Goal: Transaction & Acquisition: Purchase product/service

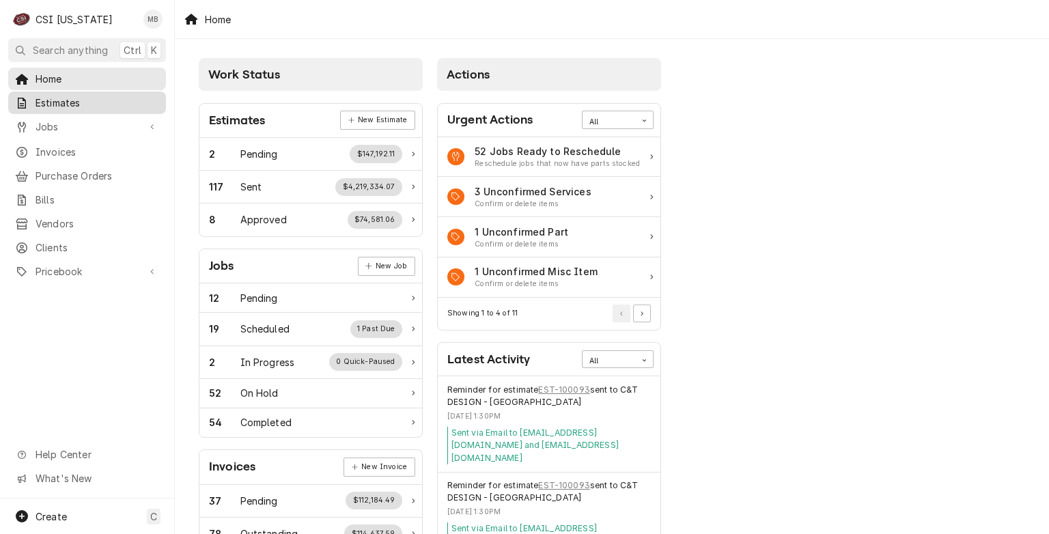
click at [102, 101] on span "Estimates" at bounding box center [98, 103] width 124 height 14
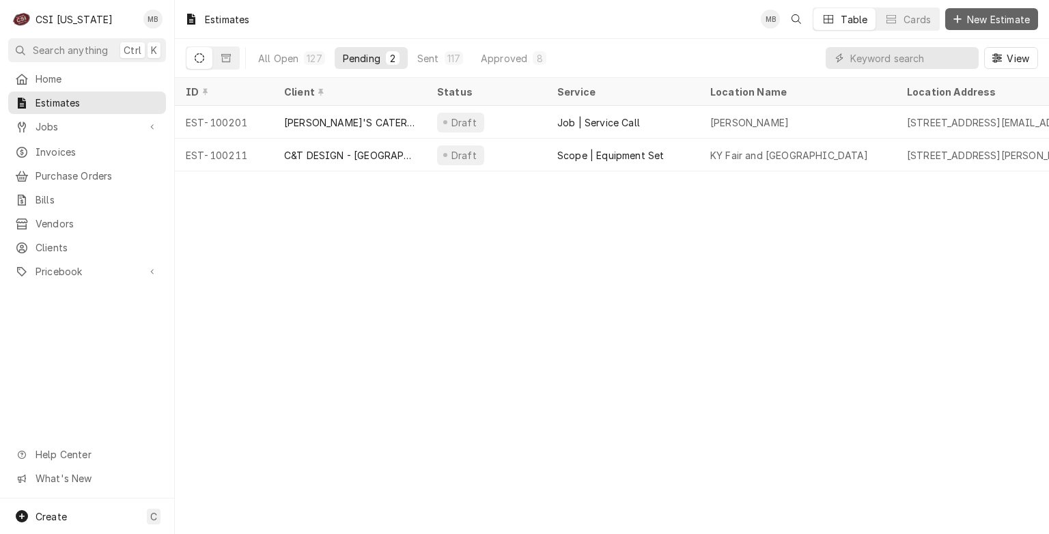
click at [972, 17] on span "New Estimate" at bounding box center [998, 19] width 68 height 14
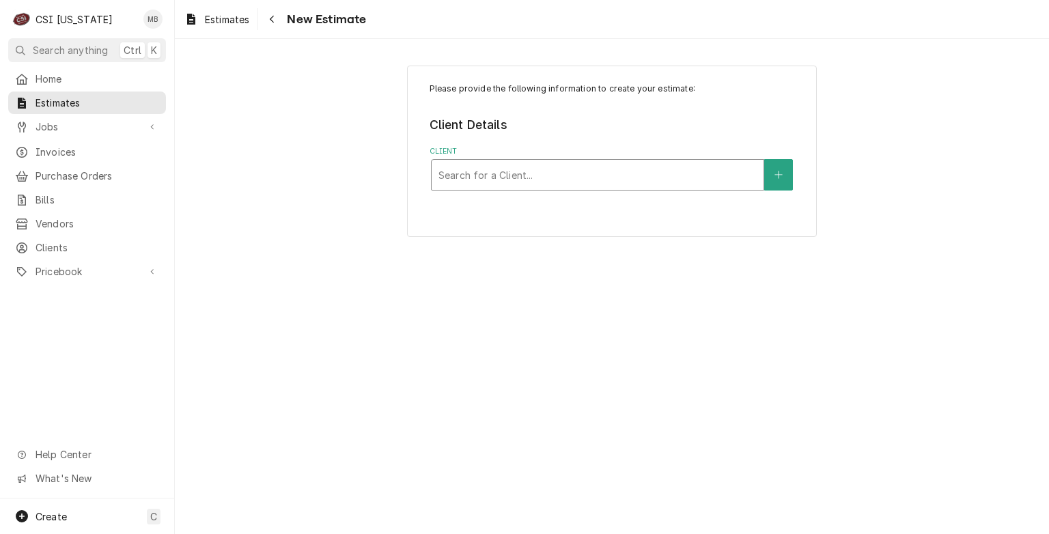
click at [497, 181] on div "Client" at bounding box center [597, 175] width 318 height 25
type input "bardstown motor"
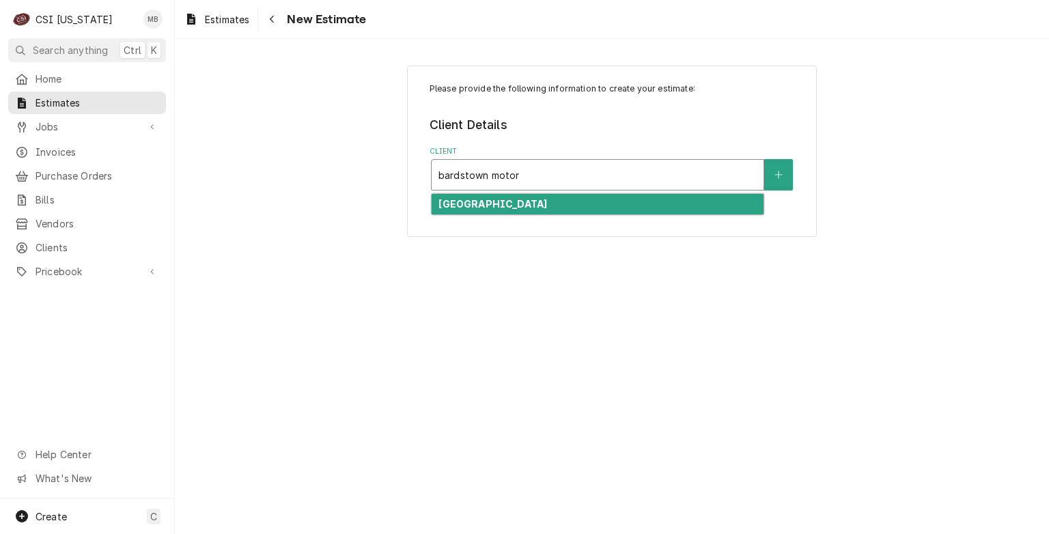
click at [483, 209] on div "[GEOGRAPHIC_DATA]" at bounding box center [598, 204] width 332 height 21
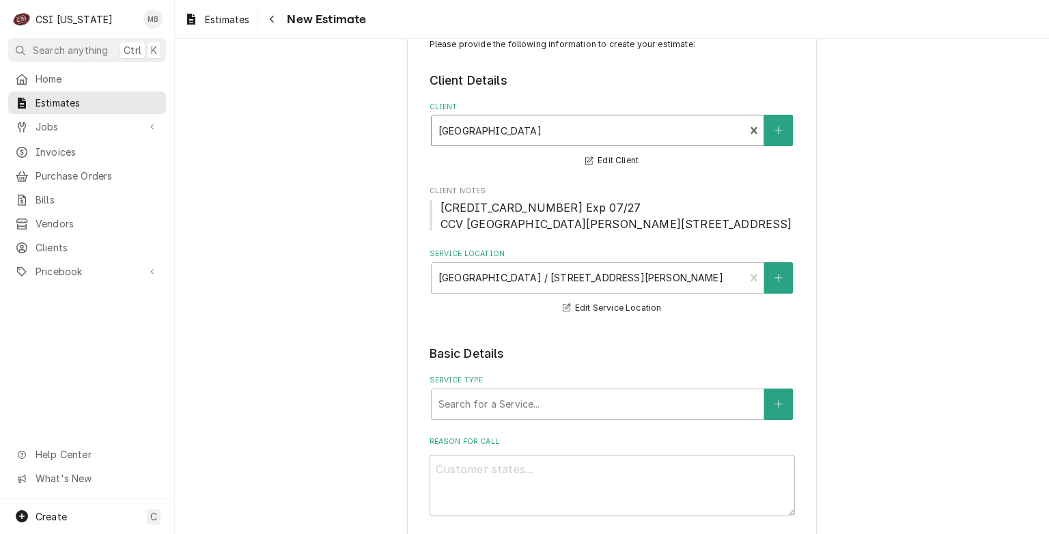
scroll to position [68, 0]
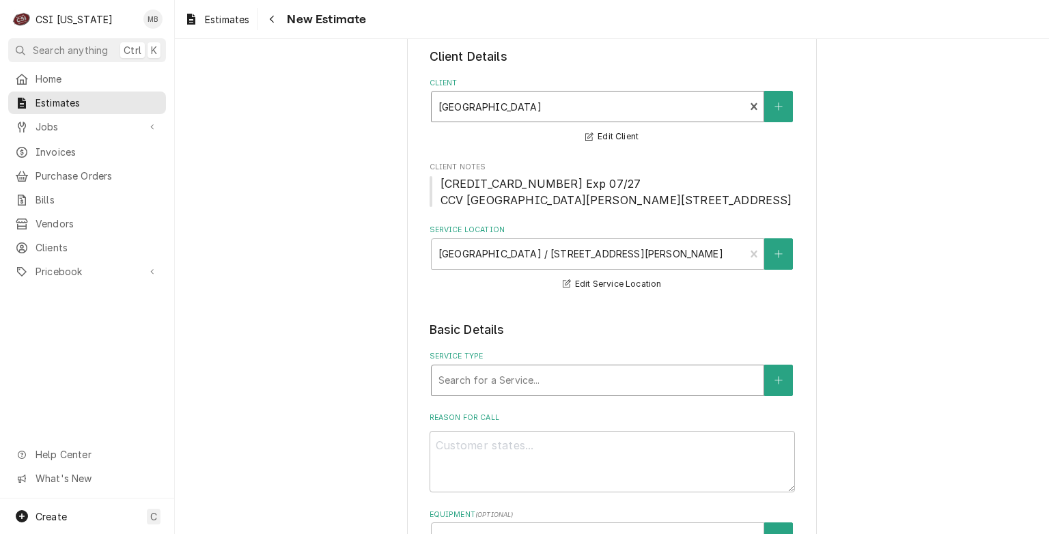
click at [536, 393] on div "Service Type" at bounding box center [597, 380] width 318 height 25
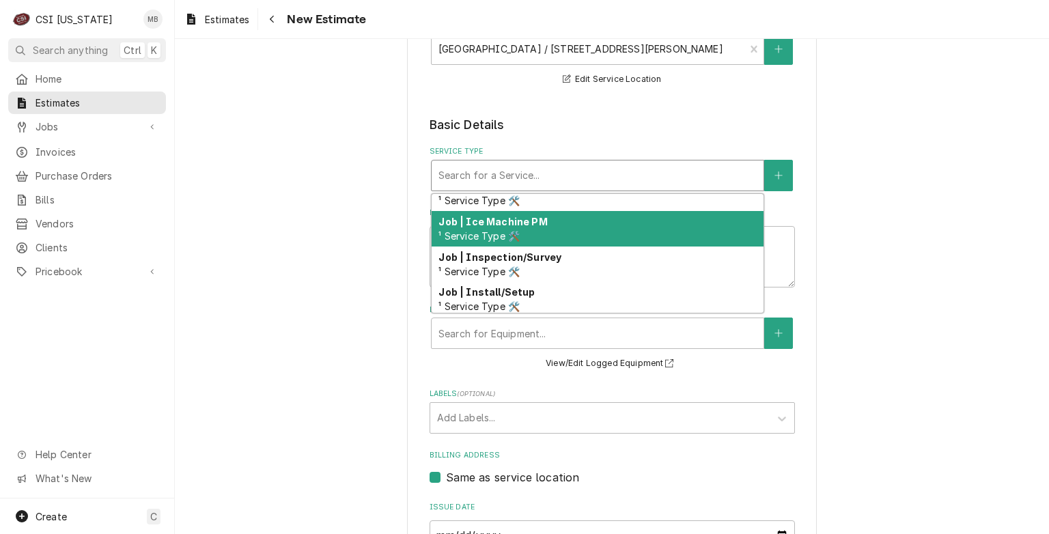
scroll to position [817, 0]
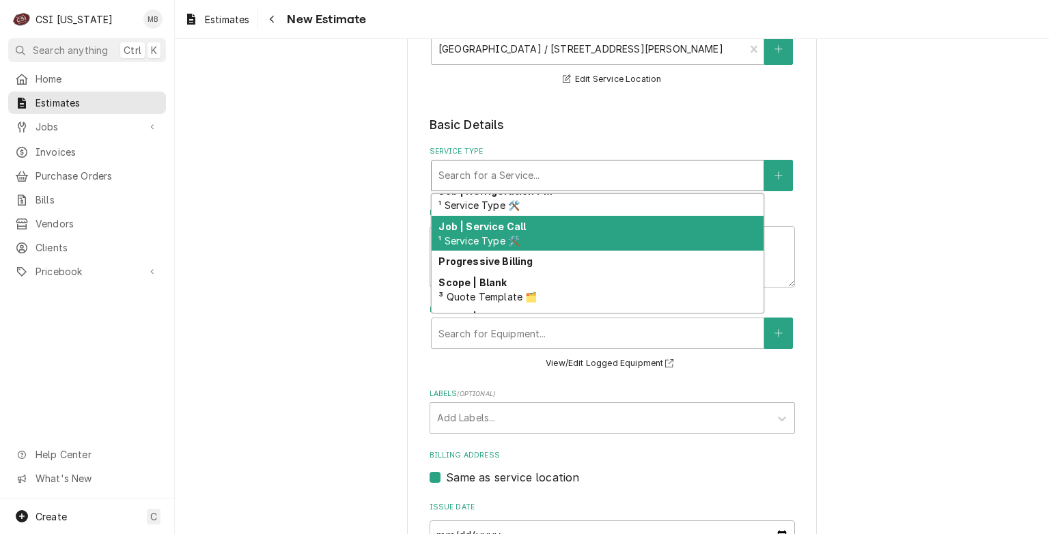
click at [606, 251] on div "Job | Service Call ¹ Service Type 🛠️" at bounding box center [598, 234] width 332 height 36
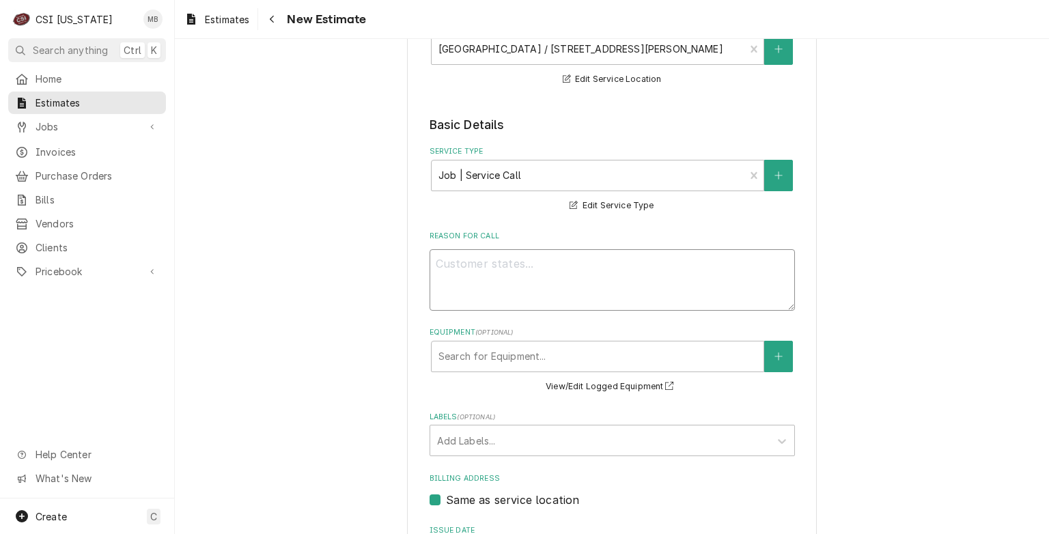
click at [451, 272] on textarea "Reason For Call" at bounding box center [612, 279] width 365 height 61
type textarea "x"
type textarea "q"
type textarea "x"
type textarea "qu"
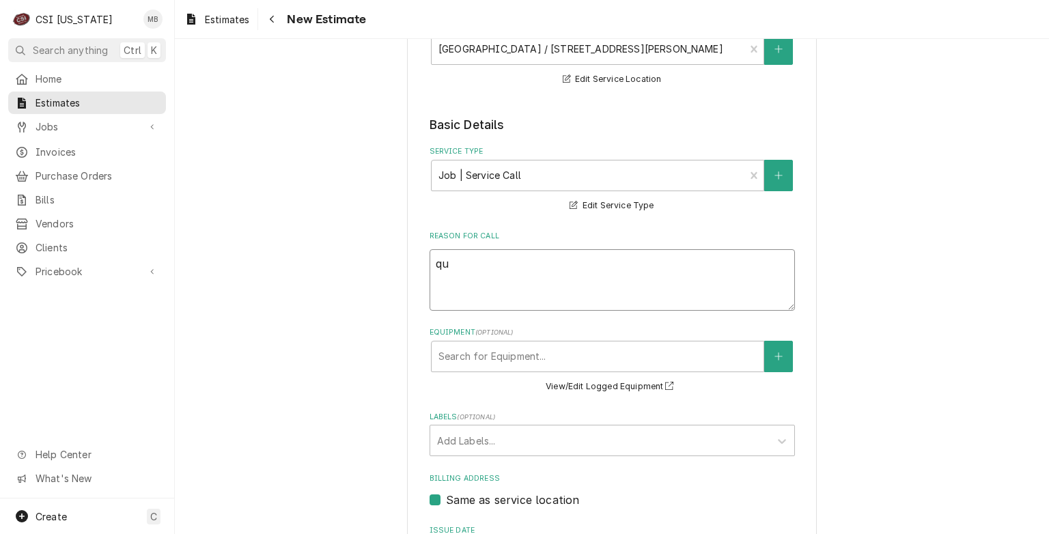
type textarea "x"
type textarea "quo"
type textarea "x"
type textarea "quot"
type textarea "x"
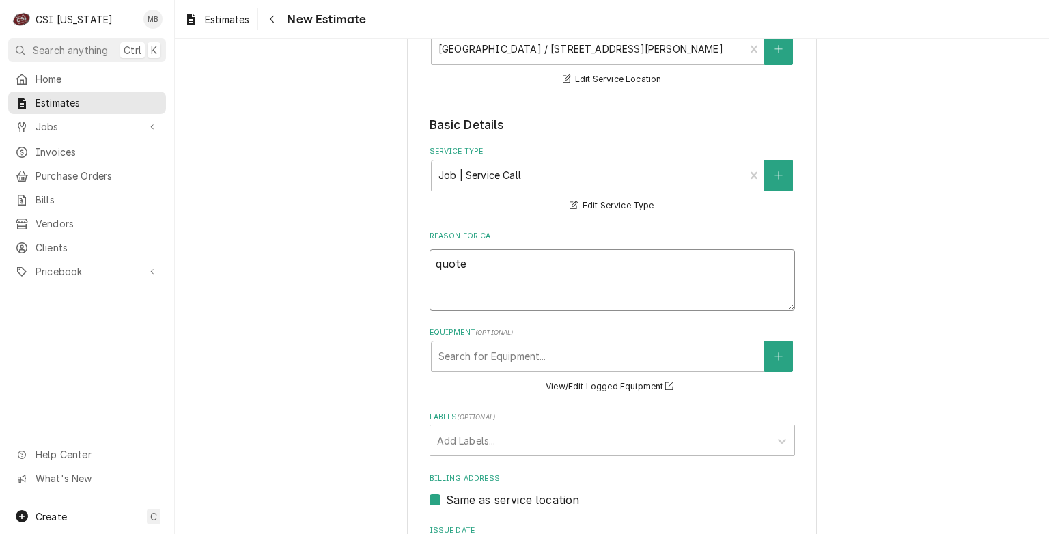
type textarea "quote"
type textarea "x"
type textarea "quote"
type textarea "x"
type textarea "quot"
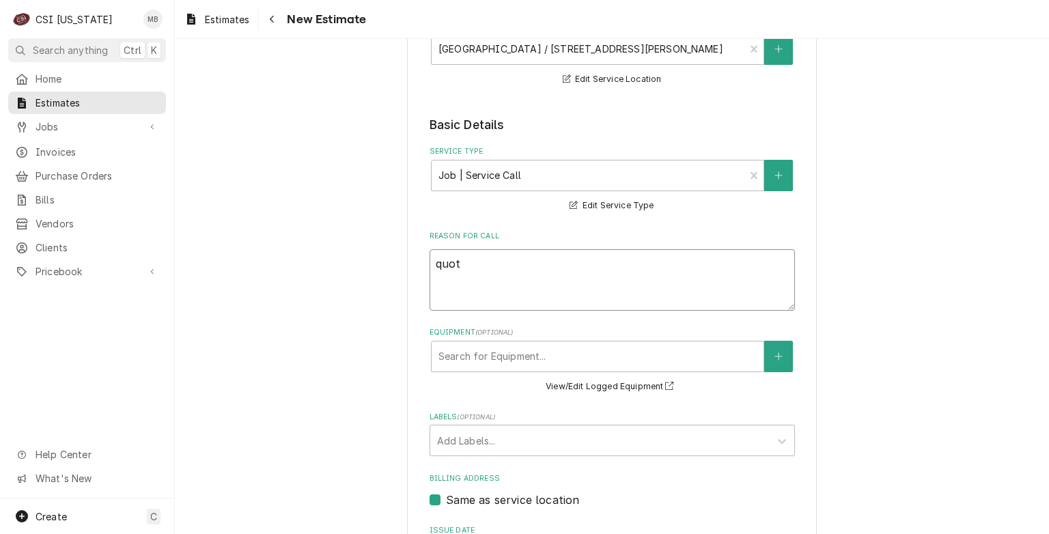
type textarea "x"
type textarea "quo"
type textarea "x"
type textarea "qu"
type textarea "x"
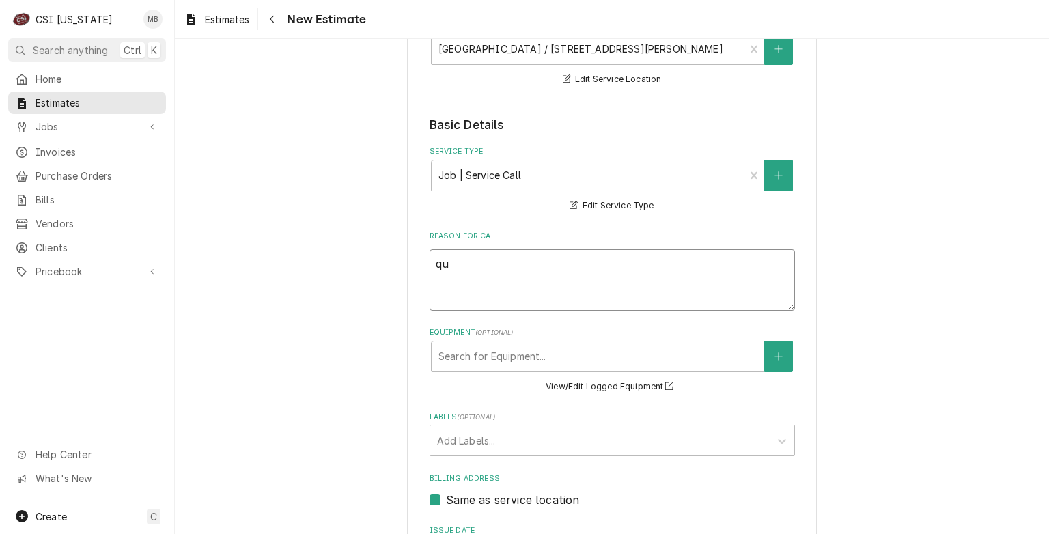
type textarea "q"
type textarea "x"
type textarea "Q"
type textarea "x"
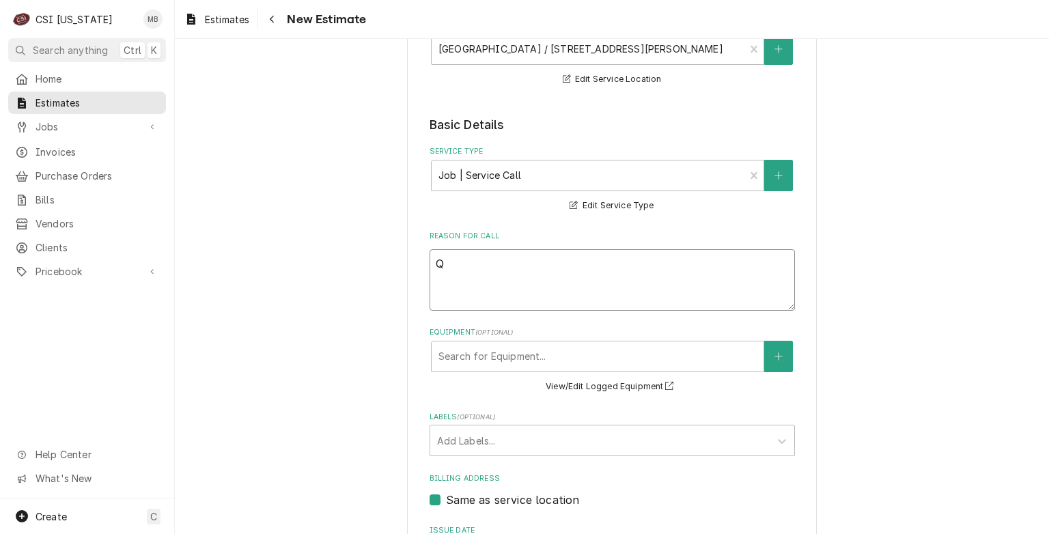
type textarea "QU"
type textarea "x"
type textarea "QUO"
type textarea "x"
type textarea "QUOT"
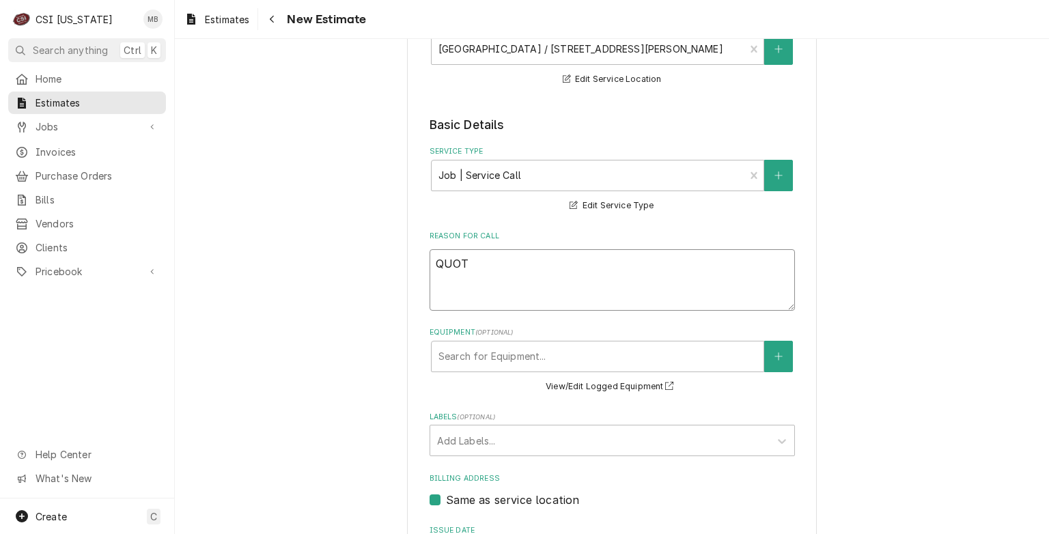
type textarea "x"
type textarea "QUOTE"
type textarea "x"
type textarea "QUOTE"
type textarea "x"
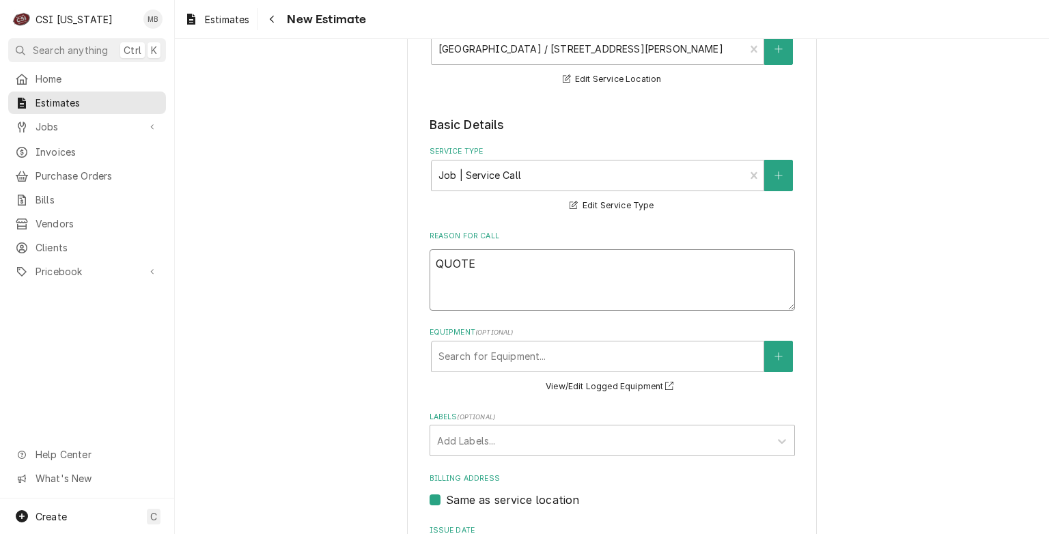
type textarea "QUOTE T"
type textarea "x"
type textarea "QUOTE TO"
type textarea "x"
type textarea "QUOTE TO"
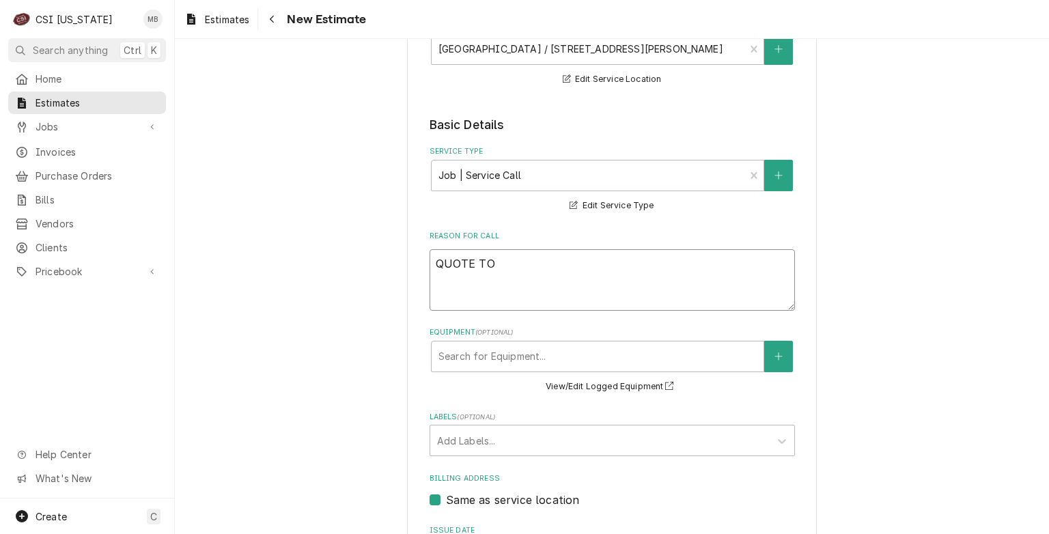
type textarea "x"
type textarea "QUOTE TO RE"
type textarea "x"
type textarea "QUOTE TO REP"
type textarea "x"
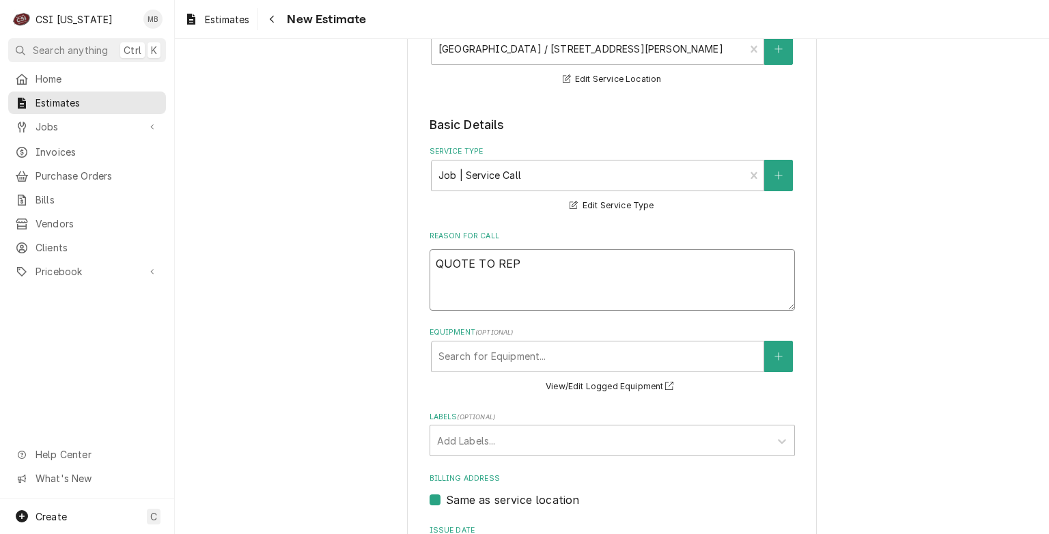
type textarea "QUOTE TO REPL"
type textarea "x"
type textarea "QUOTE TO REPLA"
type textarea "x"
type textarea "QUOTE TO REPLAC"
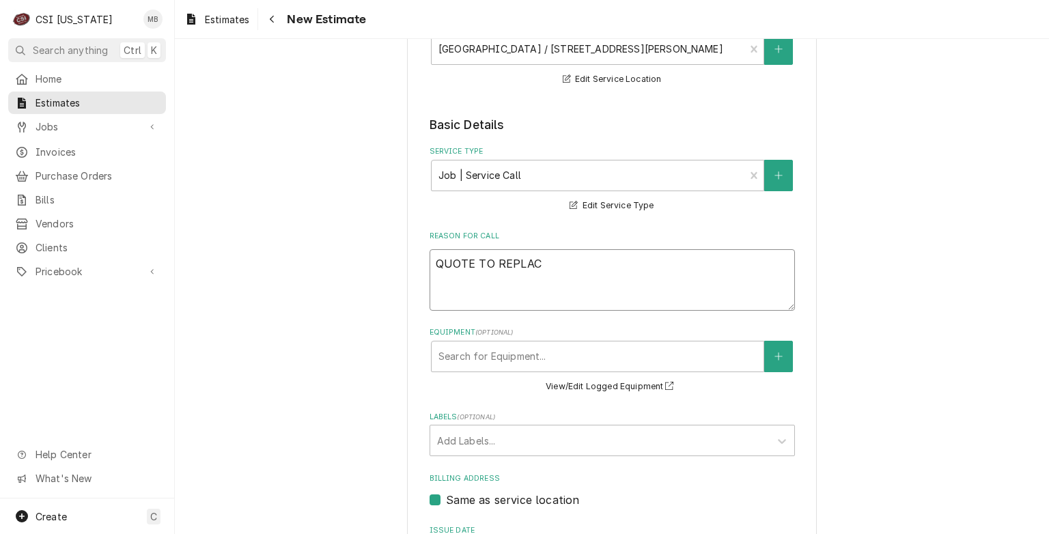
type textarea "x"
type textarea "QUOTE TO REPLACE"
type textarea "x"
type textarea "QUOTE TO REPLACE"
type textarea "x"
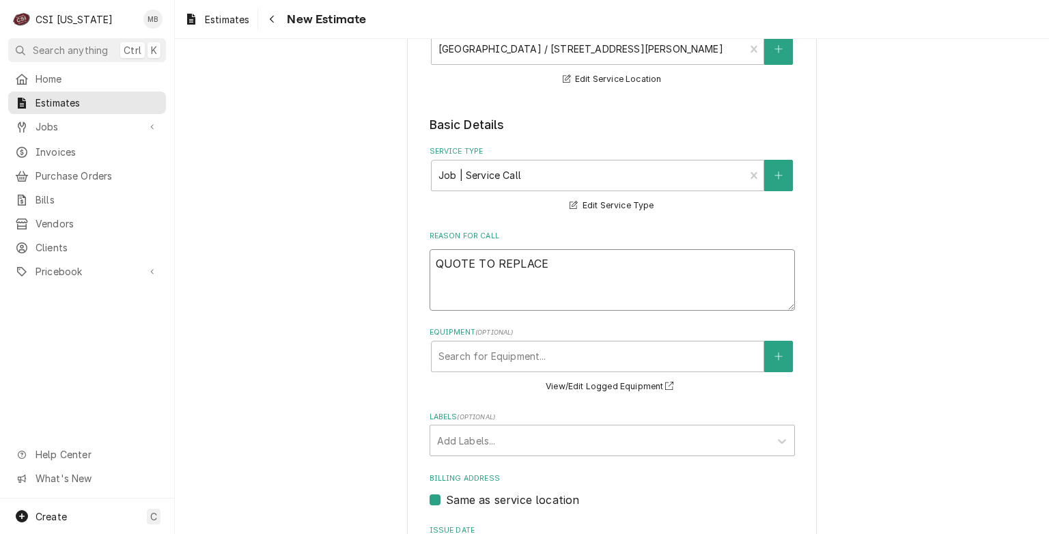
type textarea "QUOTE TO REPLACE C"
type textarea "x"
type textarea "QUOTE TO REPLACE CO"
type textarea "x"
type textarea "QUOTE TO REPLACE CON"
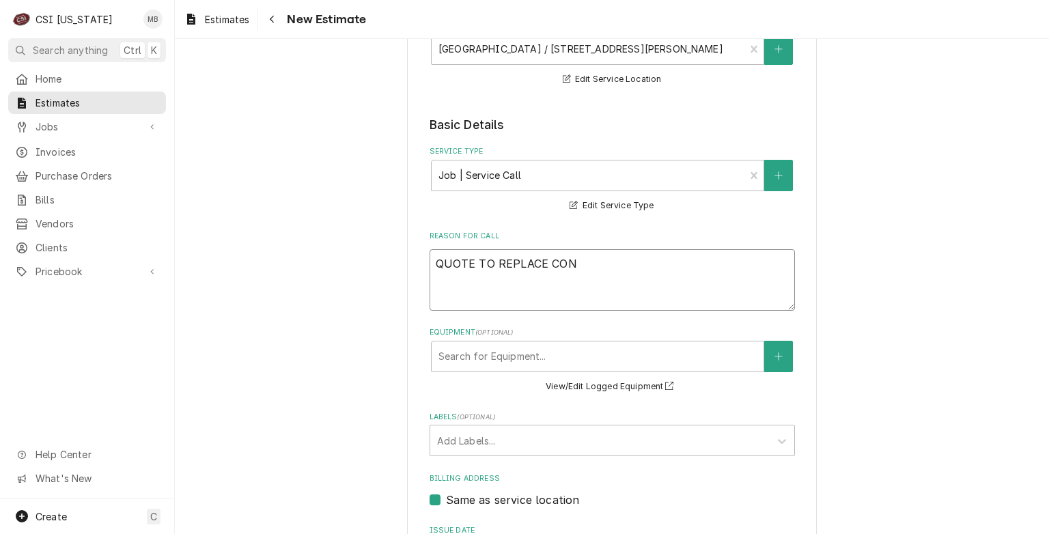
type textarea "x"
type textarea "QUOTE TO REPLACE CONTR"
type textarea "x"
type textarea "QUOTE TO REPLACE CONTRO"
type textarea "x"
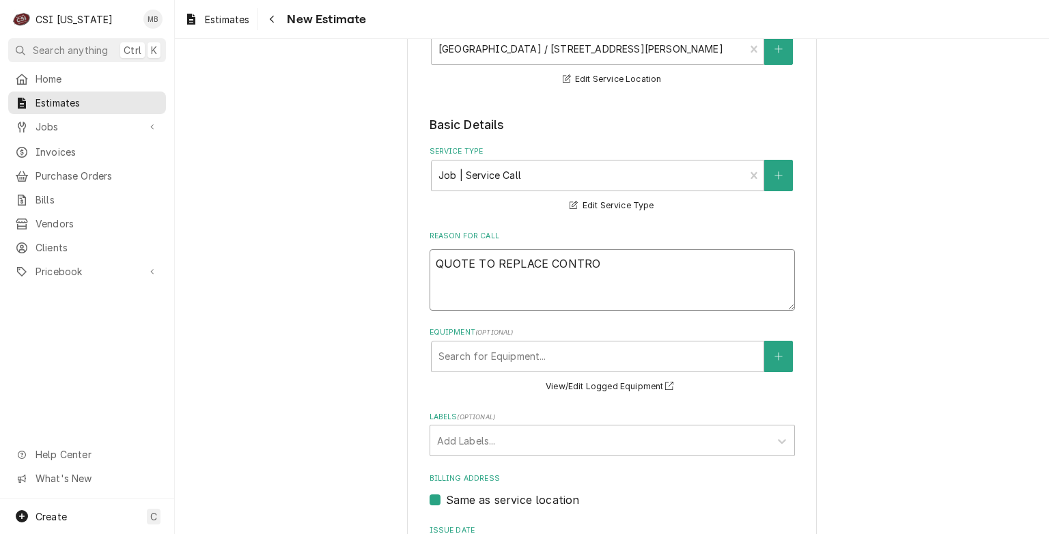
type textarea "QUOTE TO REPLACE CONTROL"
type textarea "x"
type textarea "QUOTE TO REPLACE CONTROLL"
type textarea "x"
type textarea "QUOTE TO REPLACE CONTROLLER"
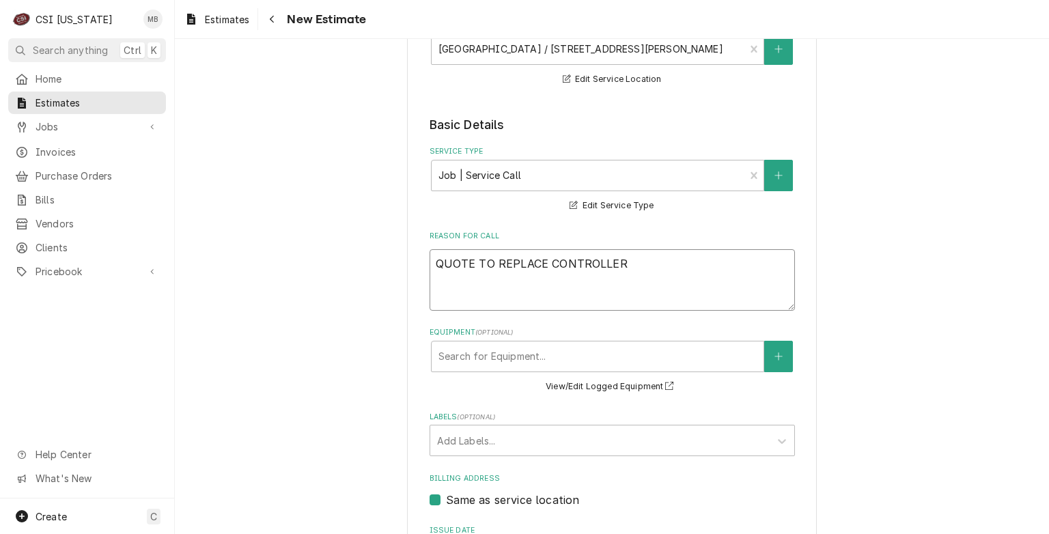
type textarea "x"
type textarea "QUOTE TO REPLACE CONTROLLER"
type textarea "x"
type textarea "QUOTE TO REPLACE CONTROLLER A"
type textarea "x"
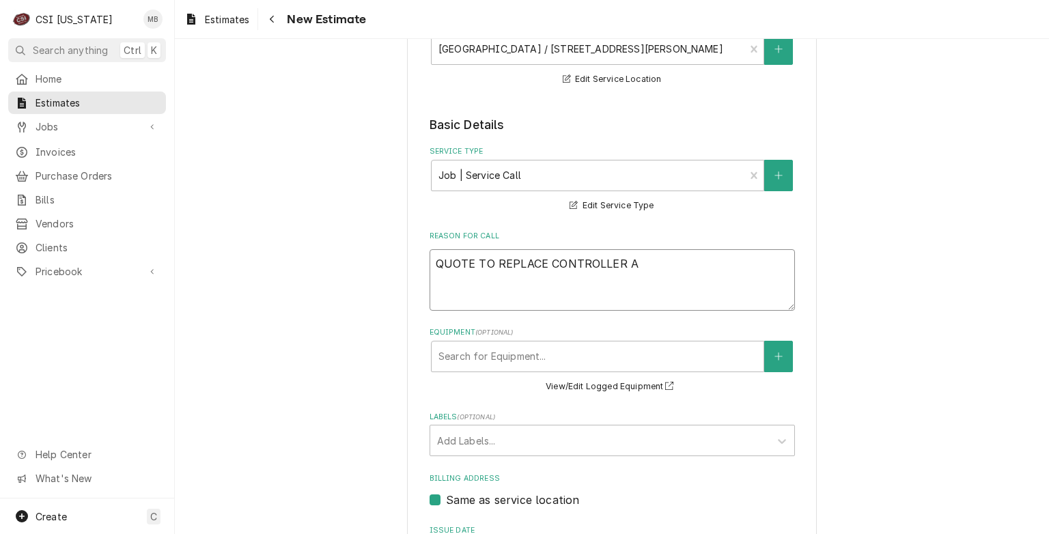
type textarea "QUOTE TO REPLACE CONTROLLER AN"
type textarea "x"
type textarea "QUOTE TO REPLACE CONTROLLER AND"
type textarea "x"
type textarea "QUOTE TO REPLACE CONTROLLER AND"
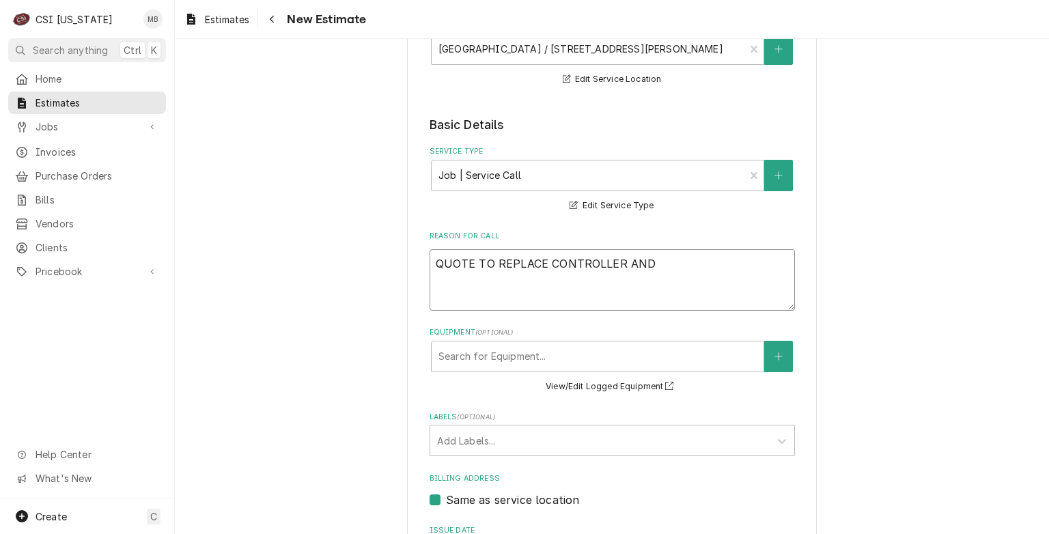
type textarea "x"
type textarea "QUOTE TO REPLACE CONTROLLER AND D"
type textarea "x"
type textarea "QUOTE TO REPLACE CONTROLLER AND DE"
type textarea "x"
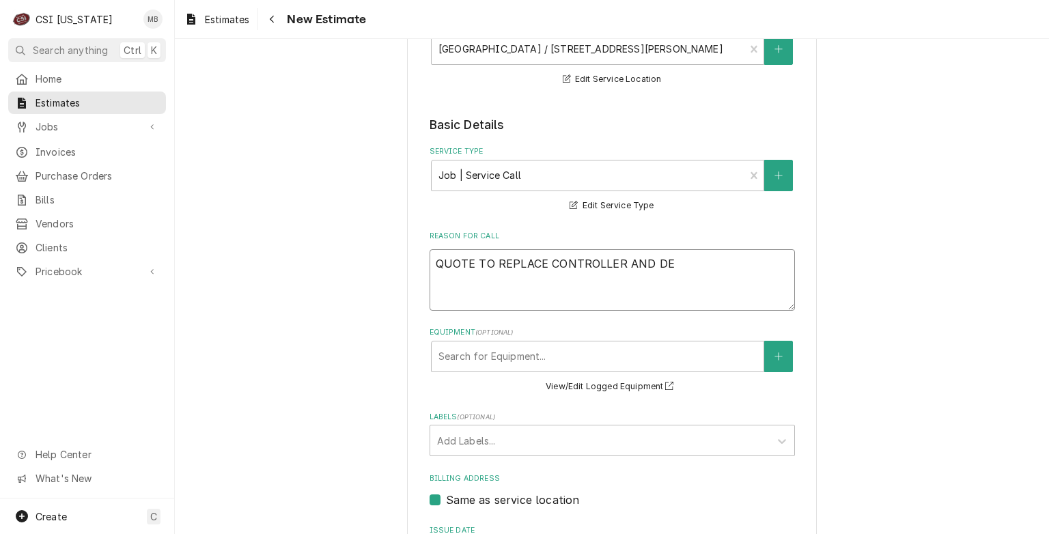
type textarea "QUOTE TO REPLACE CONTROLLER AND DEF"
type textarea "x"
type textarea "QUOTE TO REPLACE CONTROLLER AND DEFR"
type textarea "x"
type textarea "QUOTE TO REPLACE CONTROLLER AND DEFRO"
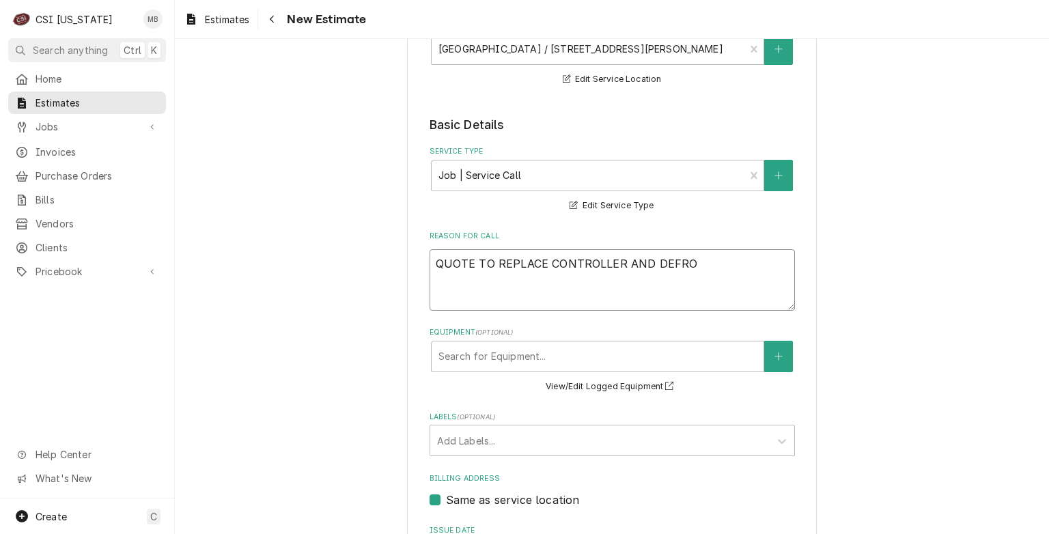
type textarea "x"
type textarea "QUOTE TO REPLACE CONTROLLER AND DEFROS"
type textarea "x"
type textarea "QUOTE TO REPLACE CONTROLLER AND DEFROS"
click at [486, 362] on div "Equipment" at bounding box center [597, 356] width 318 height 25
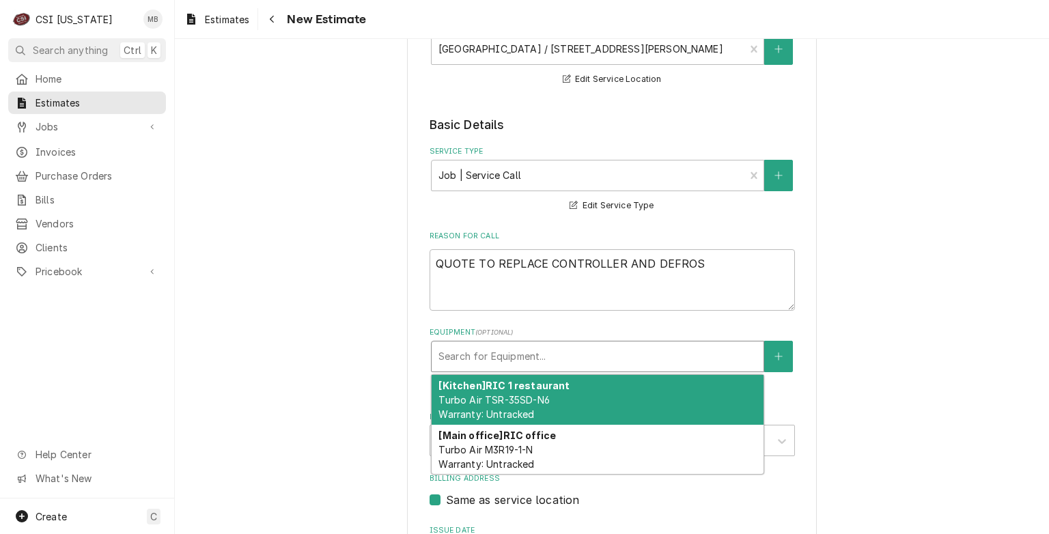
click at [467, 420] on span "Turbo Air TSR-35SD-N6 Warranty: Untracked" at bounding box center [493, 407] width 111 height 26
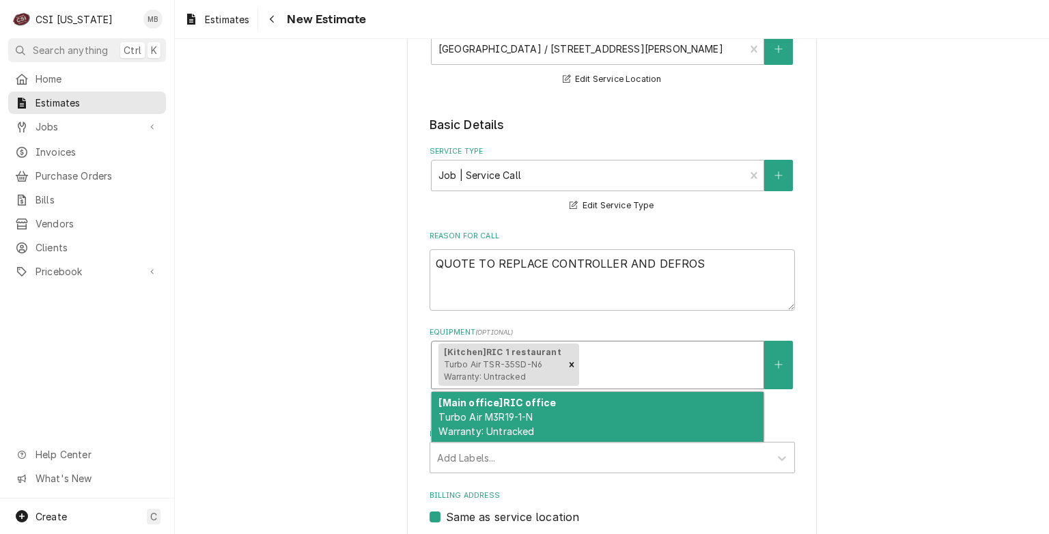
click at [609, 368] on div "Equipment" at bounding box center [668, 364] width 175 height 25
click at [527, 437] on div "[Main office] RIC office Turbo Air M3R19-1-N Warranty: Untracked" at bounding box center [598, 417] width 332 height 50
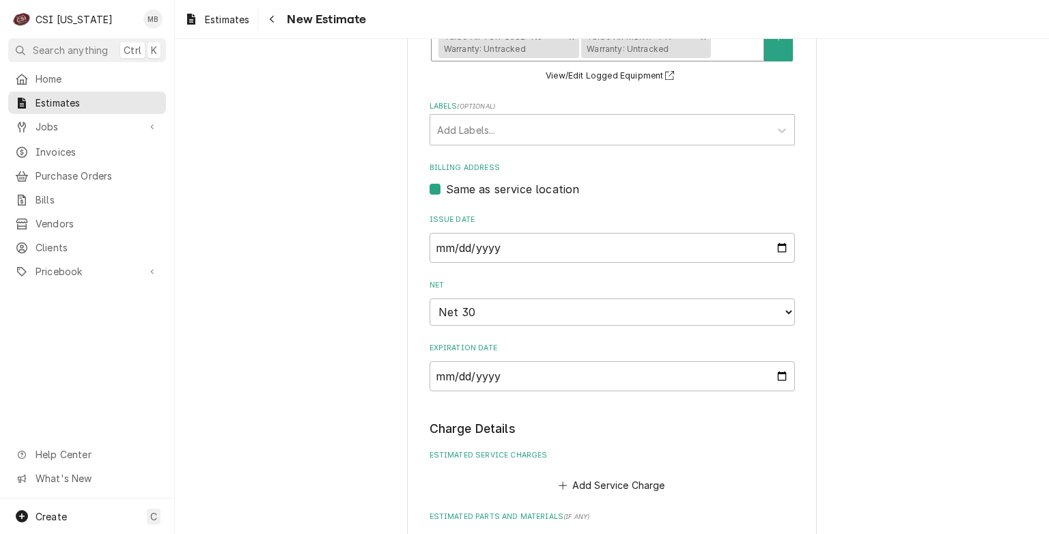
scroll to position [615, 0]
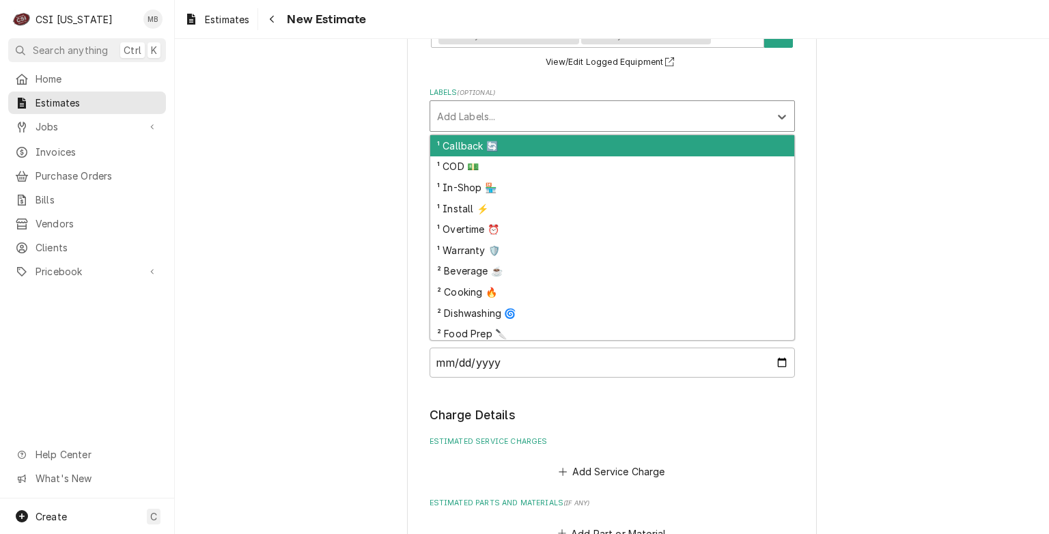
click at [623, 126] on div "Labels" at bounding box center [600, 116] width 326 height 25
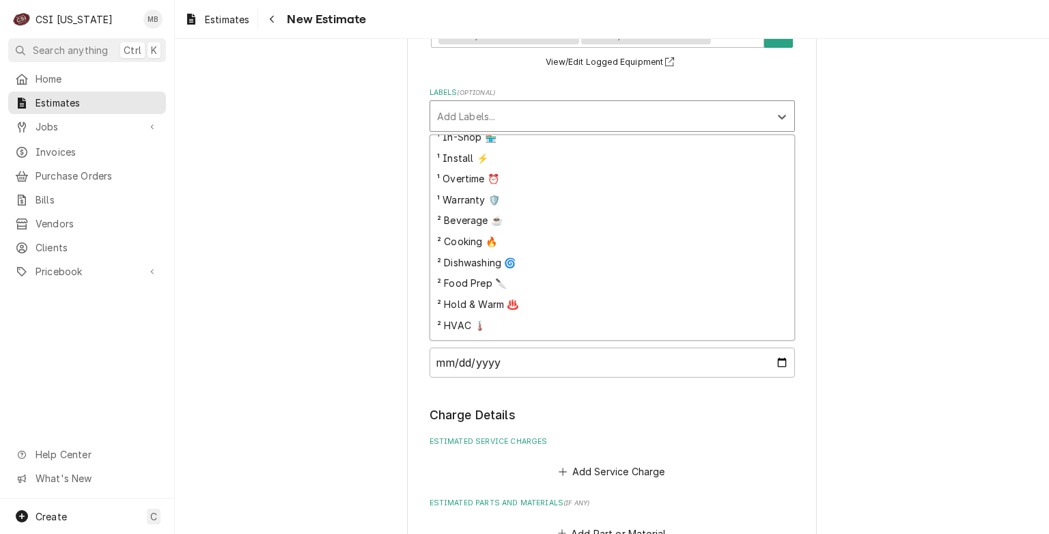
scroll to position [130, 0]
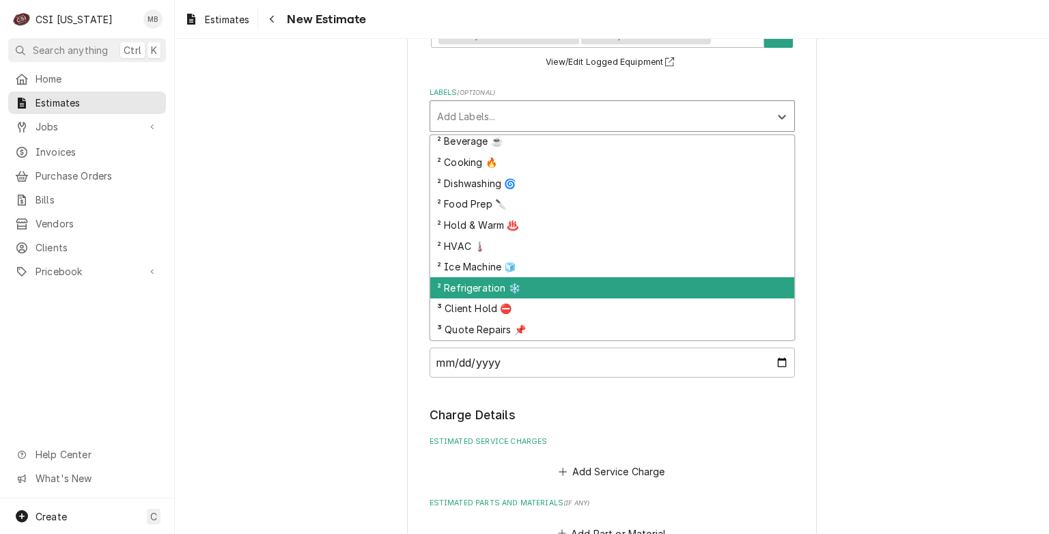
click at [506, 295] on div "² Refrigeration ❄️" at bounding box center [612, 287] width 364 height 21
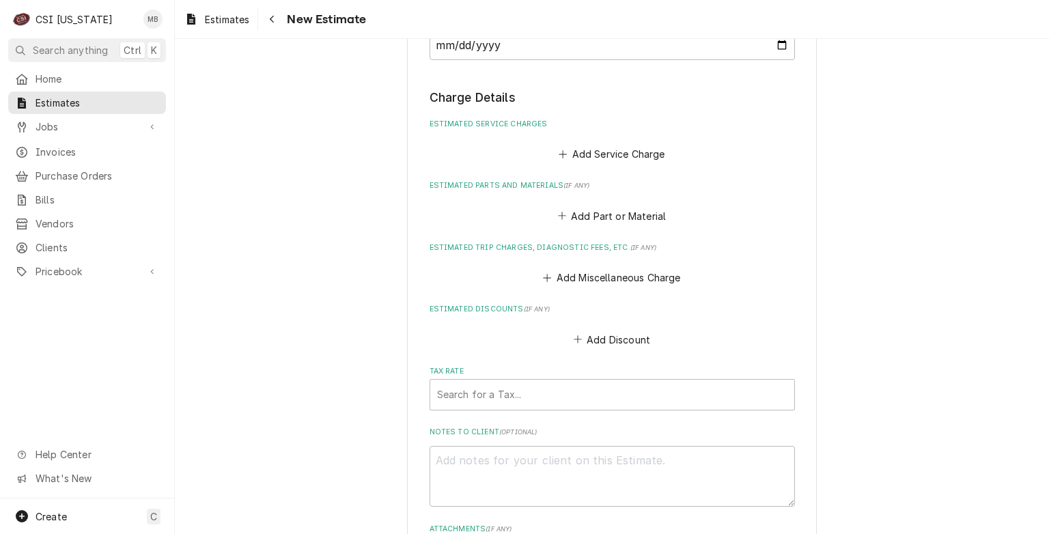
scroll to position [956, 0]
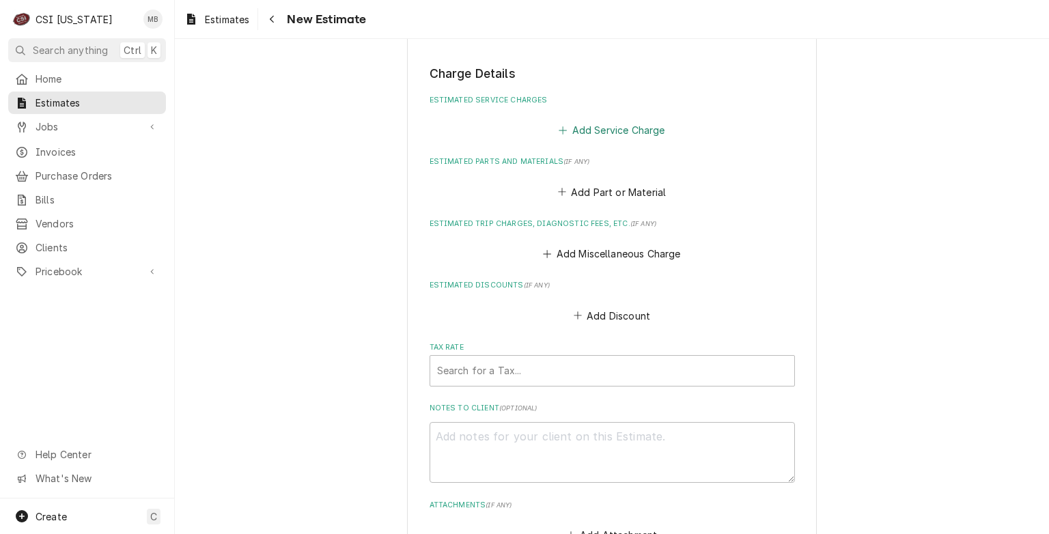
click at [580, 140] on button "Add Service Charge" at bounding box center [612, 130] width 111 height 19
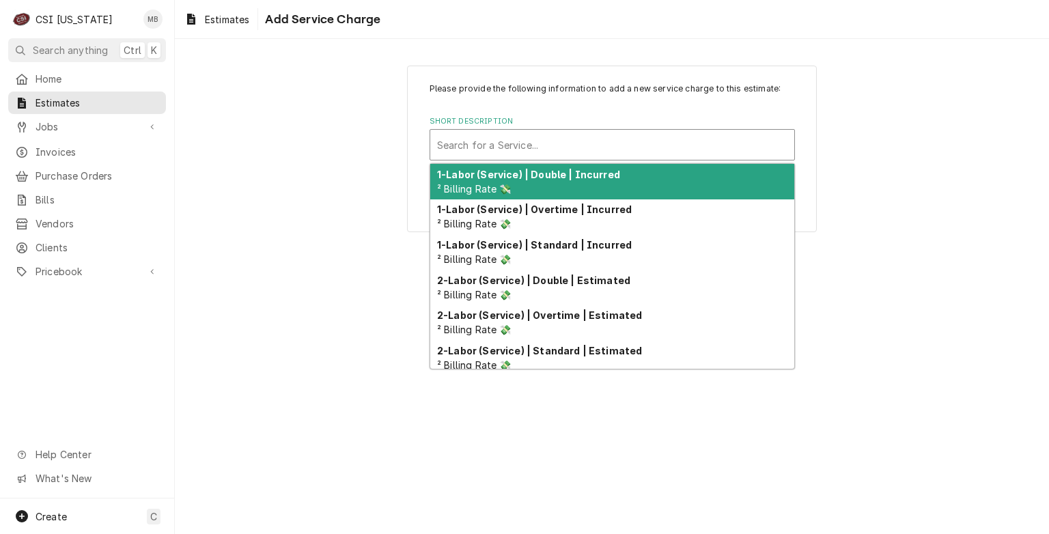
click at [508, 137] on div "Short Description" at bounding box center [612, 144] width 350 height 25
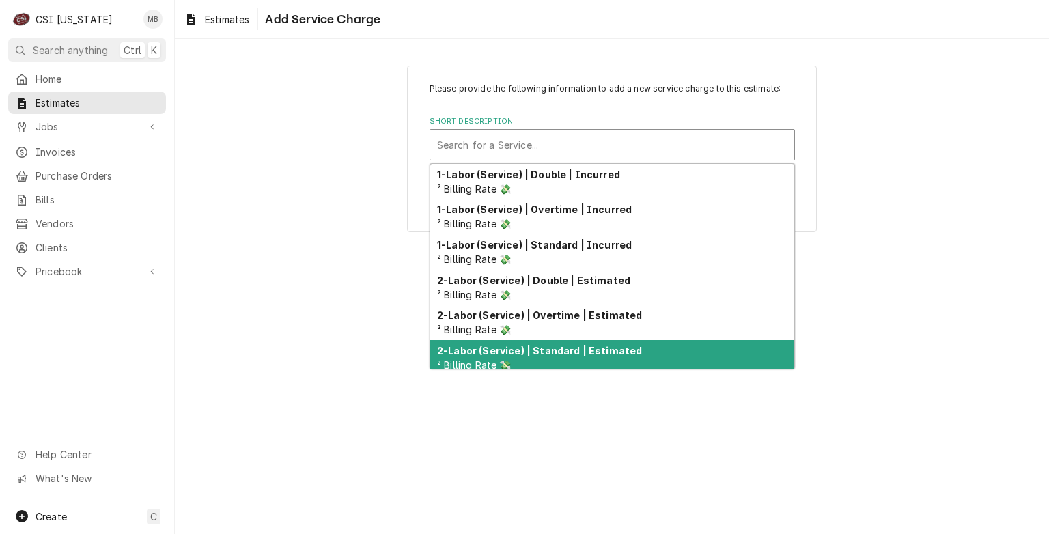
click at [483, 346] on strong "2-Labor (Service) | Standard | Estimated" at bounding box center [539, 351] width 205 height 12
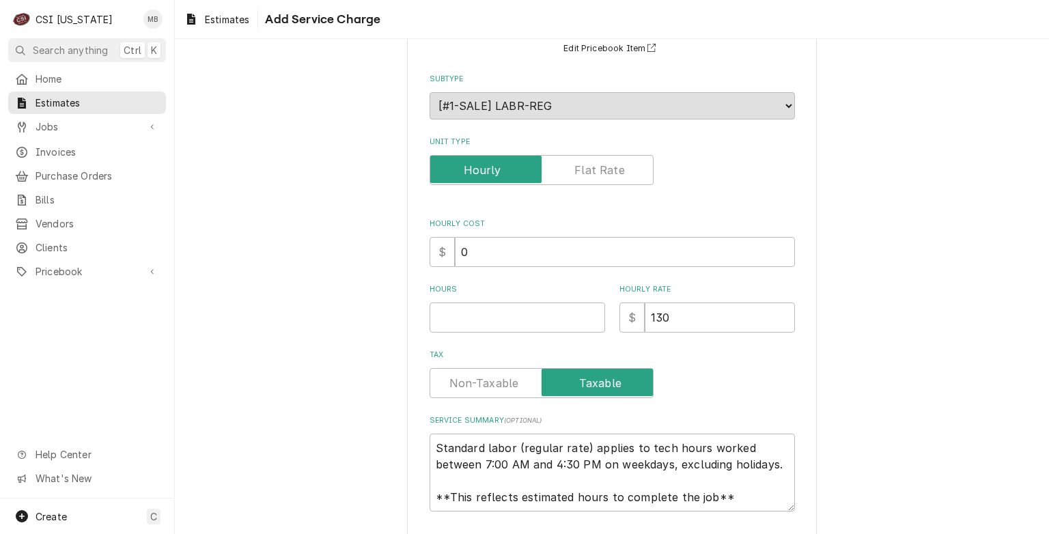
scroll to position [185, 0]
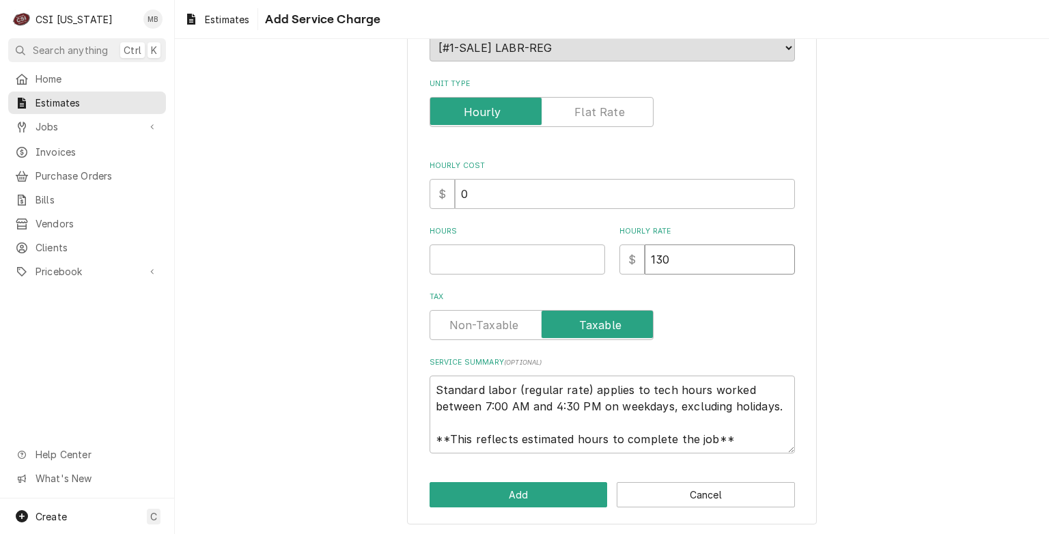
click at [687, 257] on input "130" at bounding box center [720, 259] width 150 height 30
type textarea "x"
type input "13"
type textarea "x"
type input "1"
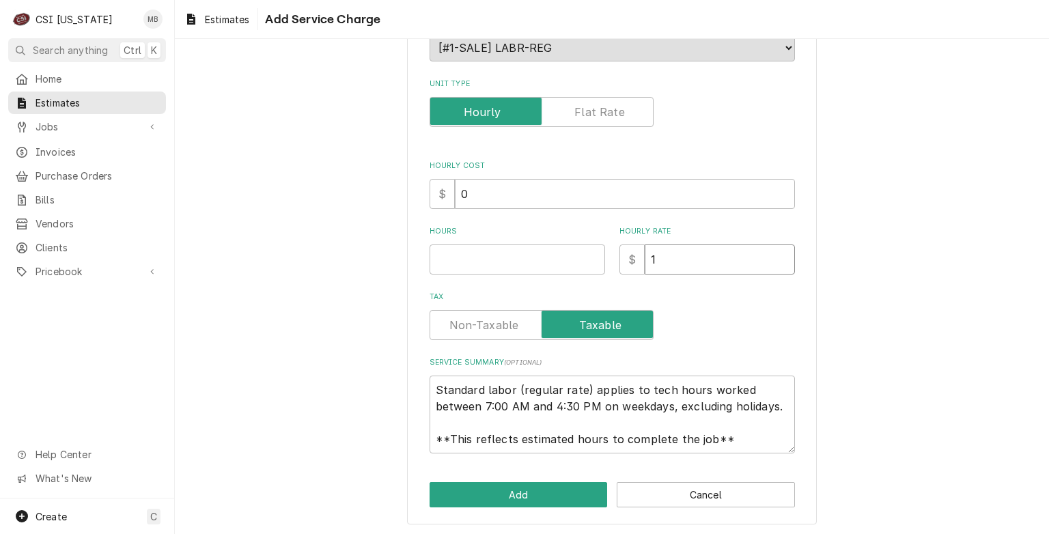
type textarea "x"
type input "14"
type textarea "x"
type input "140"
type textarea "x"
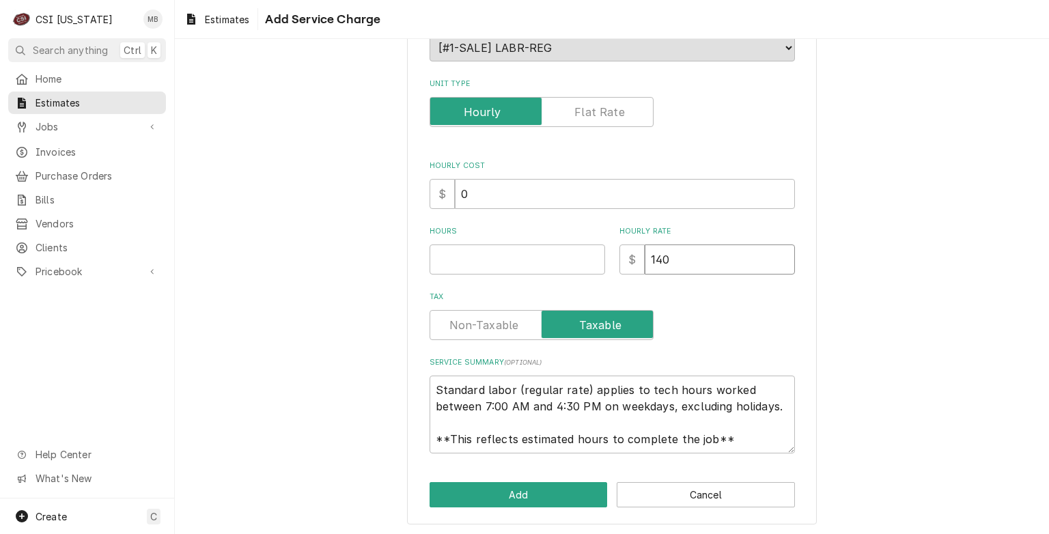
type input "140"
click at [494, 251] on input "Hours" at bounding box center [518, 259] width 176 height 30
type textarea "x"
type input "4"
type textarea "x"
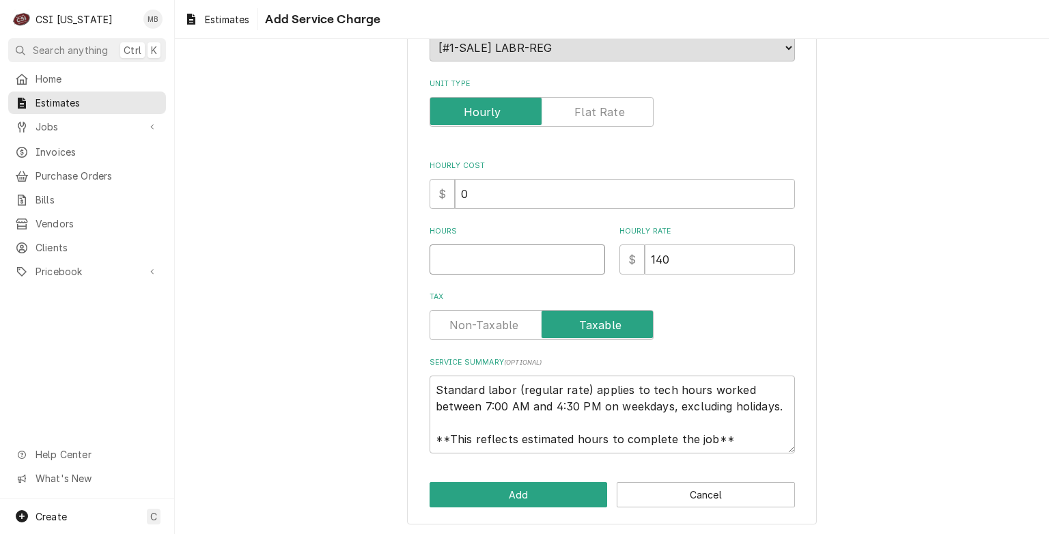
type textarea "x"
type input "5"
type textarea "x"
type input "5"
click at [482, 477] on div "Please provide the following information to add a new service charge to this es…" at bounding box center [612, 202] width 410 height 645
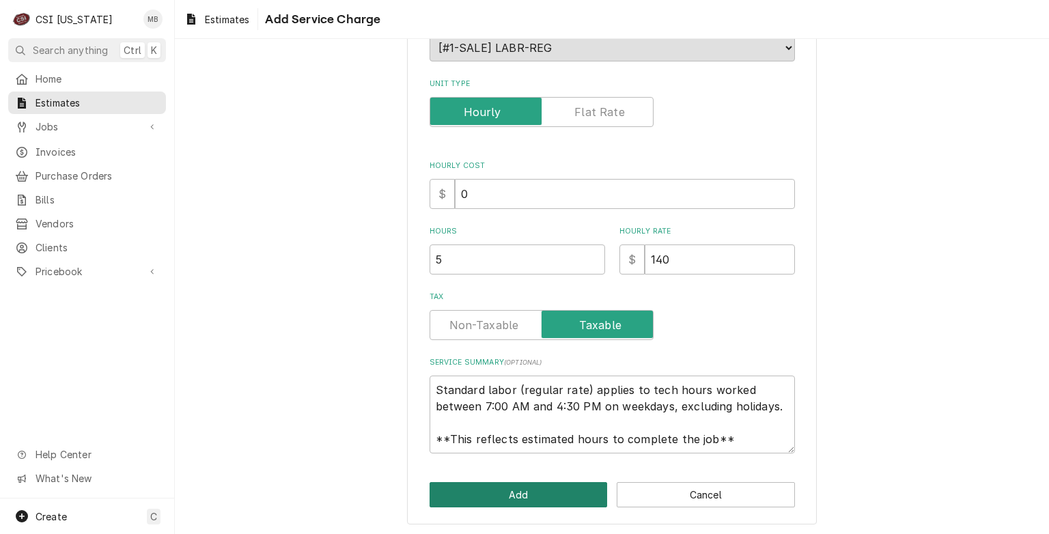
click at [481, 486] on button "Add" at bounding box center [519, 494] width 178 height 25
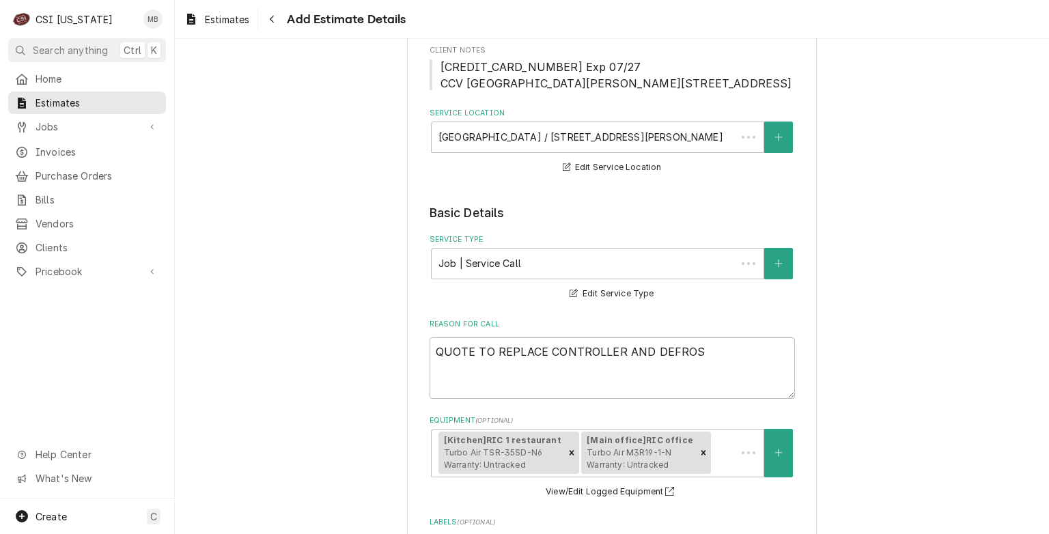
scroll to position [940, 0]
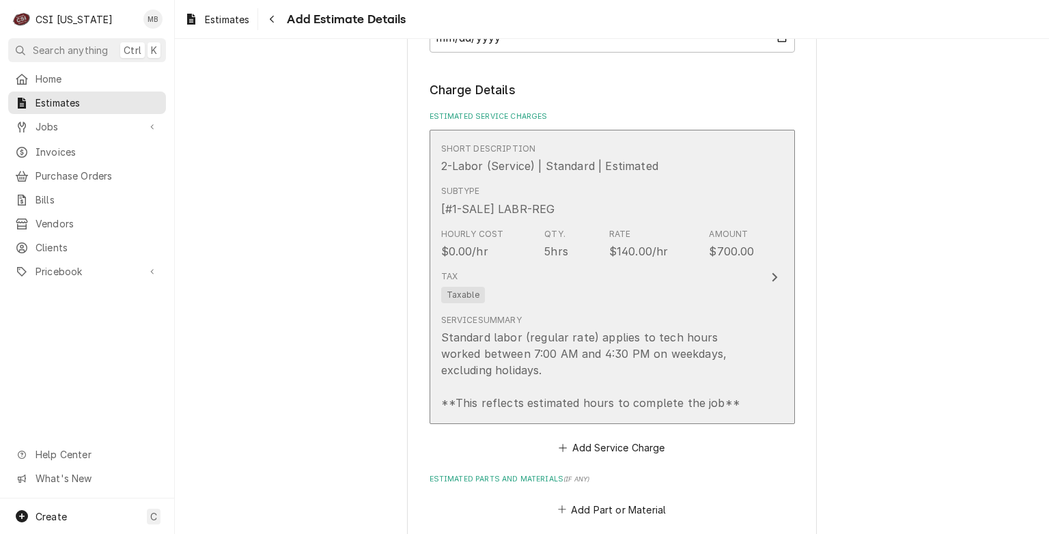
type textarea "x"
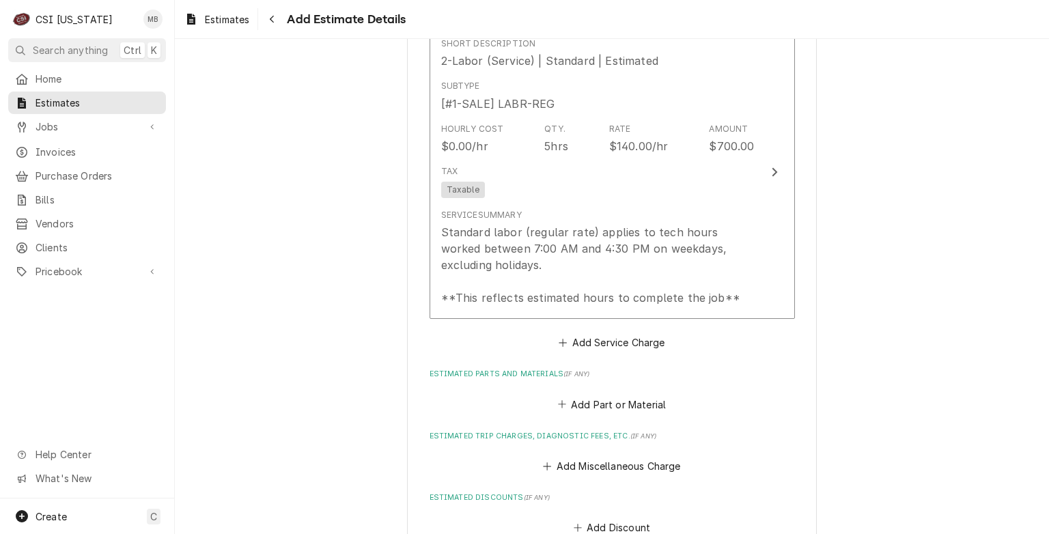
scroll to position [1076, 0]
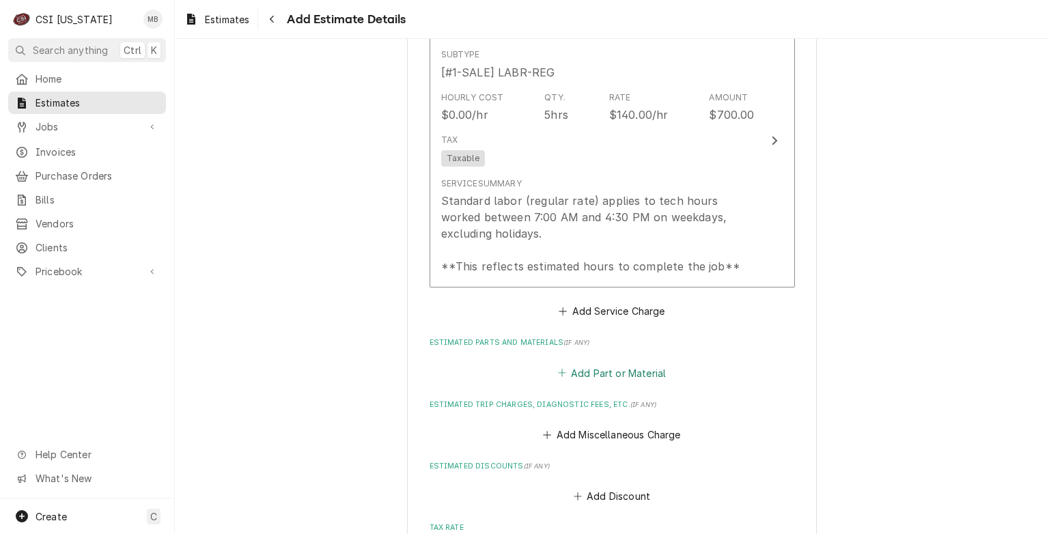
click at [568, 382] on button "Add Part or Material" at bounding box center [611, 372] width 113 height 19
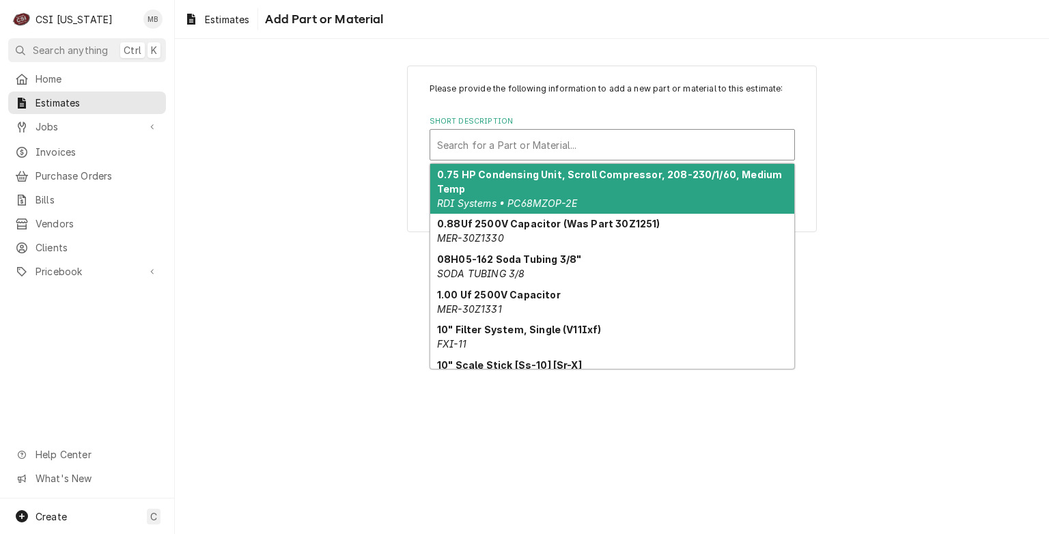
click at [488, 148] on div "Short Description" at bounding box center [612, 144] width 350 height 25
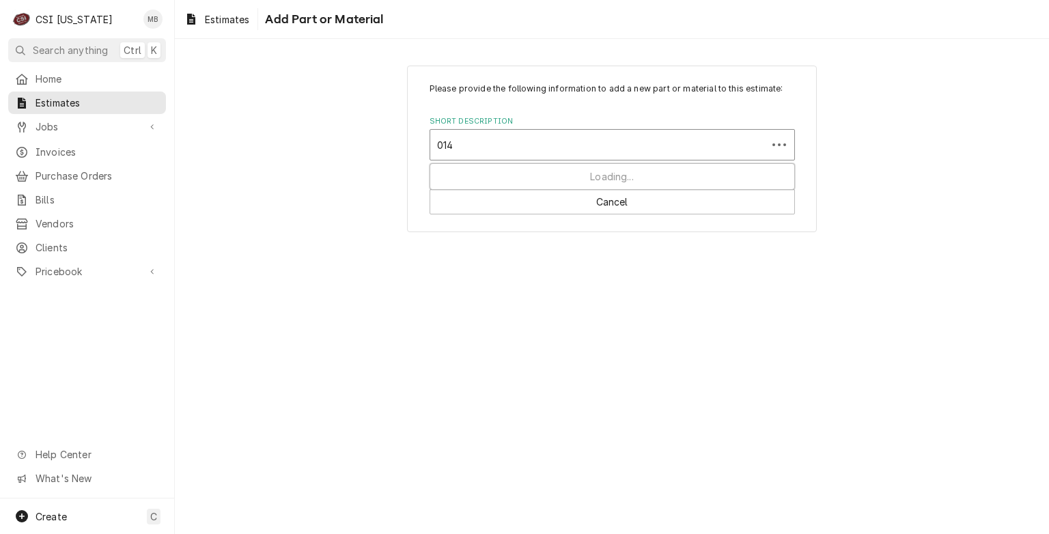
type input "0143"
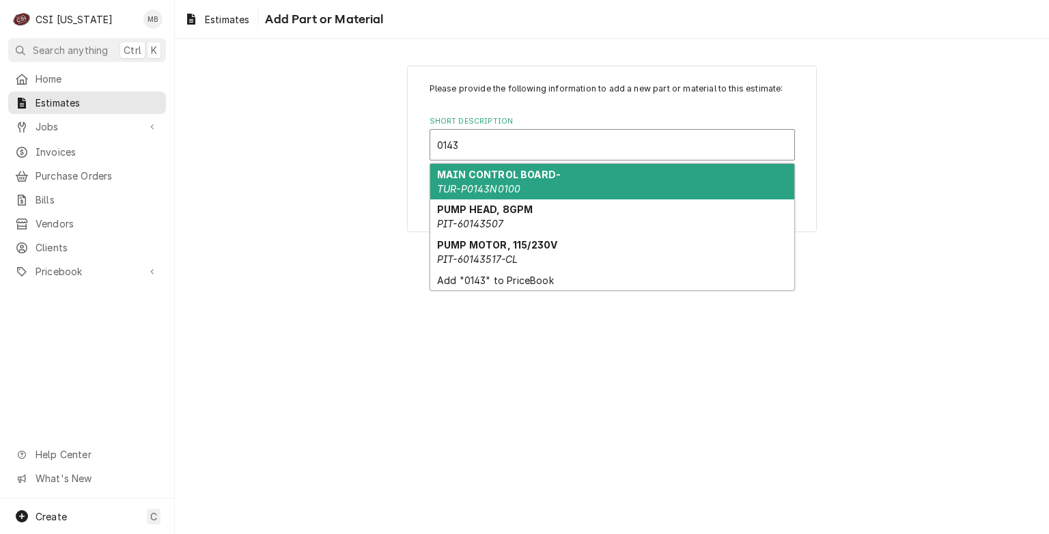
click at [478, 169] on strong "MAIN CONTROL BOARD-" at bounding box center [499, 175] width 124 height 12
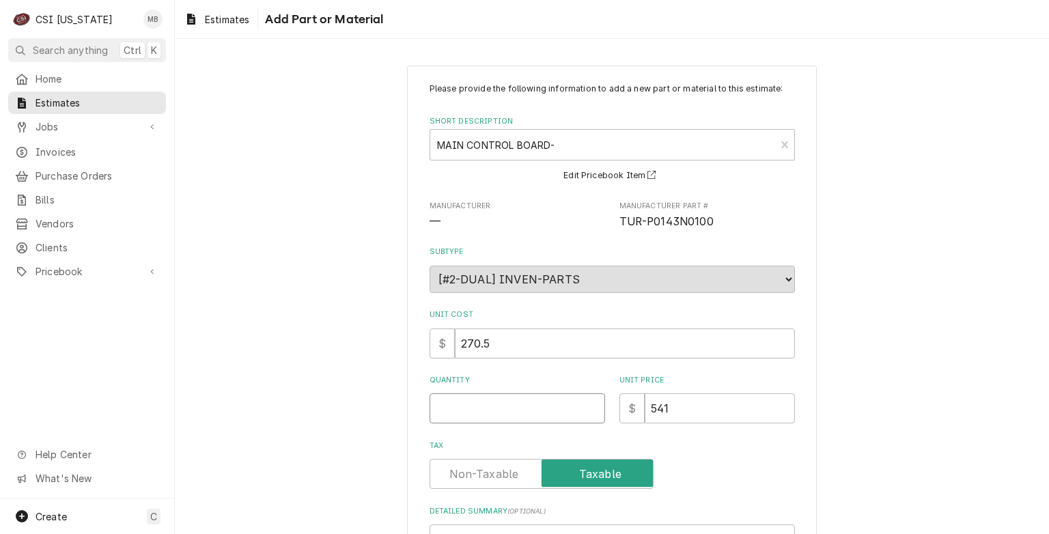
type textarea "x"
type input "0.5"
click at [590, 404] on input "0.5" at bounding box center [518, 408] width 176 height 30
type textarea "x"
type input "1"
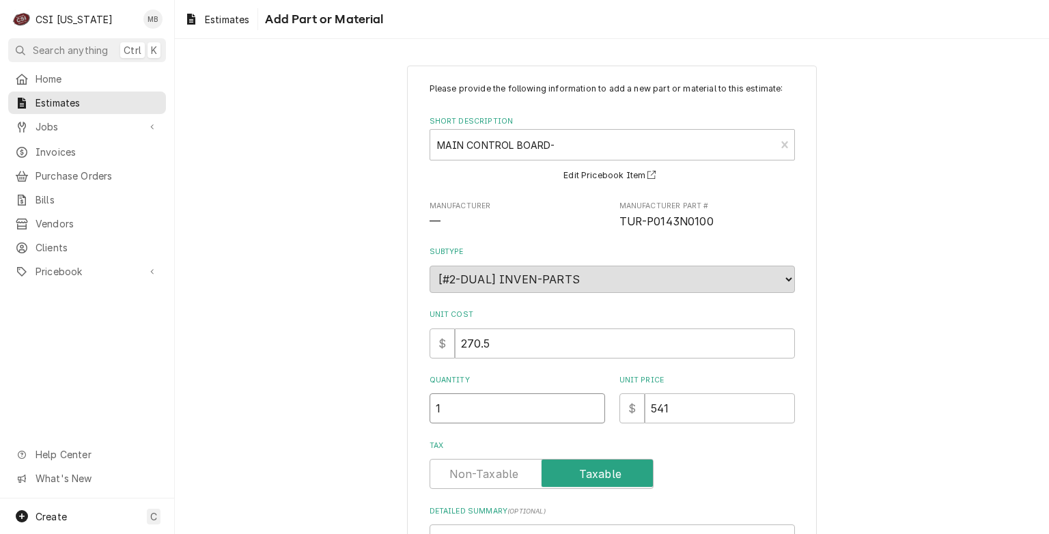
click at [590, 404] on input "1" at bounding box center [518, 408] width 176 height 30
type textarea "x"
type input "1.5"
click at [590, 404] on input "1.5" at bounding box center [518, 408] width 176 height 30
type textarea "x"
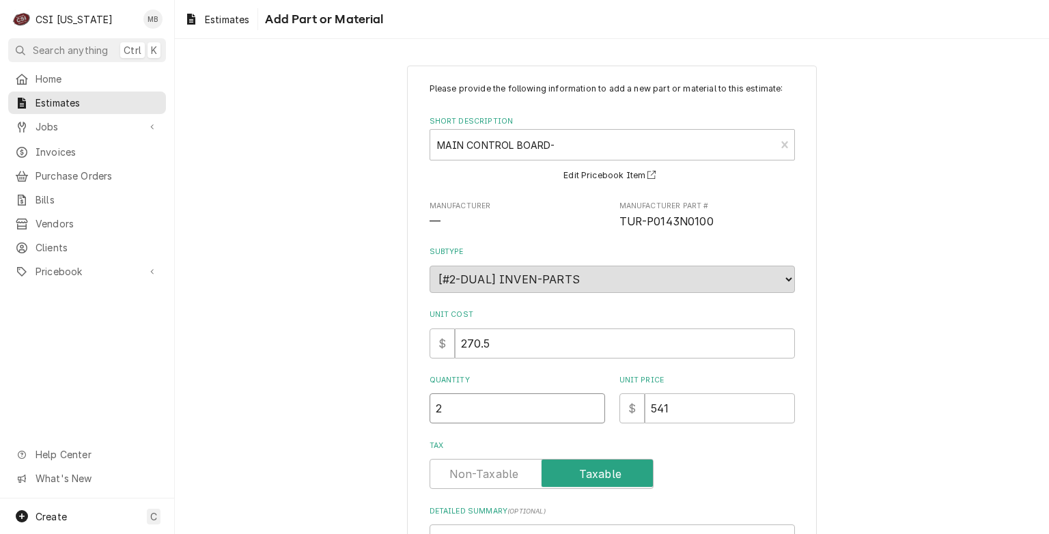
type input "2"
click at [590, 404] on input "2" at bounding box center [518, 408] width 176 height 30
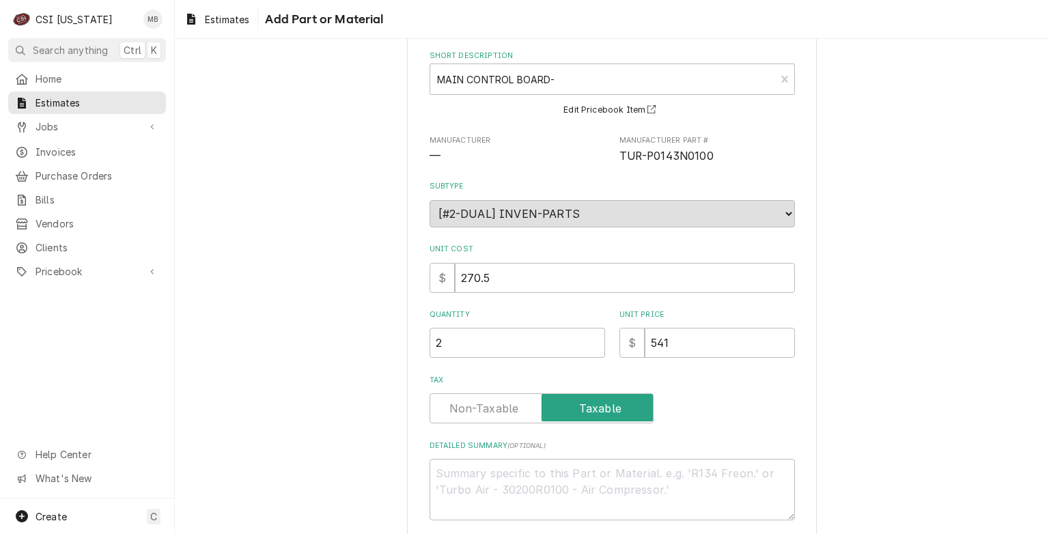
scroll to position [132, 0]
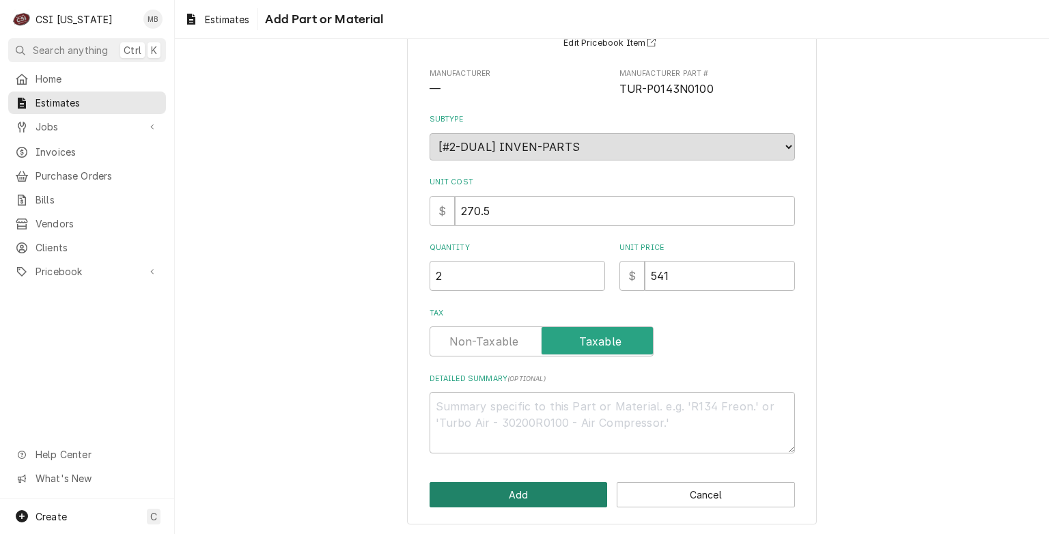
click at [512, 488] on button "Add" at bounding box center [519, 494] width 178 height 25
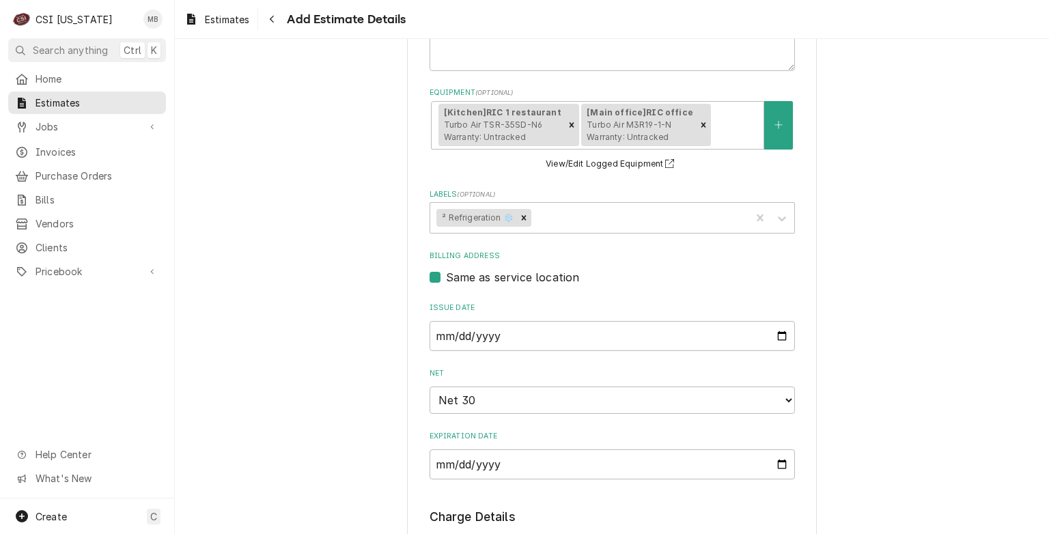
scroll to position [171, 0]
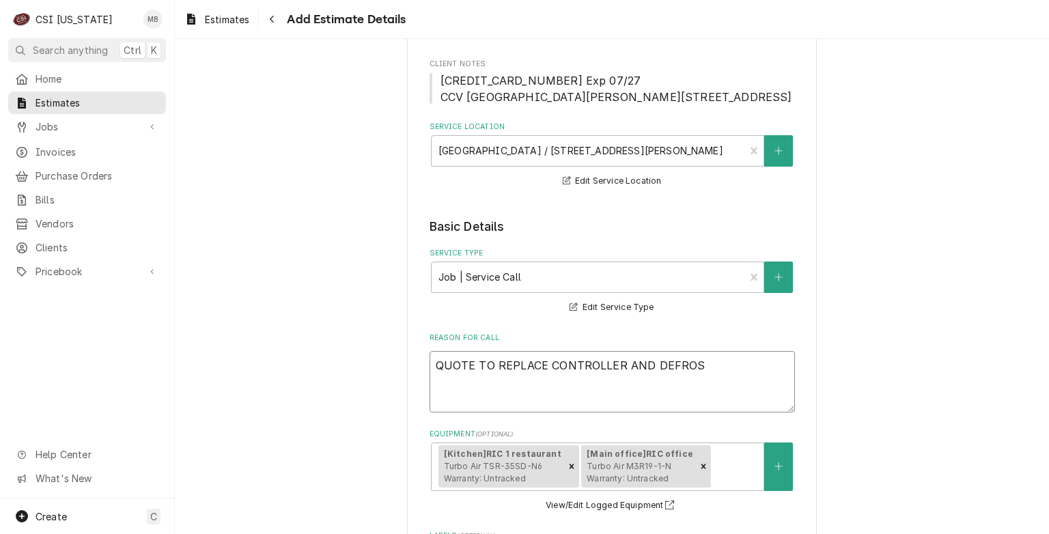
click at [716, 372] on textarea "QUOTE TO REPLACE CONTROLLER AND DEFROS" at bounding box center [612, 381] width 365 height 61
click at [619, 382] on textarea "QUOTE TO REPLACE CONTROLLER AND DEFROS" at bounding box center [612, 381] width 365 height 61
drag, startPoint x: 616, startPoint y: 384, endPoint x: 624, endPoint y: 388, distance: 9.2
click at [616, 384] on textarea "QUOTE TO REPLACE CONTROLLER AND DEFROS" at bounding box center [612, 381] width 365 height 61
type textarea "x"
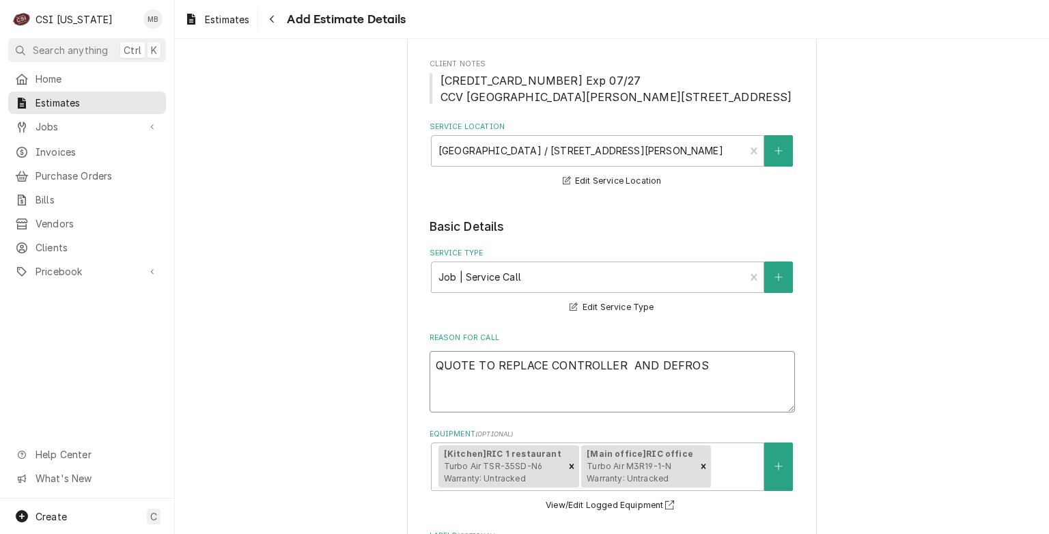
type textarea "QUOTE TO REPLACE CONTROLLER O AND DEFROS"
type textarea "x"
type textarea "QUOTE TO REPLACE CONTROLLER ON AND DEFROS"
type textarea "x"
type textarea "QUOTE TO REPLACE CONTROLLER ON 2 AND DEFROS"
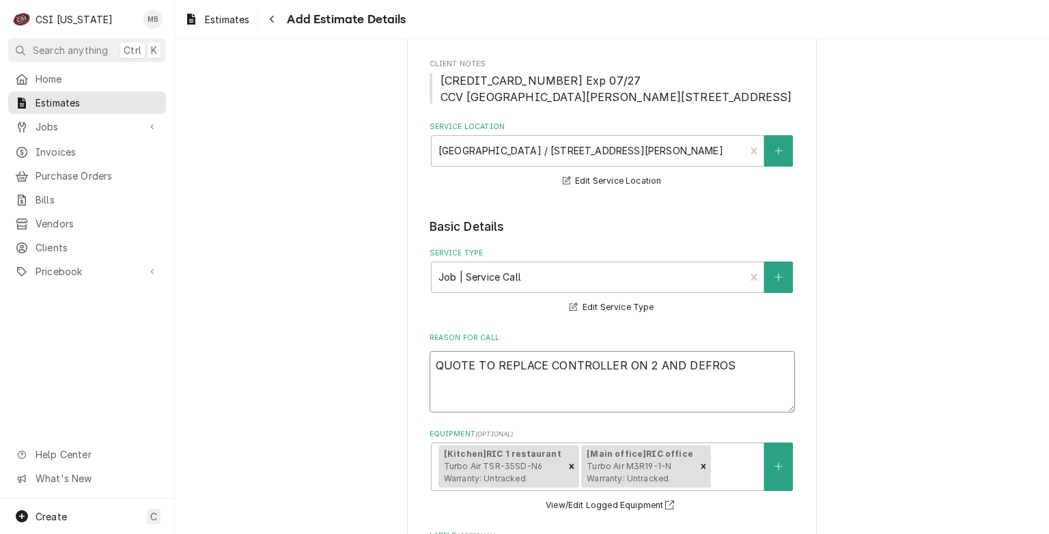
type textarea "x"
type textarea "QUOTE TO REPLACE CONTROLLER ON 2 AND DEFROS"
type textarea "x"
type textarea "QUOTE TO REPLACE CONTROLLER ON 2 T AND DEFROS"
type textarea "x"
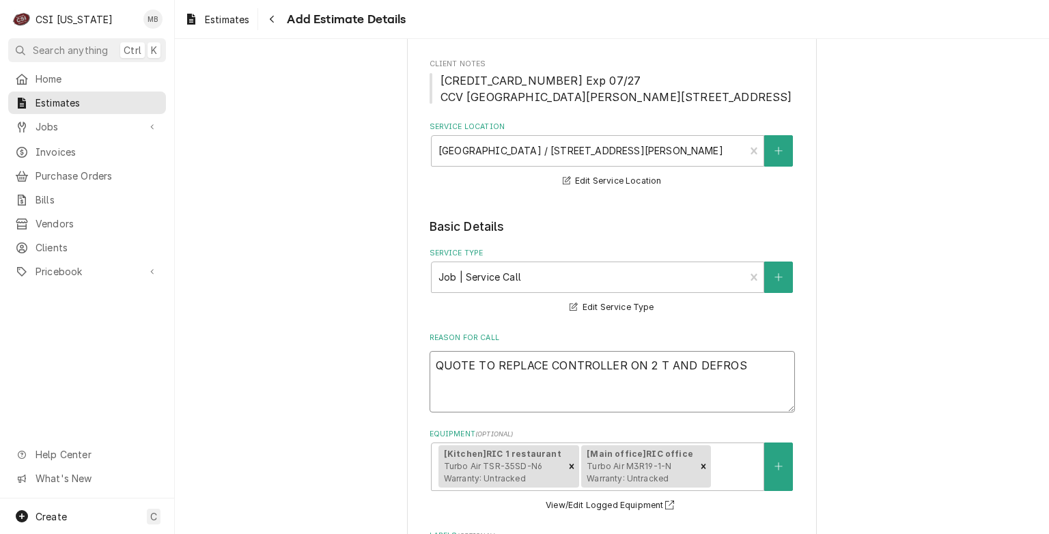
type textarea "QUOTE TO REPLACE CONTROLLER ON 2 TU AND DEFROS"
type textarea "x"
type textarea "QUOTE TO REPLACE CONTROLLER ON 2 TUR AND DEFROS"
type textarea "x"
type textarea "QUOTE TO REPLACE CONTROLLER ON 2 TURB AND DEFROS"
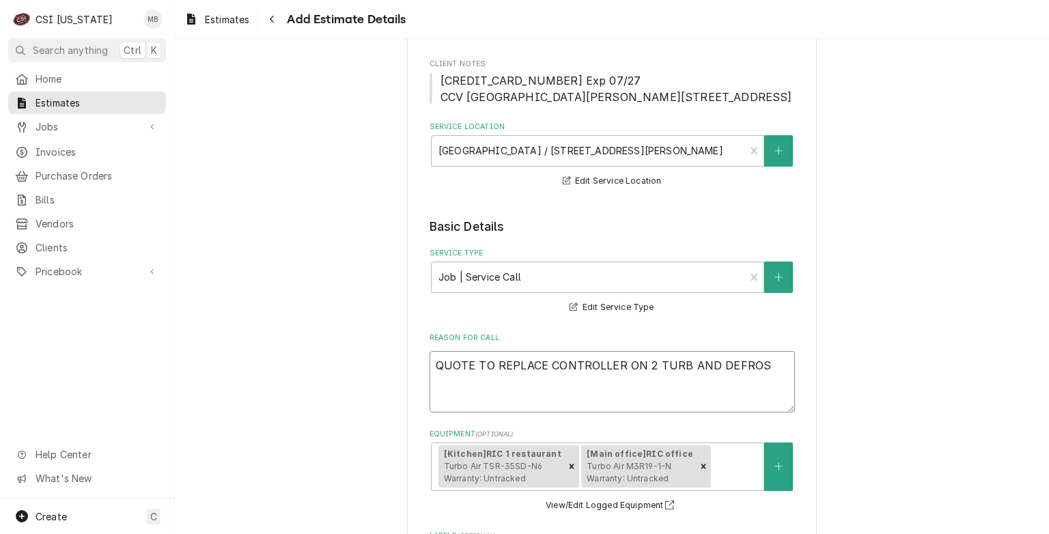
type textarea "x"
type textarea "QUOTE TO REPLACE CONTROLLER ON 2 TURBO AND DEFROS"
type textarea "x"
type textarea "QUOTE TO REPLACE CONTROLLER ON 2 TURBO AND DEFROS"
type textarea "x"
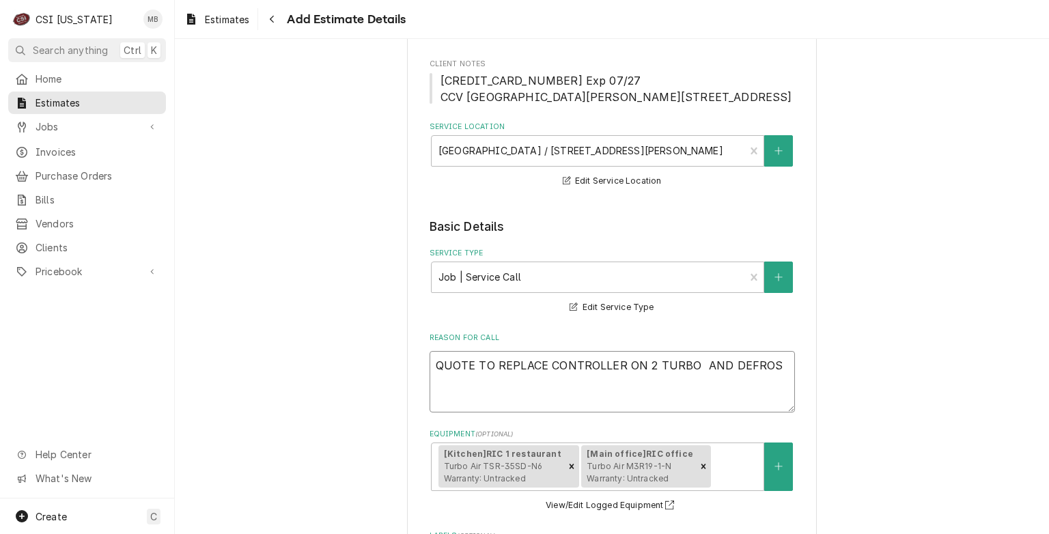
type textarea "QUOTE TO REPLACE CONTROLLER ON 2 TURBO A AND DEFROS"
type textarea "x"
type textarea "QUOTE TO REPLACE CONTROLLER ON 2 TURBO AI AND DEFROS"
type textarea "x"
type textarea "QUOTE TO REPLACE CONTROLLER ON 2 TURBO AIR AND DEFROS"
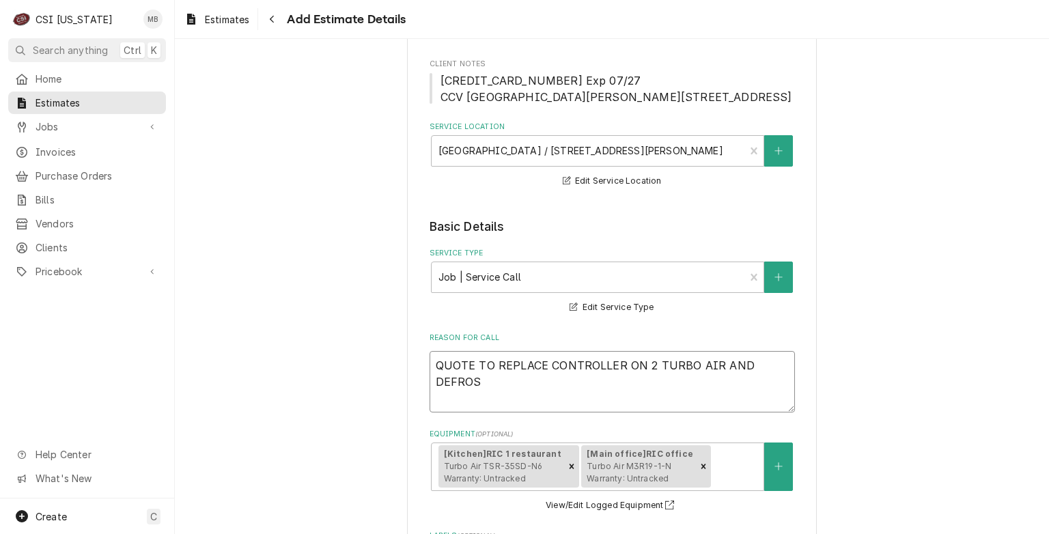
type textarea "x"
type textarea "QUOTE TO REPLACE CONTROLLER ON 2 TURBO AIR AND DEFROS"
type textarea "x"
type textarea "QUOTE TO REPLACE CONTROLLER ON 2 TURBO AIR C AND DEFROS"
type textarea "x"
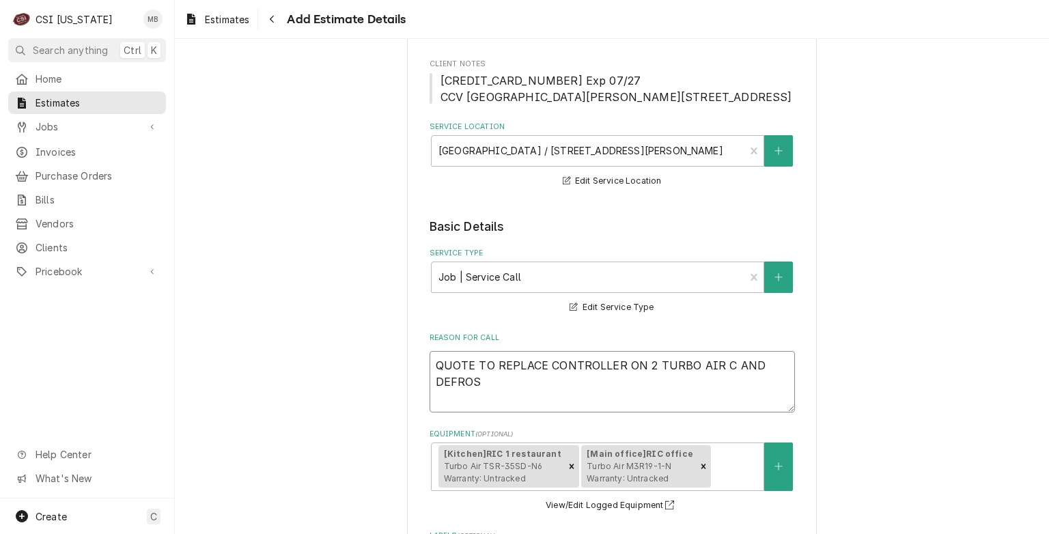
type textarea "QUOTE TO REPLACE CONTROLLER ON 2 TURBO AIR CO AND DEFROS"
type textarea "x"
type textarea "QUOTE TO REPLACE CONTROLLER ON 2 TURBO AIR COO AND DEFROS"
type textarea "x"
type textarea "QUOTE TO REPLACE CONTROLLER ON 2 TURBO AIR COOL AND DEFROS"
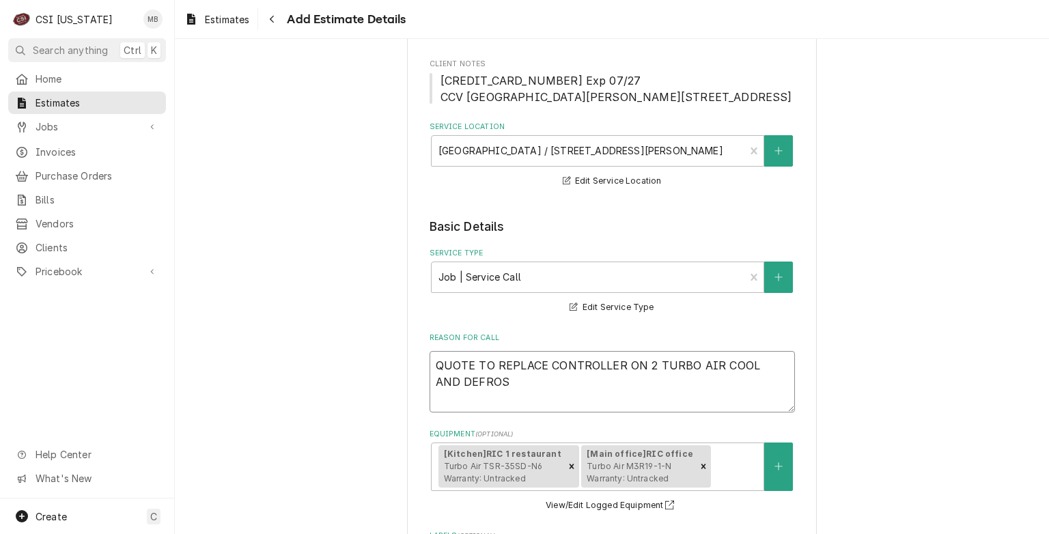
type textarea "x"
type textarea "QUOTE TO REPLACE CONTROLLER ON 2 TURBO AIR COOLE AND DEFROS"
type textarea "x"
type textarea "QUOTE TO REPLACE CONTROLLER ON 2 TURBO AIR COOLER AND DEFROS"
type textarea "x"
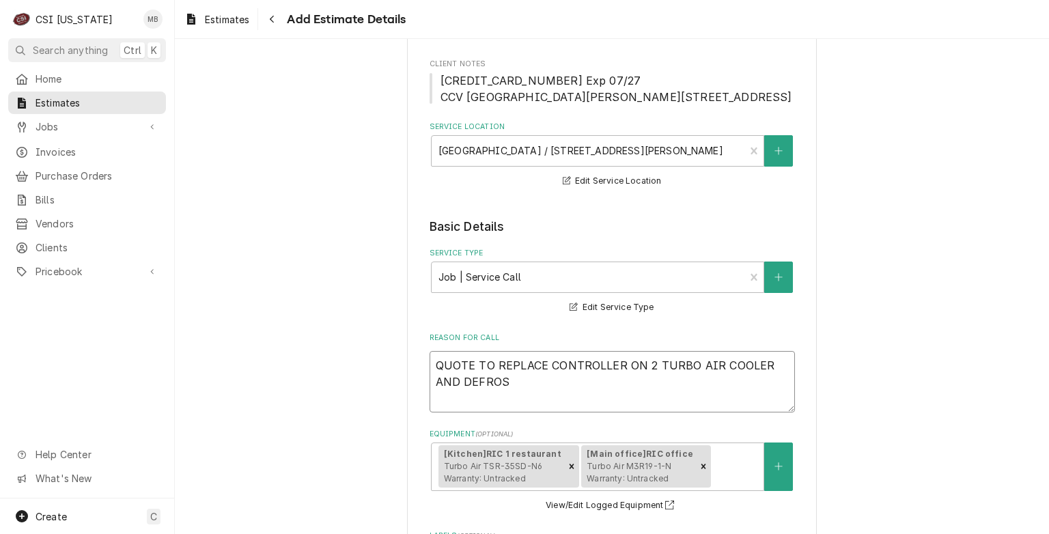
type textarea "QUOTE TO REPLACE CONTROLLER ON 2 TURBO AIR COOLERS AND DEFROS"
type textarea "x"
type textarea "QUOTE TO REPLACE CONTROLLER ON 2 TURBO AIR COOLERS AND DEFROS"
type textarea "x"
type textarea "QUOTE TO REPLACE CONTROLLER ON 2 TURBO AIR COOLERS AND DEFROS"
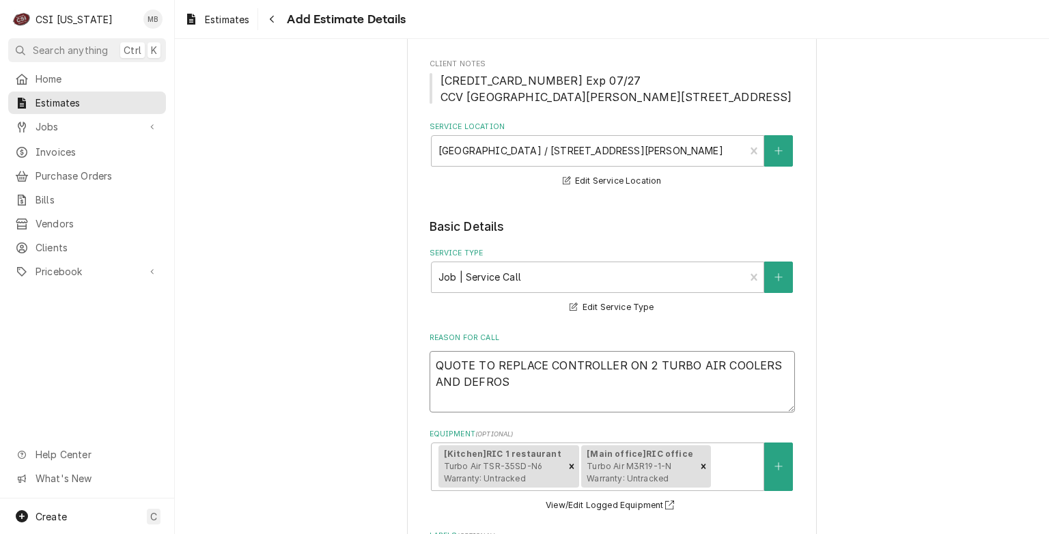
click at [539, 393] on textarea "QUOTE TO REPLACE CONTROLLER ON 2 TURBO AIR COOLERS AND DEFROS" at bounding box center [612, 381] width 365 height 61
type textarea "x"
type textarea "QUOTE TO REPLACE CONTROLLER ON 2 TURBO AIR COOLERS AND DEFROST"
type textarea "x"
type textarea "QUOTE TO REPLACE CONTROLLER ON 2 TURBO AIR COOLERS AND DEFROST"
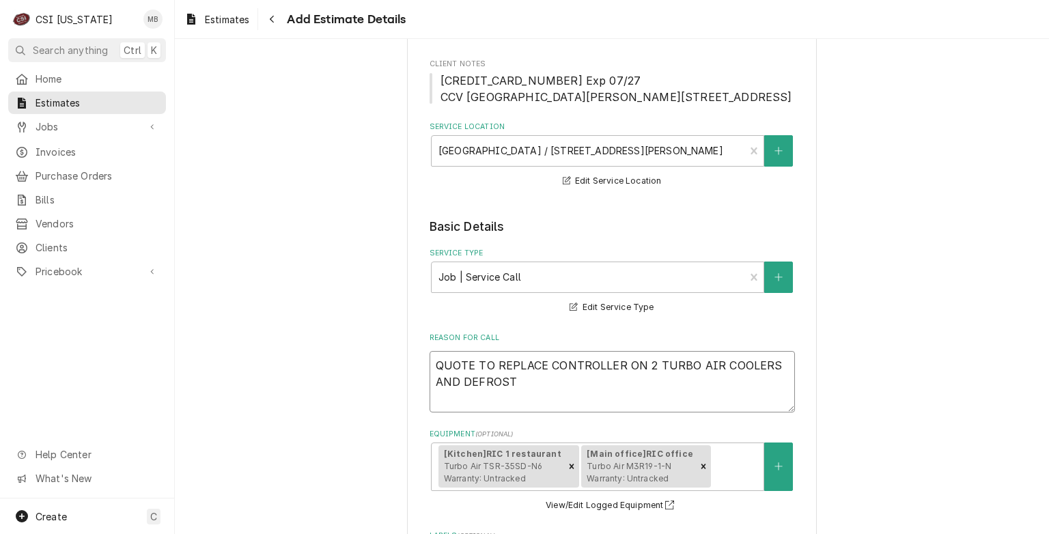
type textarea "x"
type textarea "QUOTE TO REPLACE CONTROLLER ON 2 TURBO AIR COOLERS AND DEFROST P"
type textarea "x"
type textarea "QUOTE TO REPLACE CONTROLLER ON 2 TURBO AIR COOLERS AND DEFROST PR"
type textarea "x"
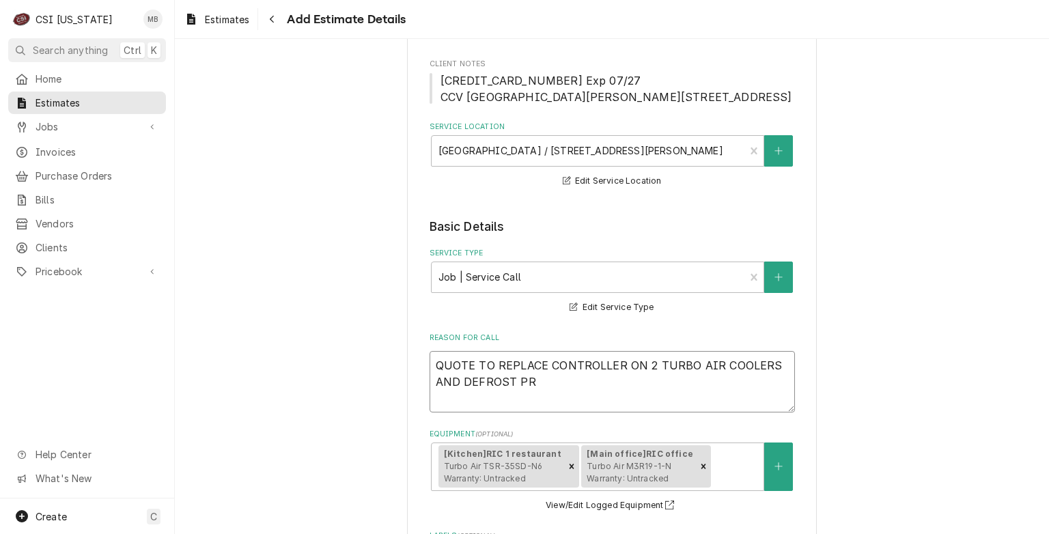
type textarea "QUOTE TO REPLACE CONTROLLER ON 2 TURBO AIR COOLERS AND DEFROST PRO"
type textarea "x"
type textarea "QUOTE TO REPLACE CONTROLLER ON 2 TURBO AIR COOLERS AND DEFROST PROB"
type textarea "x"
type textarea "QUOTE TO REPLACE CONTROLLER ON 2 TURBO AIR COOLERS AND DEFROST PROBE"
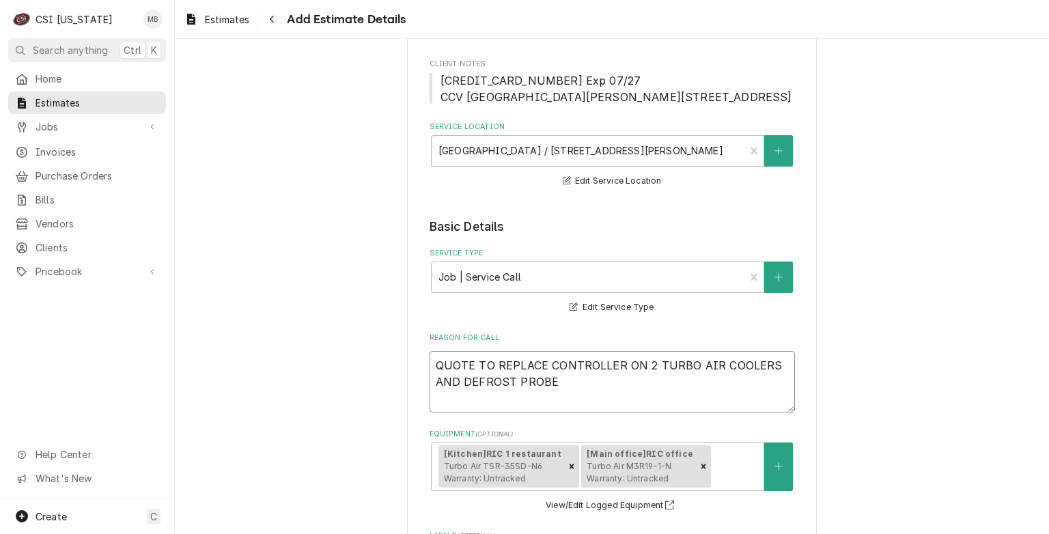
type textarea "x"
type textarea "QUOTE TO REPLACE CONTROLLER ON 2 TURBO AIR COOLERS AND DEFROST PROBE"
type textarea "x"
type textarea "QUOTE TO REPLACE CONTROLLER ON 2 TURBO AIR COOLERS AND DEFROST PROBE O"
type textarea "x"
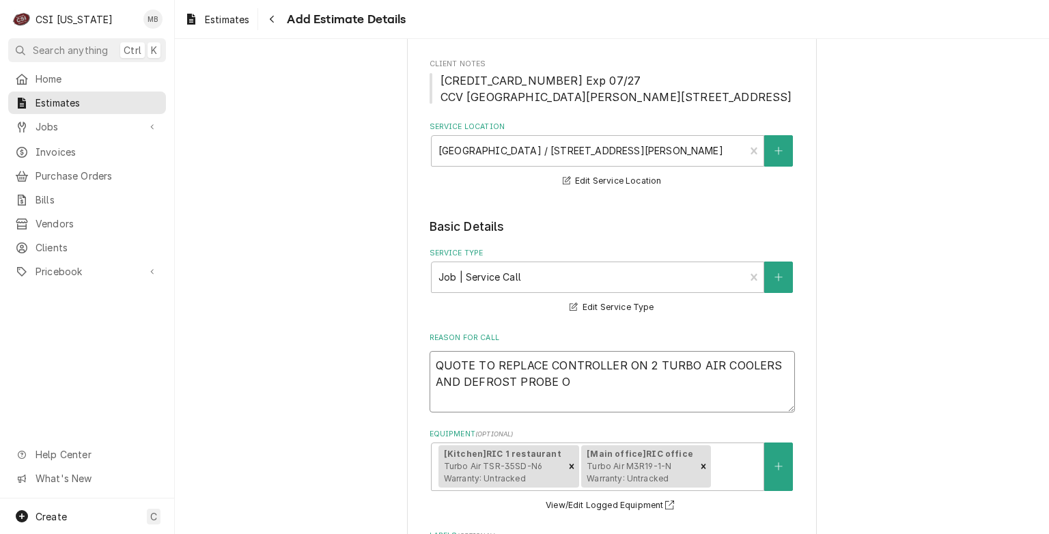
type textarea "QUOTE TO REPLACE CONTROLLER ON 2 TURBO AIR COOLERS AND DEFROST PROBE ON"
type textarea "x"
type textarea "QUOTE TO REPLACE CONTROLLER ON 2 TURBO AIR COOLERS AND DEFROST PROBE ON"
type textarea "x"
type textarea "QUOTE TO REPLACE CONTROLLER ON 2 TURBO AIR COOLERS AND DEFROST PROBE ON O"
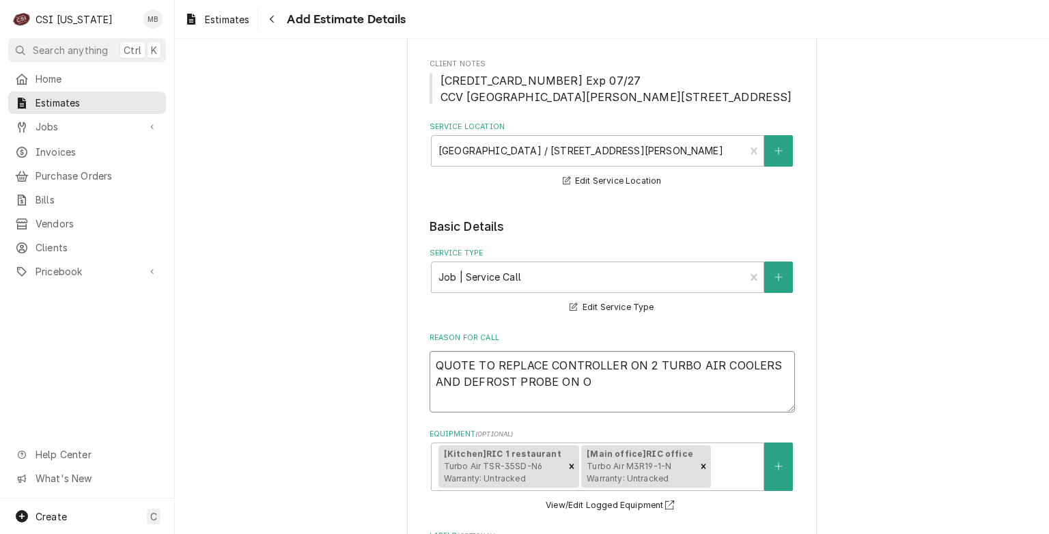
type textarea "x"
type textarea "QUOTE TO REPLACE CONTROLLER ON 2 TURBO AIR COOLERS AND DEFROST PROBE ON ON"
type textarea "x"
type textarea "QUOTE TO REPLACE CONTROLLER ON 2 TURBO AIR COOLERS AND DEFROST PROBE ON ONE"
type textarea "x"
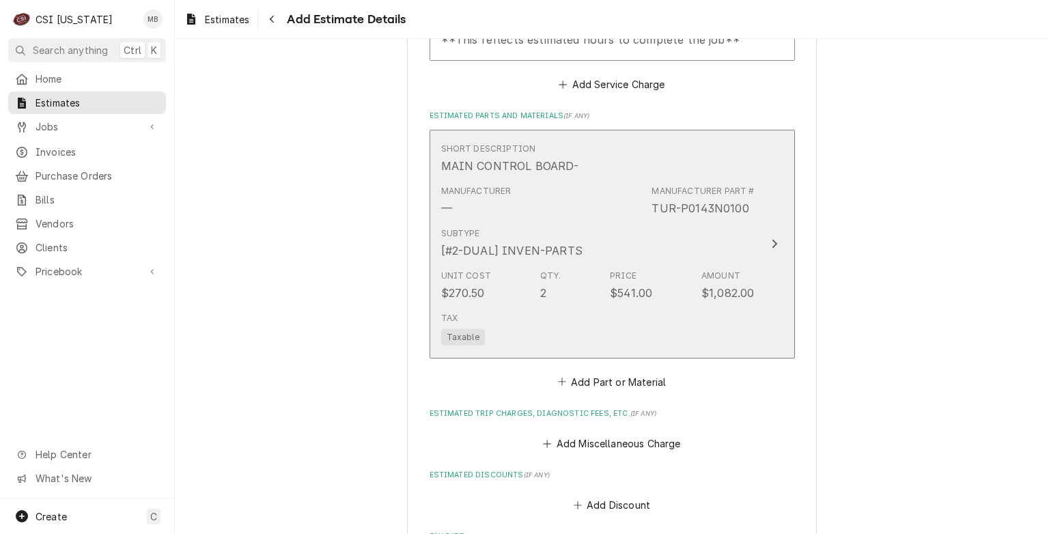
scroll to position [1264, 0]
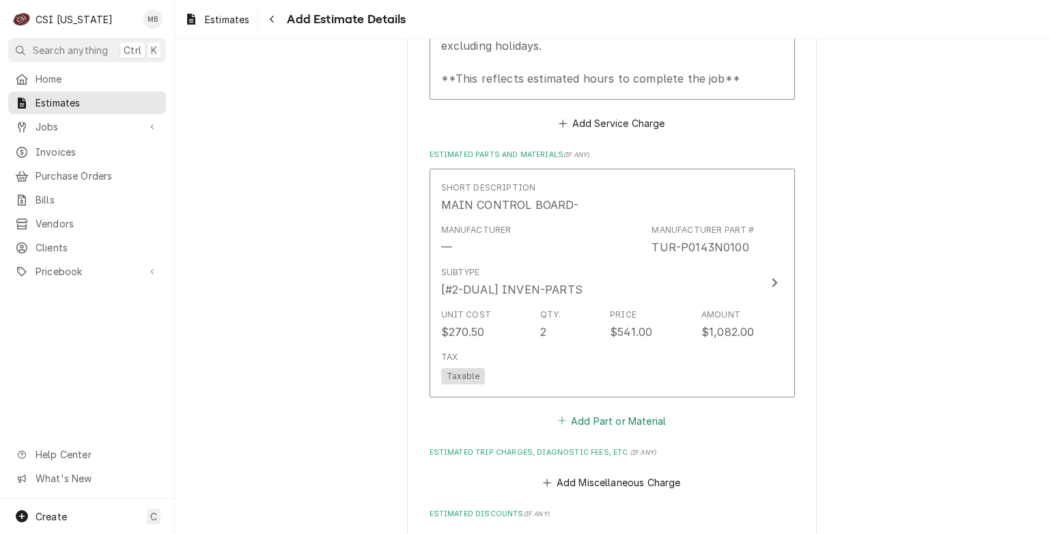
click at [657, 430] on button "Add Part or Material" at bounding box center [611, 420] width 113 height 19
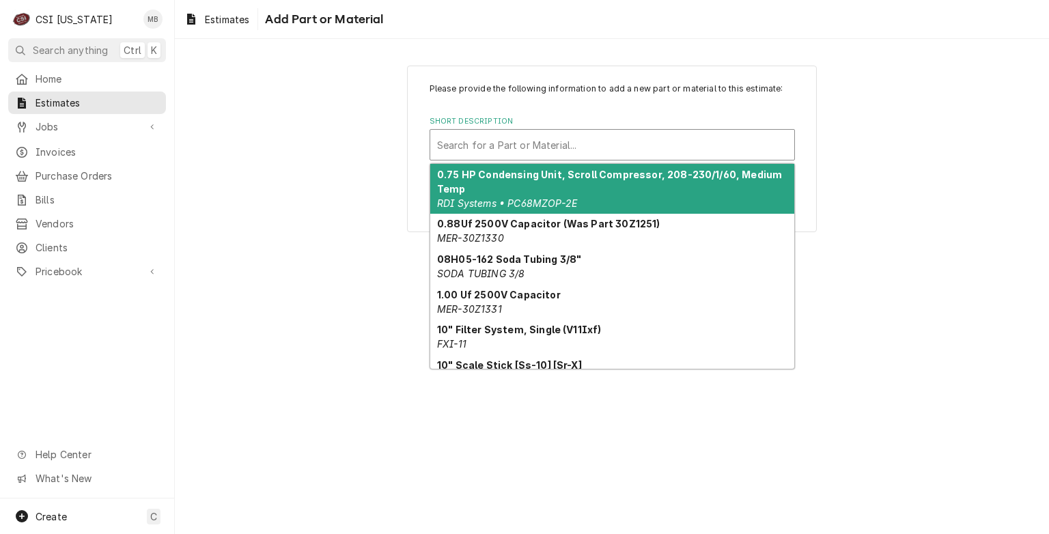
click at [514, 136] on div "Short Description" at bounding box center [612, 144] width 350 height 25
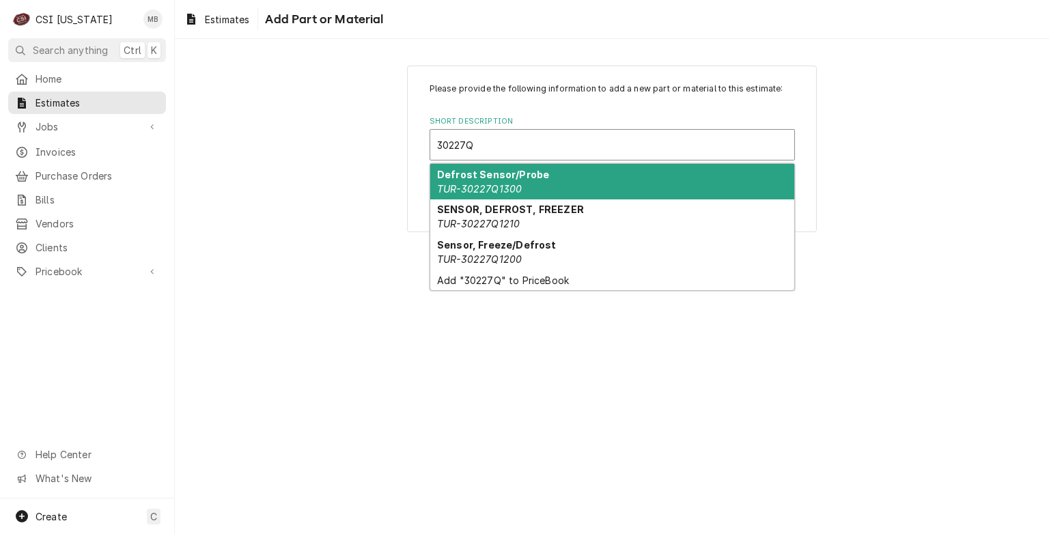
click at [552, 178] on div "Defrost Sensor/Probe TUR-30227Q1300" at bounding box center [612, 182] width 364 height 36
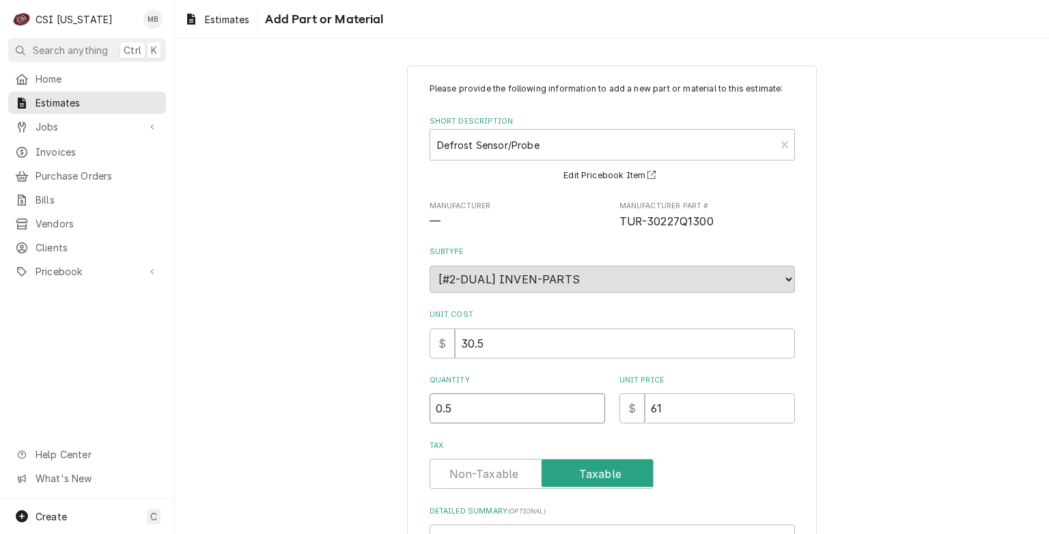
click at [587, 406] on input "0.5" at bounding box center [518, 408] width 176 height 30
click at [587, 406] on input "1" at bounding box center [518, 408] width 176 height 30
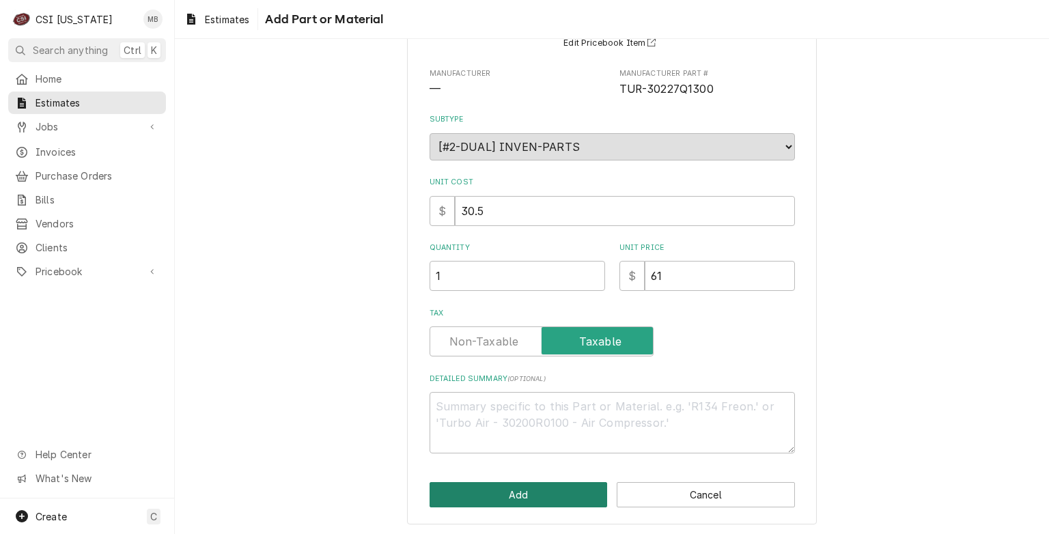
click at [537, 496] on button "Add" at bounding box center [519, 494] width 178 height 25
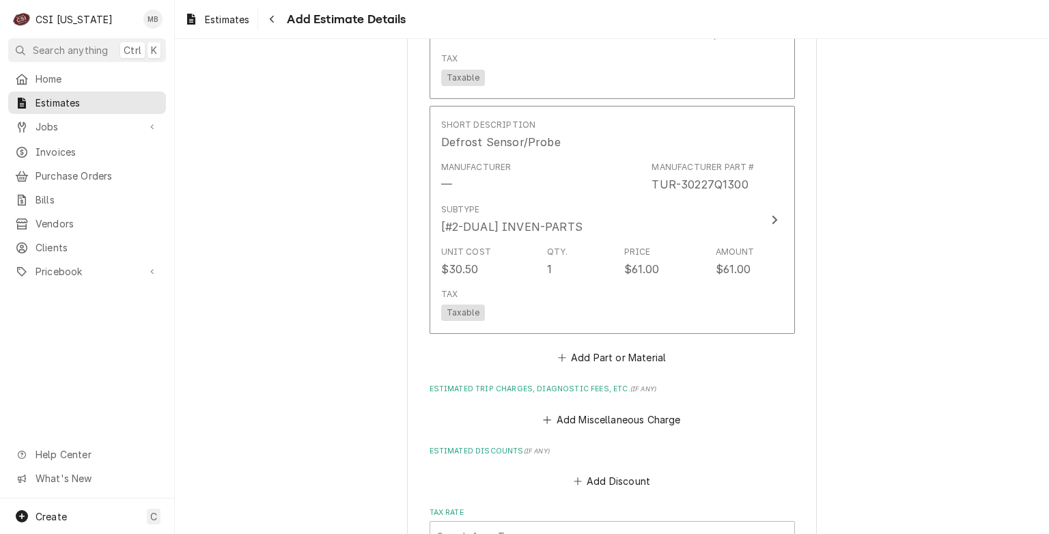
scroll to position [1699, 0]
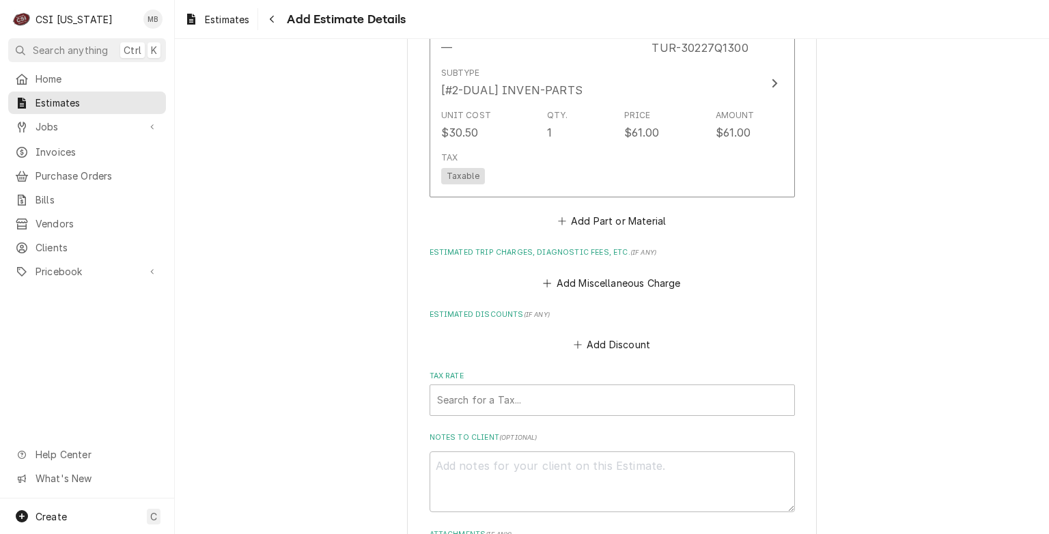
click at [570, 292] on button "Add Miscellaneous Charge" at bounding box center [612, 282] width 142 height 19
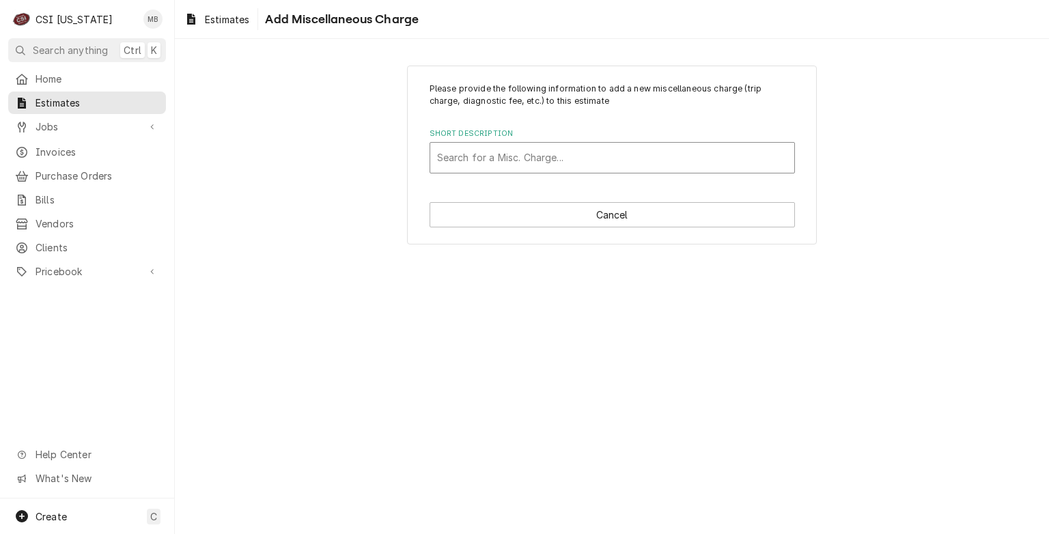
click at [538, 168] on div "Short Description" at bounding box center [612, 157] width 350 height 25
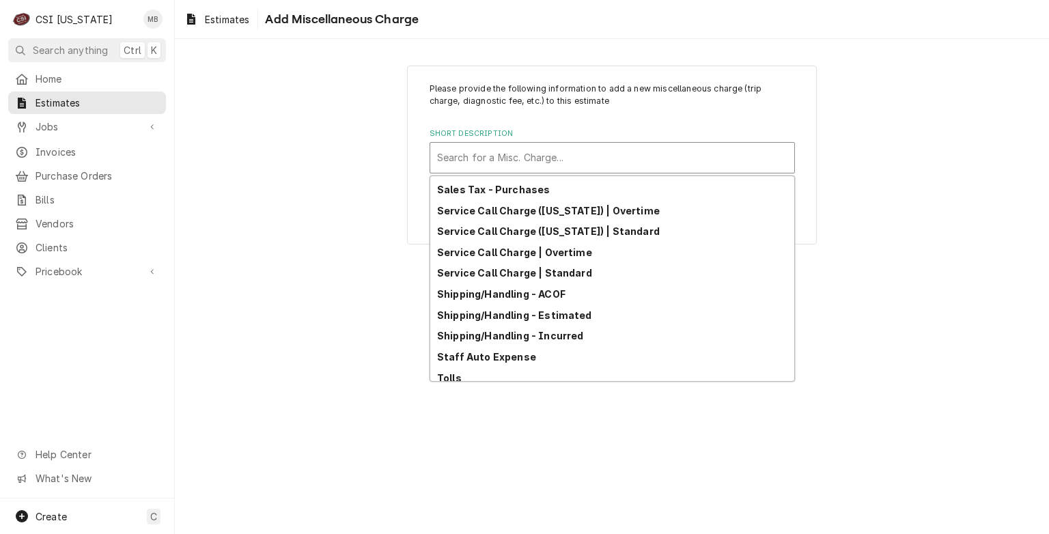
scroll to position [418, 0]
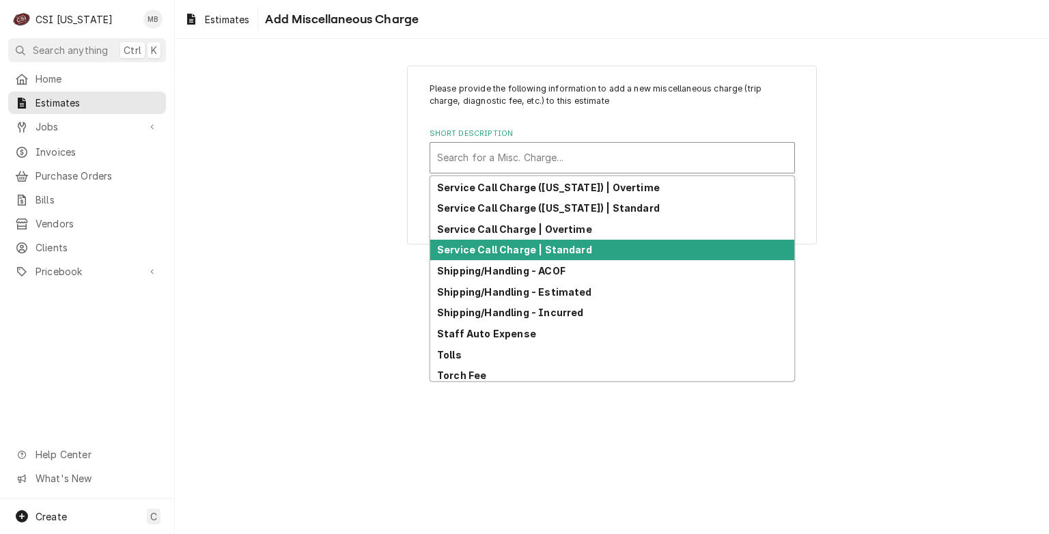
click at [513, 244] on strong "Service Call Charge | Standard" at bounding box center [514, 250] width 155 height 12
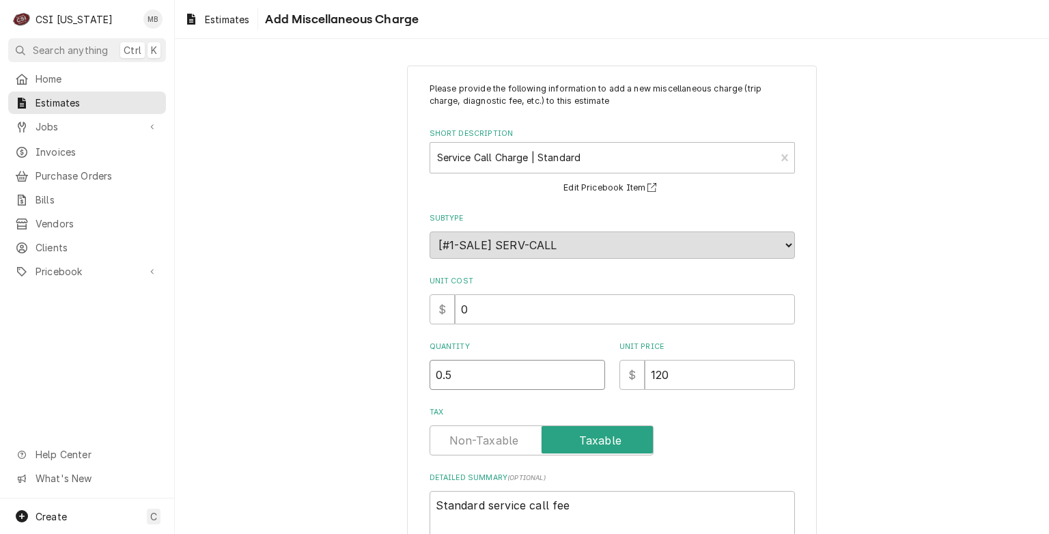
click at [588, 369] on input "0.5" at bounding box center [518, 375] width 176 height 30
click at [587, 371] on input "1" at bounding box center [518, 375] width 176 height 30
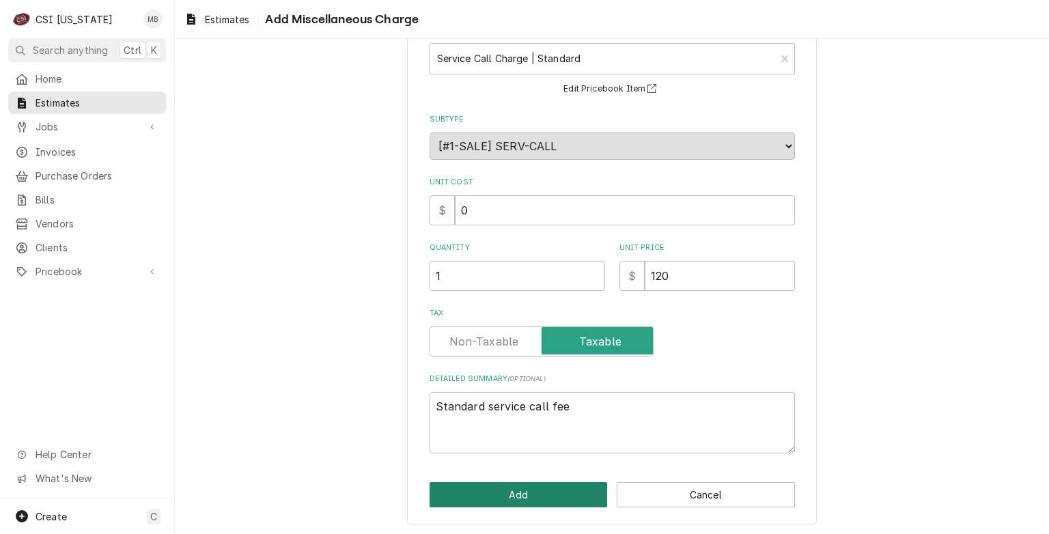
click at [519, 488] on button "Add" at bounding box center [519, 494] width 178 height 25
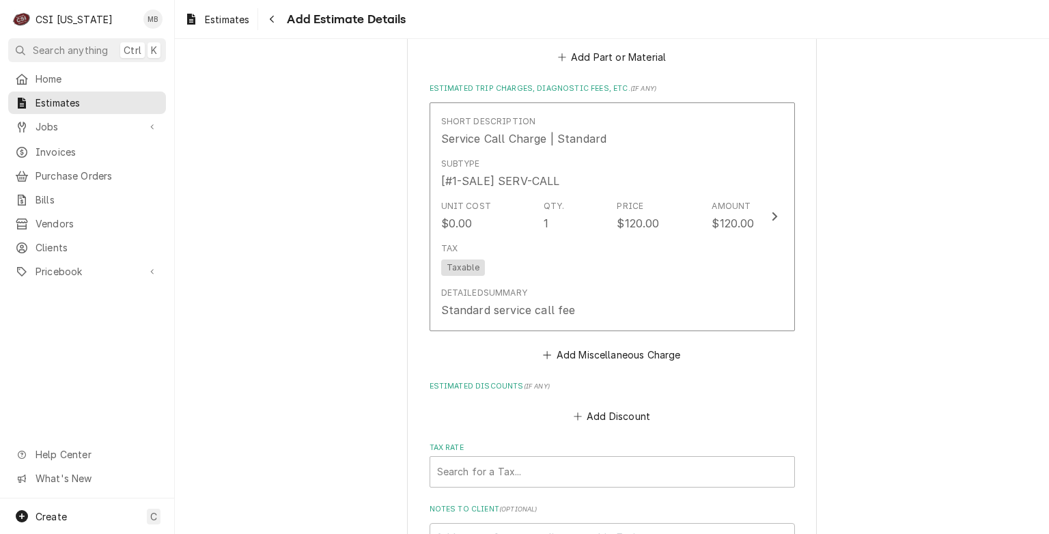
scroll to position [1878, 0]
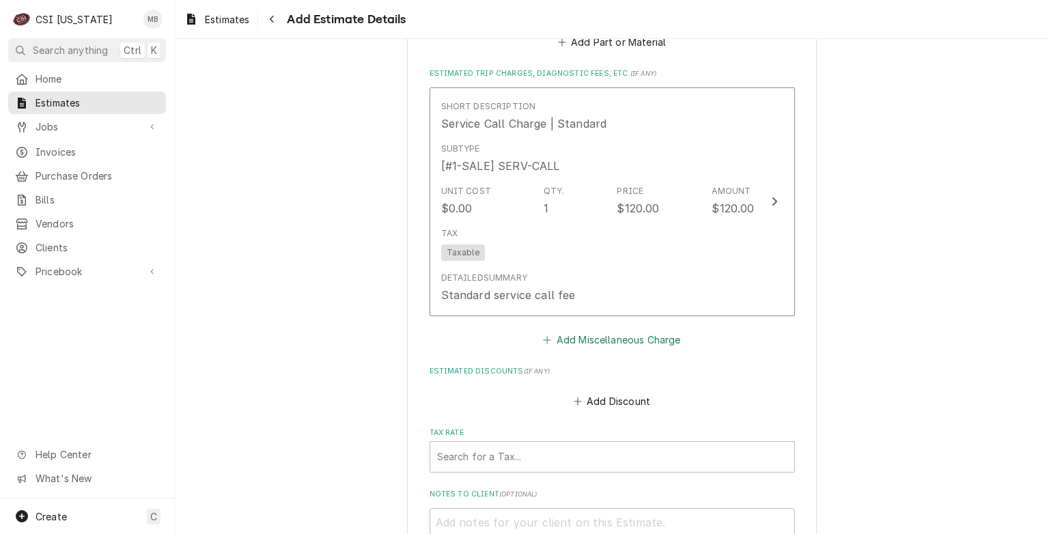
click at [571, 349] on button "Add Miscellaneous Charge" at bounding box center [612, 339] width 142 height 19
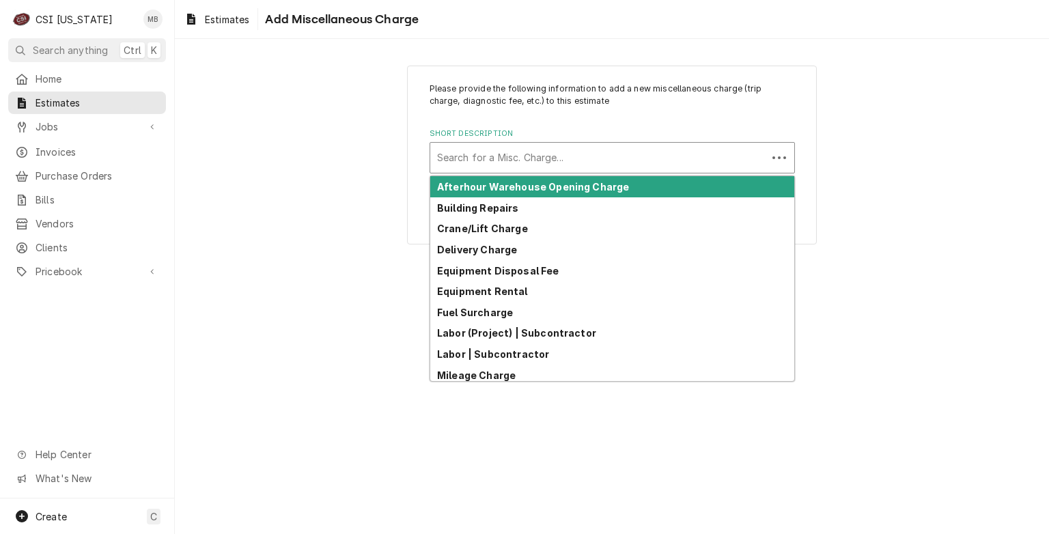
click at [468, 148] on div "Short Description" at bounding box center [598, 157] width 323 height 25
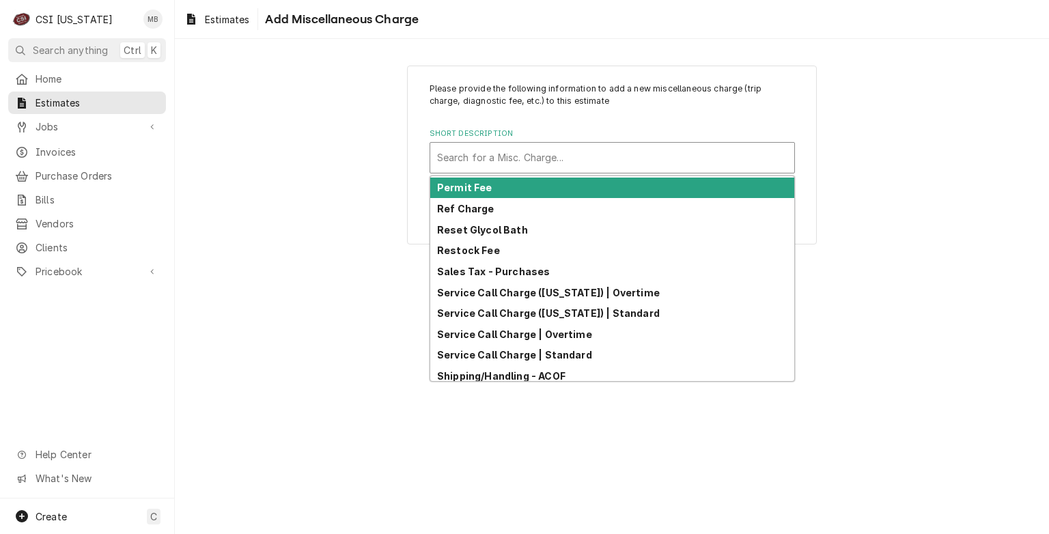
scroll to position [422, 0]
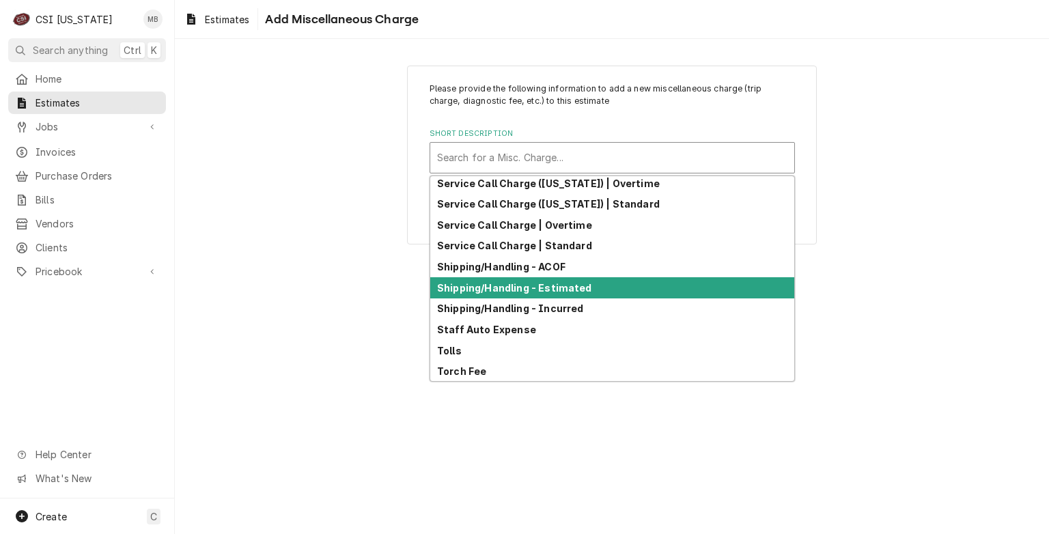
click at [488, 294] on div "Shipping/Handling - Estimated" at bounding box center [612, 287] width 364 height 21
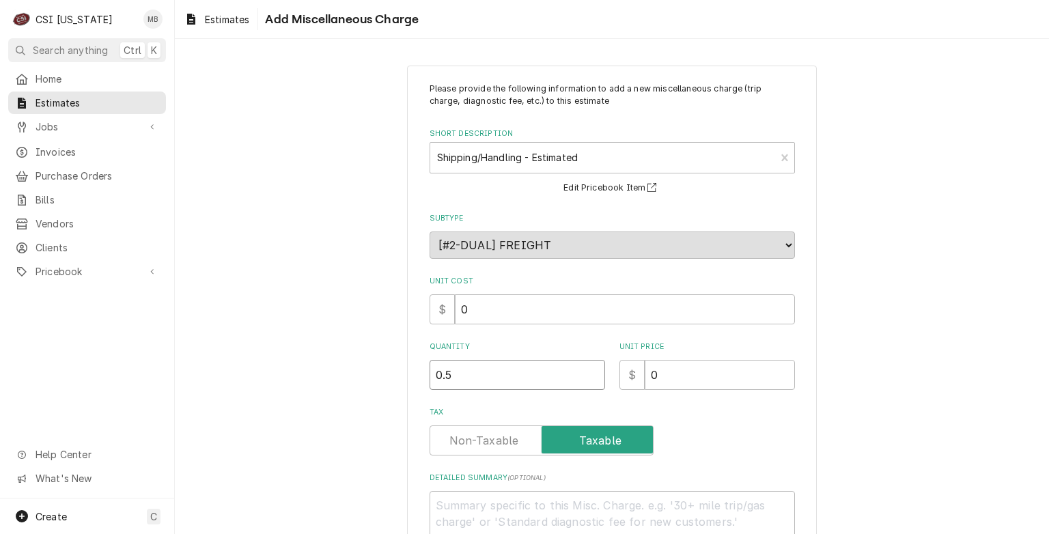
drag, startPoint x: 585, startPoint y: 370, endPoint x: 577, endPoint y: 365, distance: 8.9
click at [582, 368] on input "0.5" at bounding box center [518, 375] width 176 height 30
click at [577, 365] on input "0.5" at bounding box center [518, 375] width 176 height 30
click at [579, 370] on input "0.5" at bounding box center [518, 375] width 176 height 30
click at [588, 373] on input "1" at bounding box center [518, 375] width 176 height 30
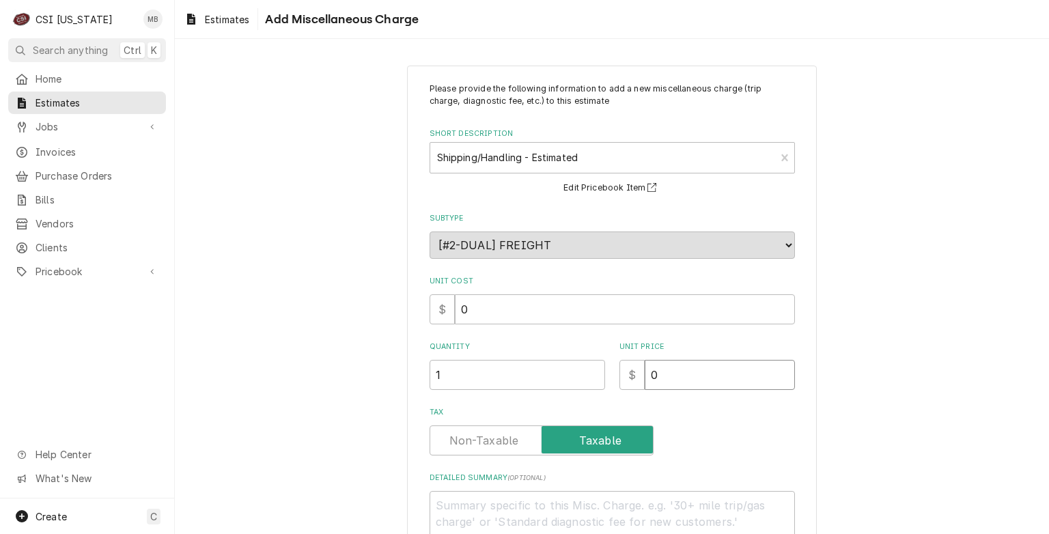
click at [700, 380] on input "0" at bounding box center [720, 375] width 150 height 30
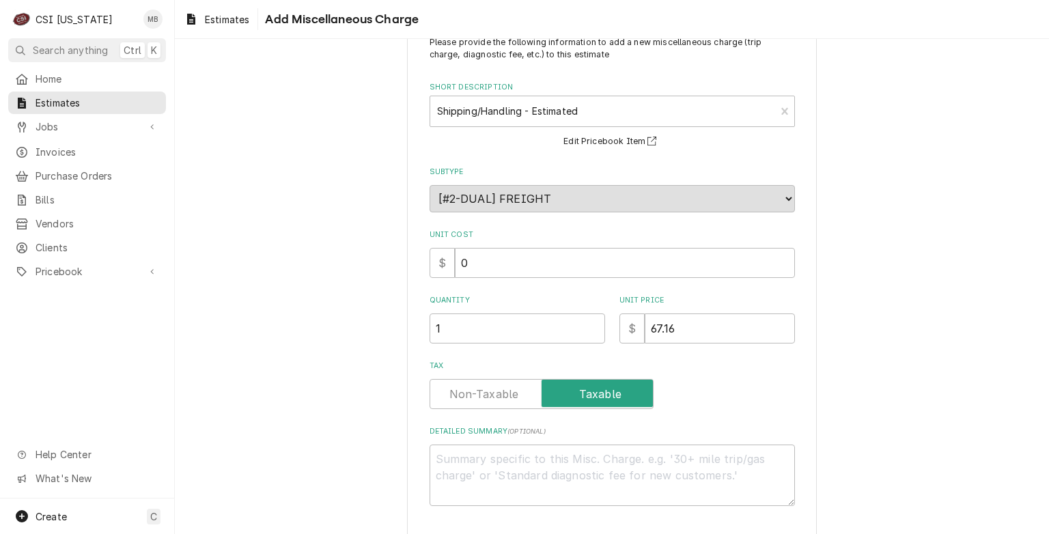
scroll to position [99, 0]
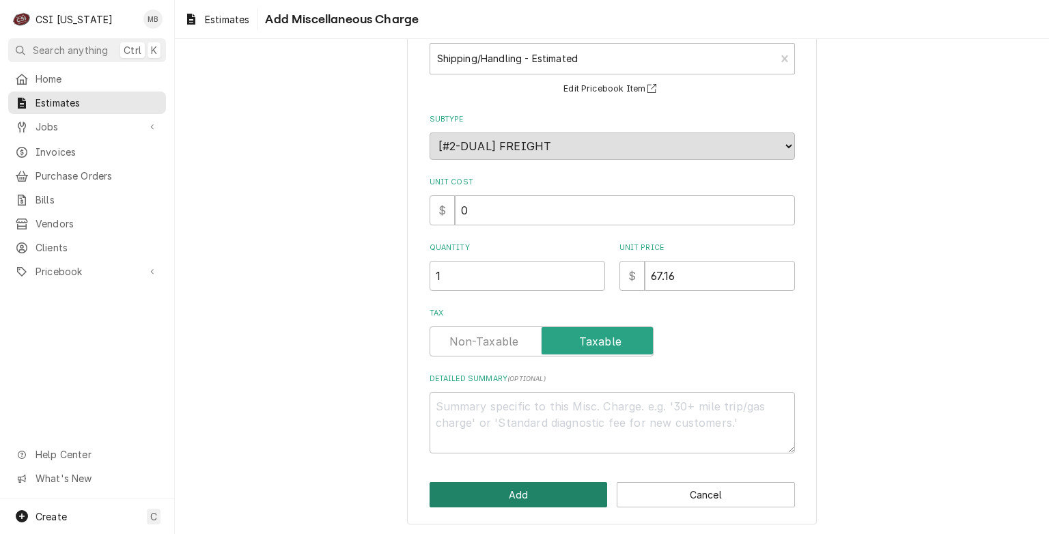
click at [500, 483] on button "Add" at bounding box center [519, 494] width 178 height 25
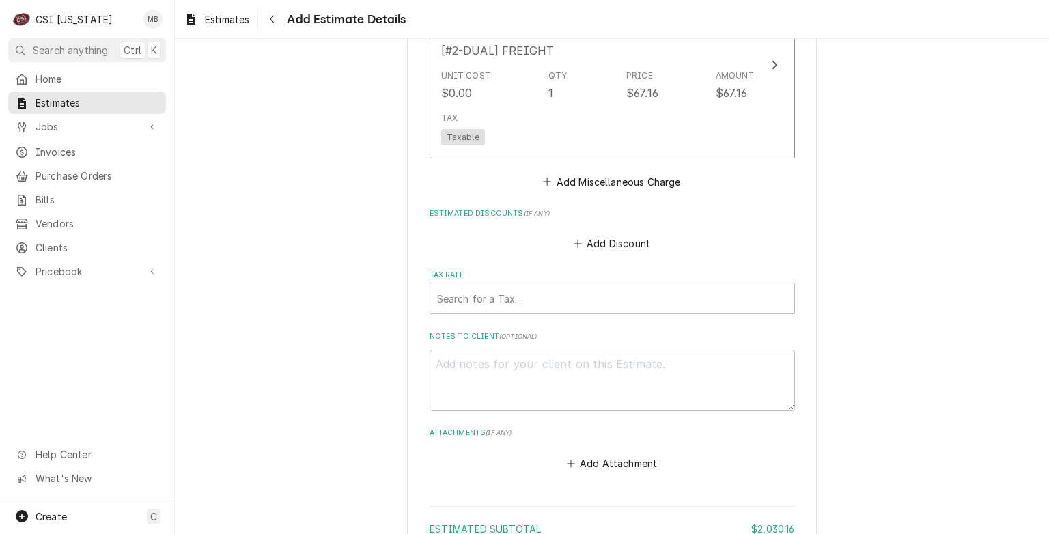
scroll to position [2236, 0]
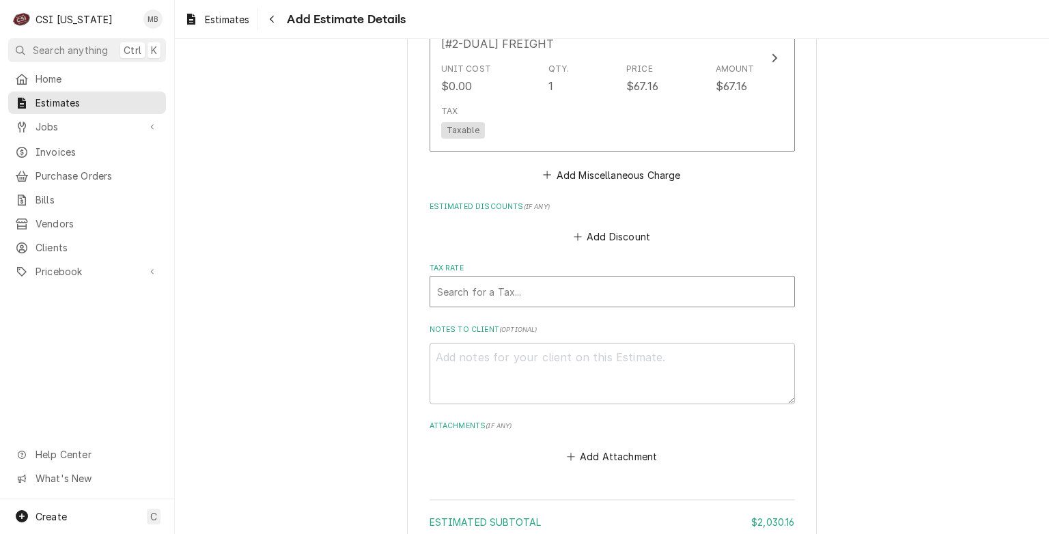
click at [628, 304] on div "Tax Rate" at bounding box center [612, 291] width 350 height 25
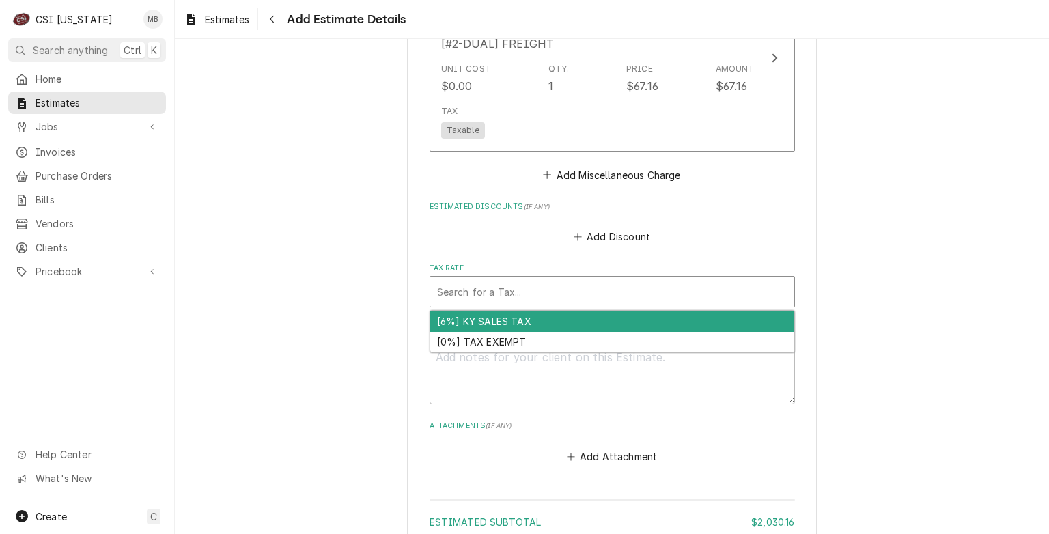
click at [505, 324] on div "[6%] KY SALES TAX" at bounding box center [612, 321] width 364 height 21
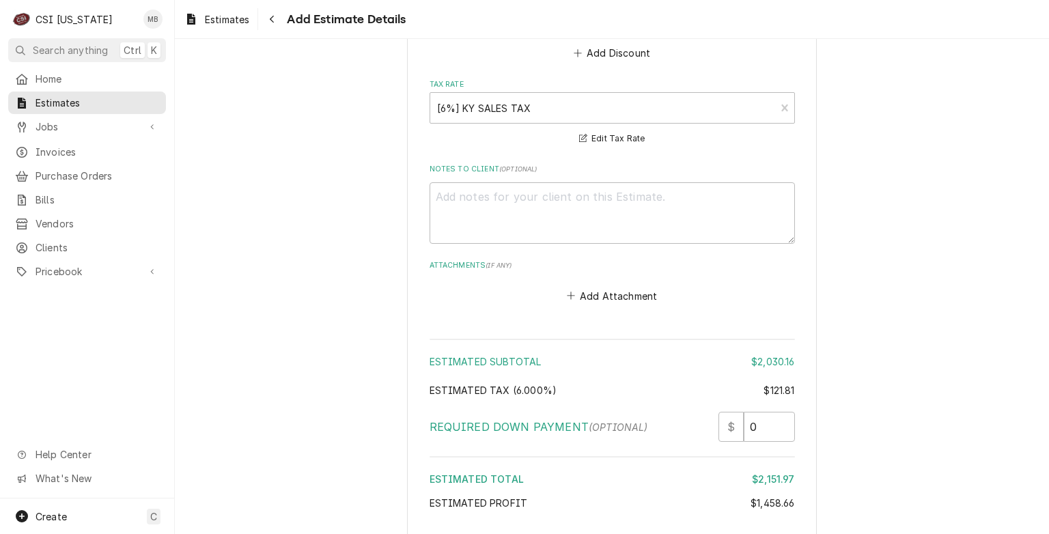
scroll to position [2534, 0]
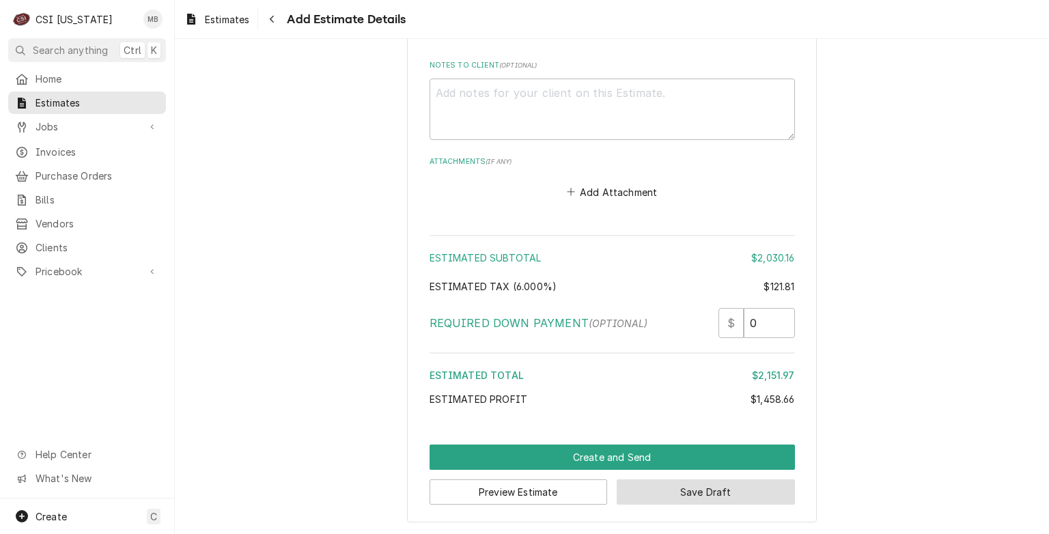
click at [719, 492] on button "Save Draft" at bounding box center [706, 491] width 178 height 25
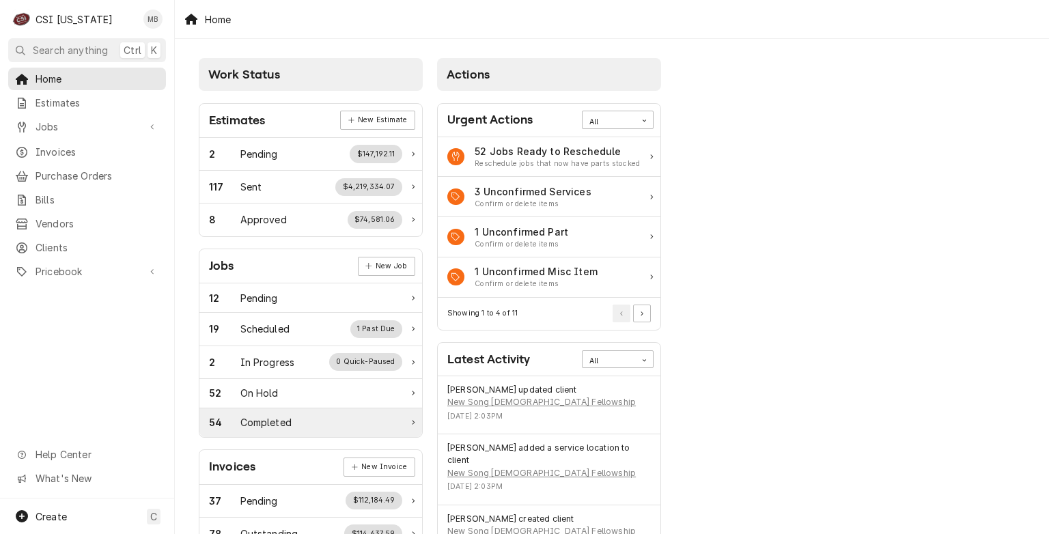
click at [261, 422] on div "Completed" at bounding box center [265, 422] width 51 height 14
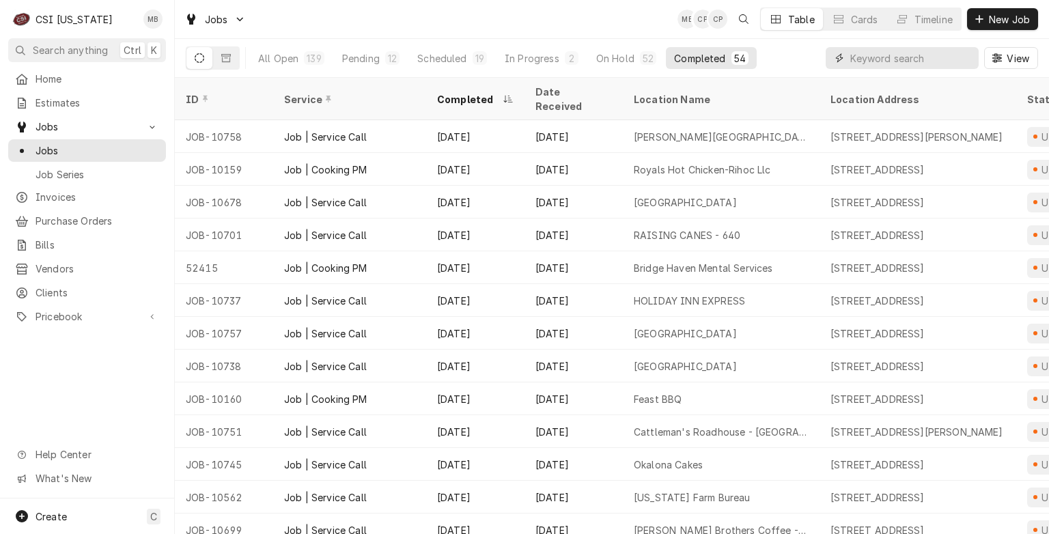
click at [900, 57] on input "Dynamic Content Wrapper" at bounding box center [911, 58] width 122 height 22
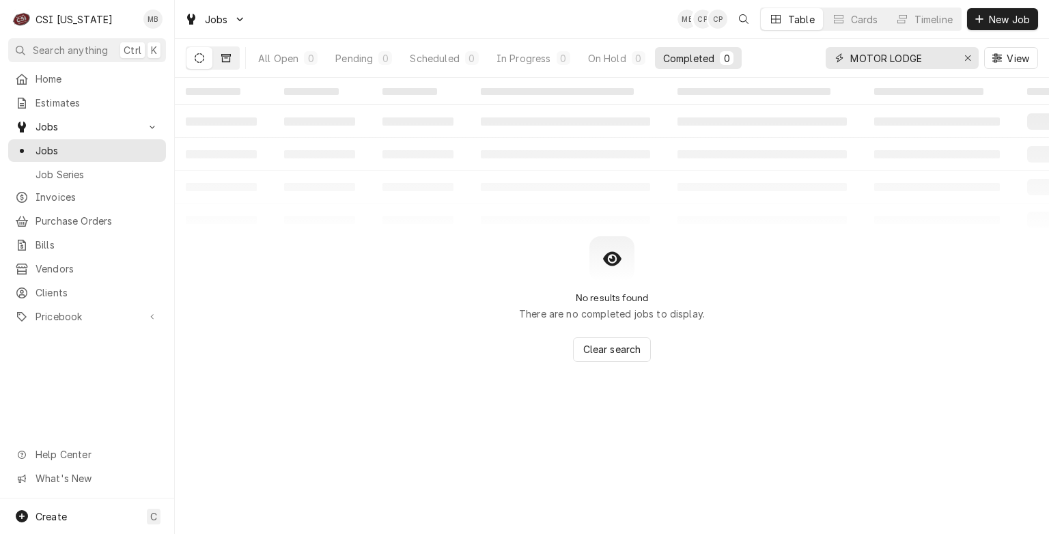
type input "MOTOR LODGE"
click at [232, 56] on button "Dynamic Content Wrapper" at bounding box center [226, 58] width 26 height 22
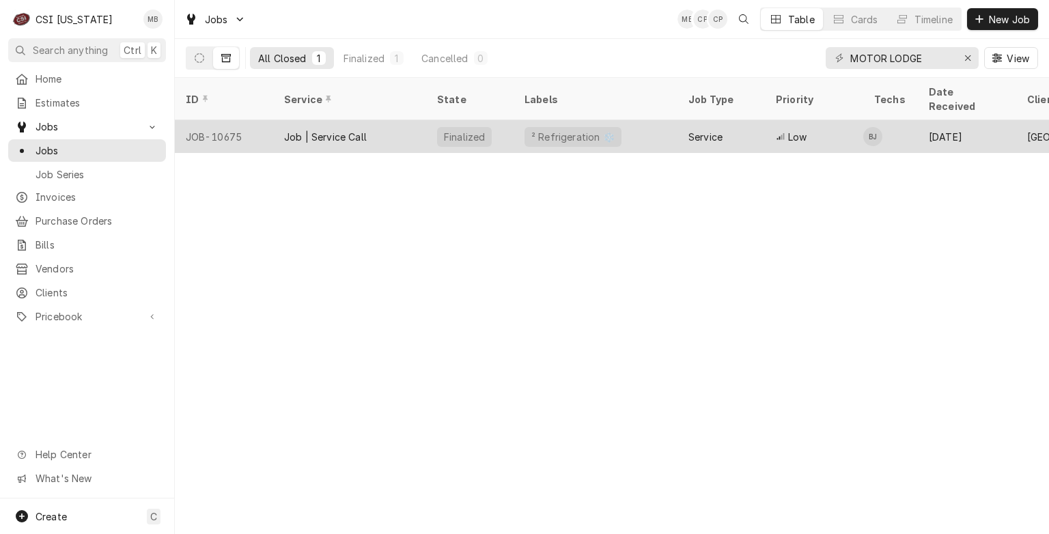
click at [403, 127] on div "Job | Service Call" at bounding box center [349, 136] width 153 height 33
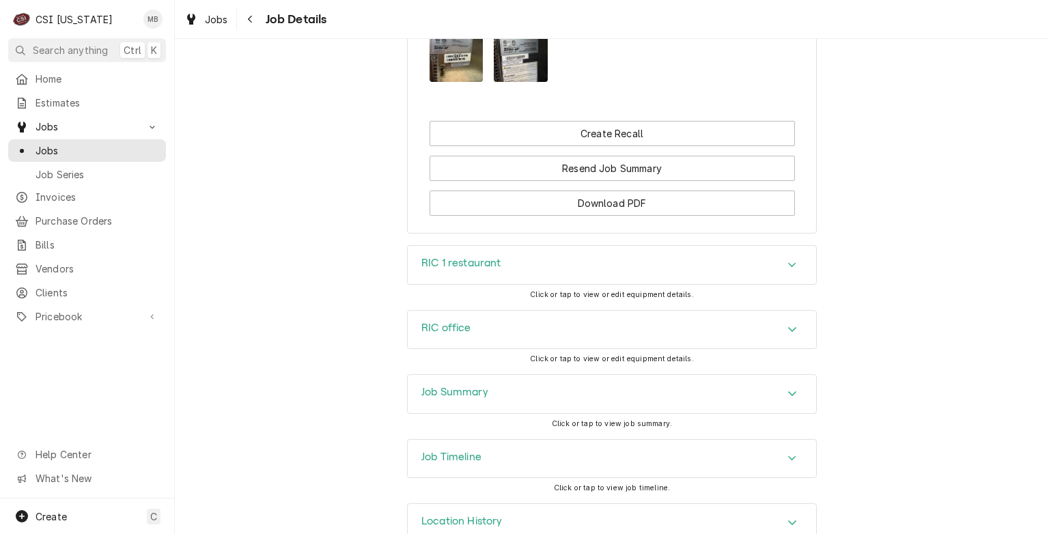
scroll to position [1336, 0]
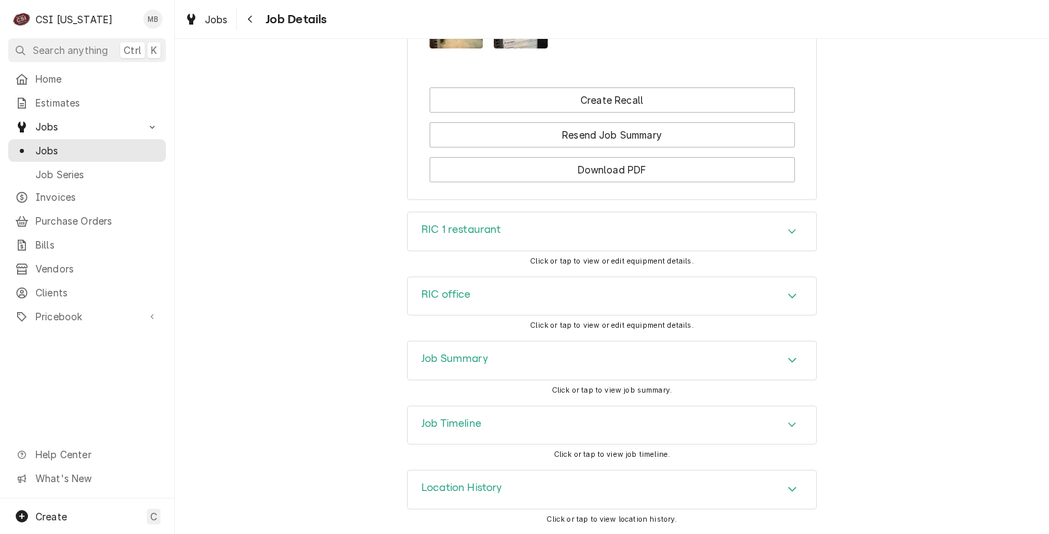
click at [545, 376] on div "Job Summary" at bounding box center [612, 360] width 408 height 38
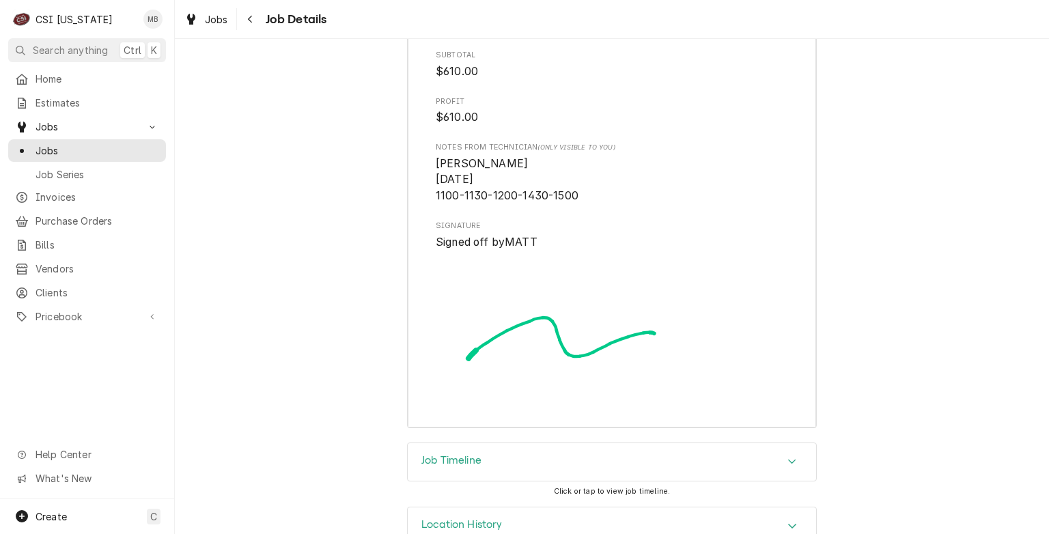
scroll to position [3499, 0]
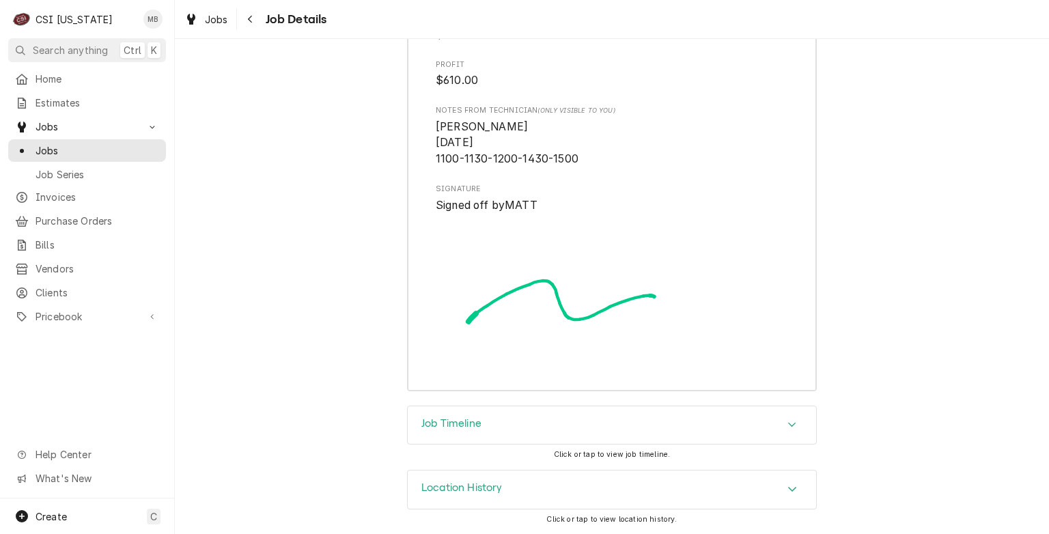
click at [502, 425] on div "Job Timeline" at bounding box center [612, 425] width 408 height 38
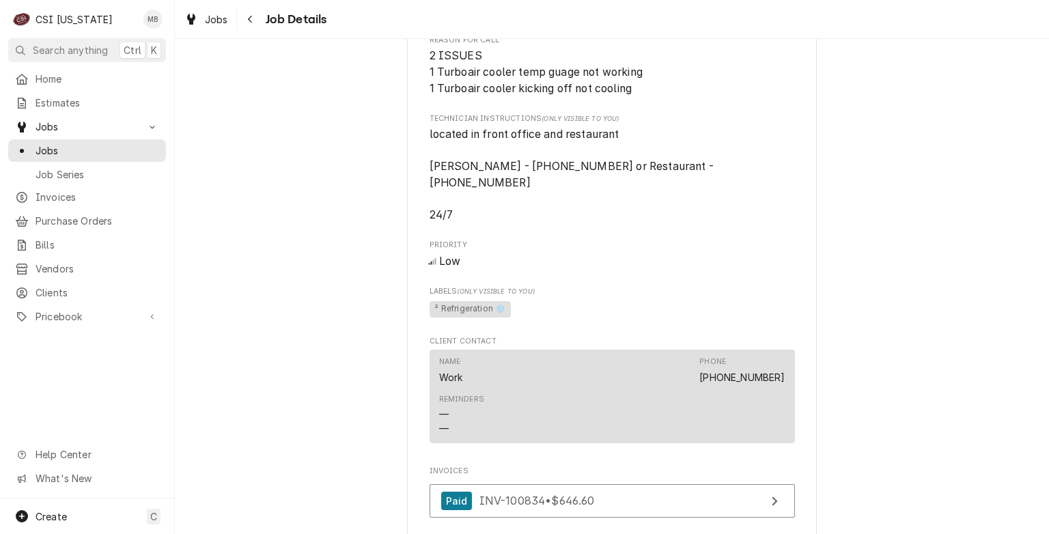
scroll to position [733, 0]
click at [86, 296] on link "Clients" at bounding box center [87, 292] width 158 height 23
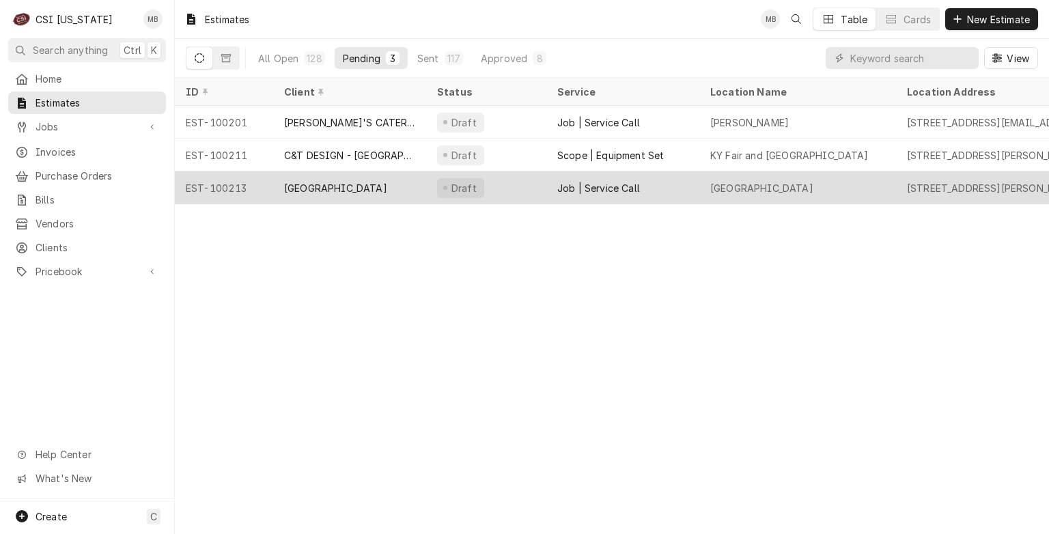
click at [292, 187] on div "[GEOGRAPHIC_DATA]" at bounding box center [335, 188] width 103 height 14
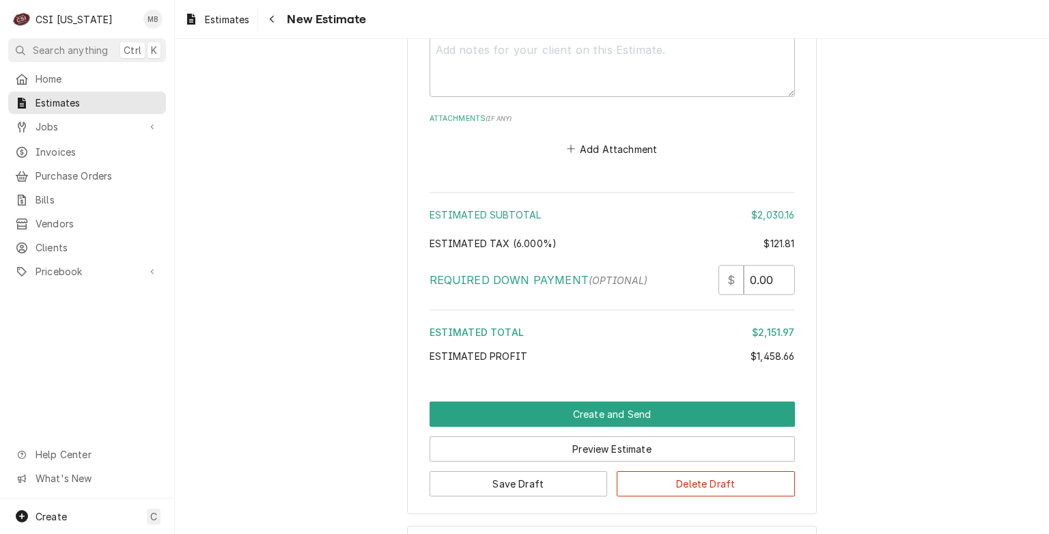
scroll to position [2633, 0]
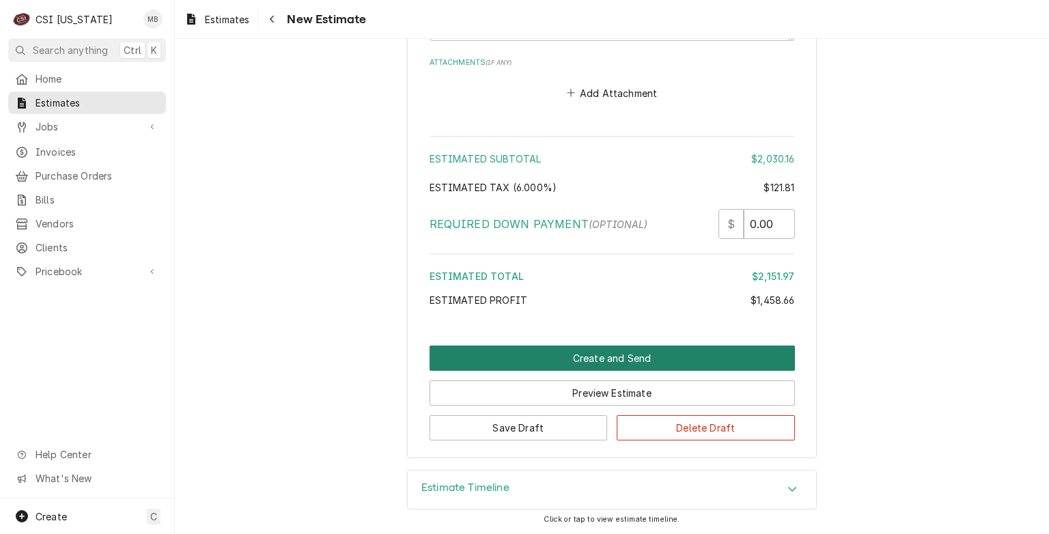
click at [508, 358] on button "Create and Send" at bounding box center [612, 358] width 365 height 25
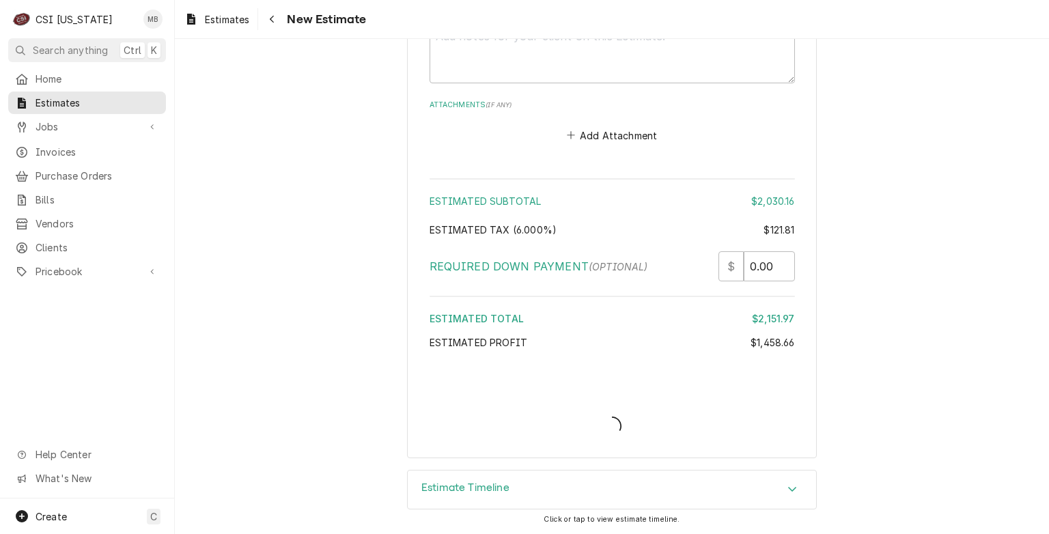
type textarea "x"
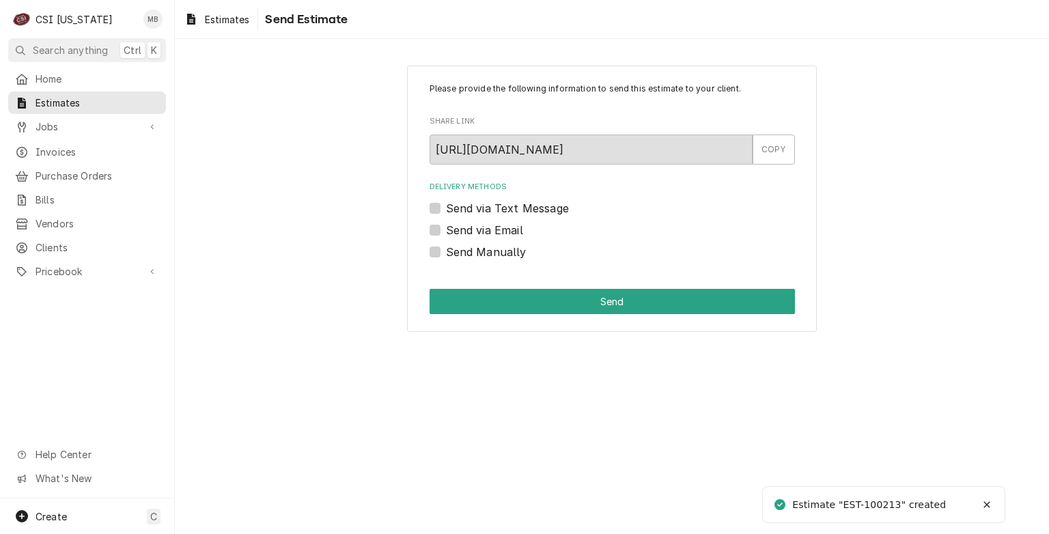
click at [448, 232] on label "Send via Email" at bounding box center [484, 230] width 77 height 16
click at [448, 232] on input "Send via Email" at bounding box center [628, 237] width 365 height 30
checkbox input "true"
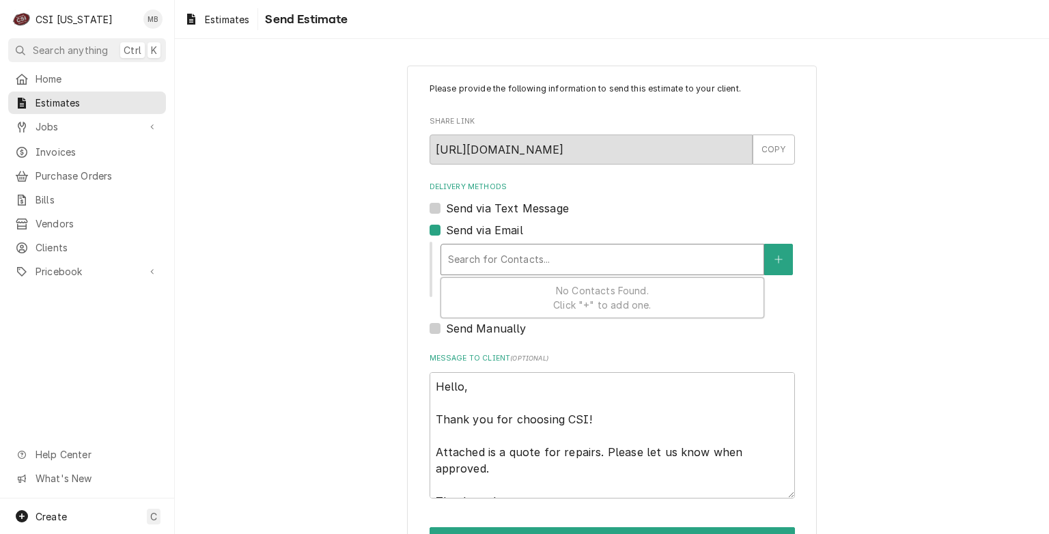
click at [559, 264] on div "Delivery Methods" at bounding box center [602, 259] width 309 height 25
click at [772, 264] on button "Delivery Methods" at bounding box center [778, 259] width 29 height 31
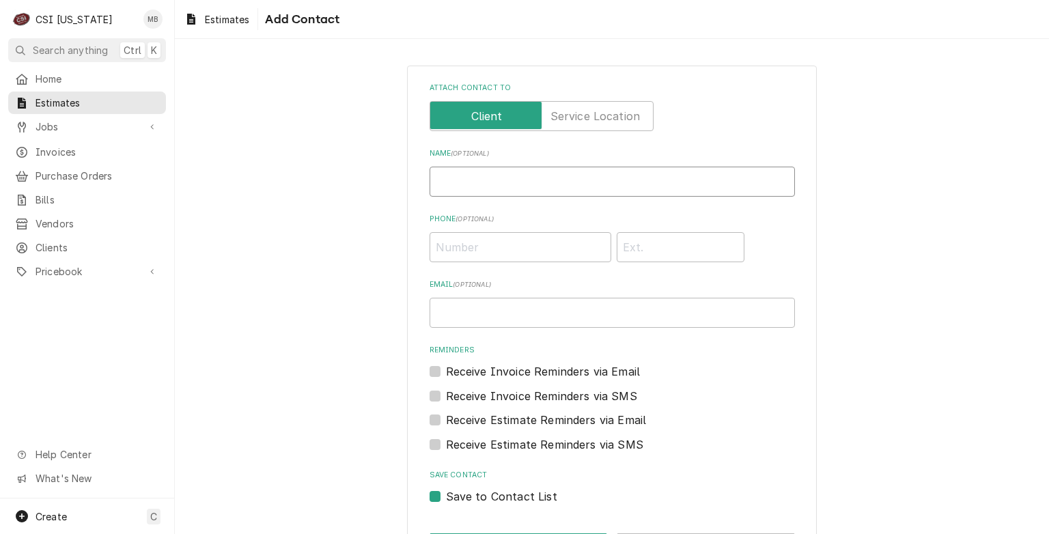
click at [464, 181] on input "Name ( optional )" at bounding box center [612, 182] width 365 height 30
type input "[PERSON_NAME]"
click at [459, 302] on input "Email ( optional )" at bounding box center [612, 313] width 365 height 30
paste input "andrew@myriadhotel.com"
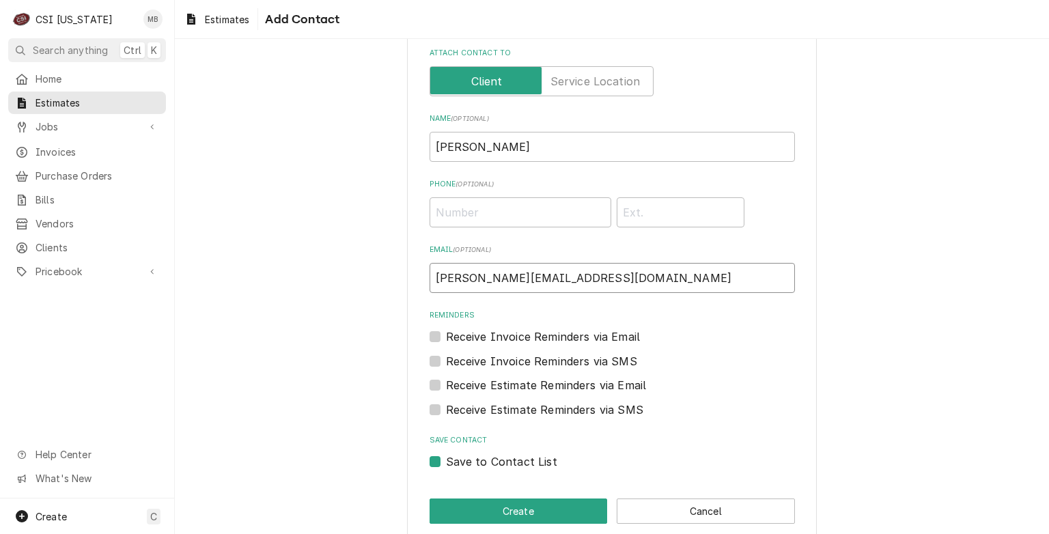
scroll to position [53, 0]
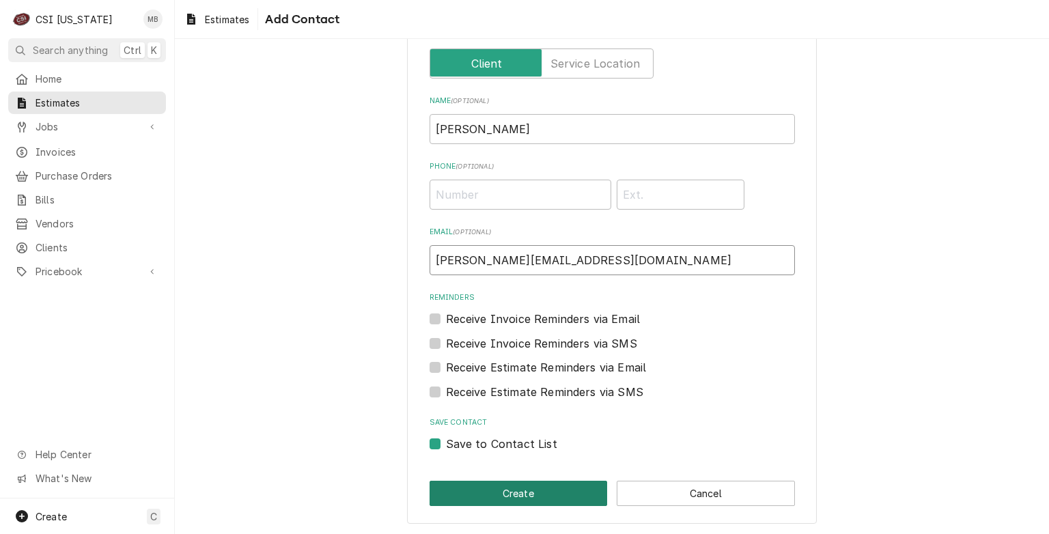
type input "andrew@myriadhotel.com"
click at [516, 496] on button "Create" at bounding box center [519, 493] width 178 height 25
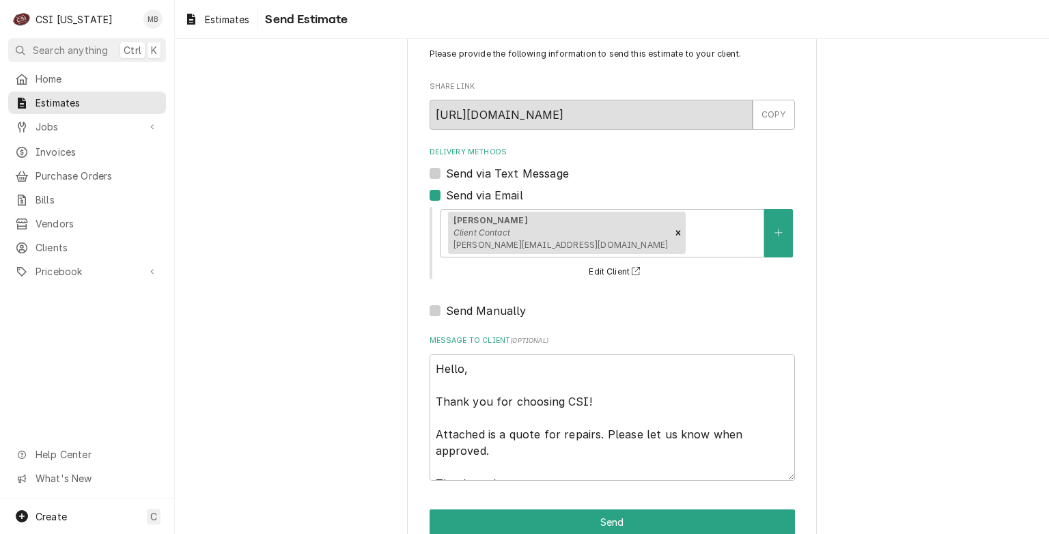
scroll to position [64, 0]
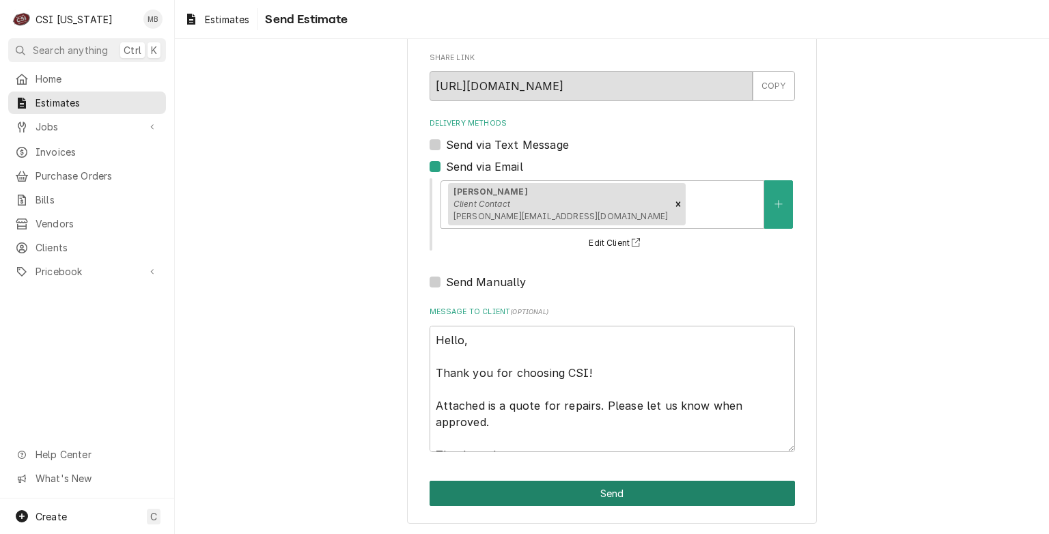
click at [627, 490] on button "Send" at bounding box center [612, 493] width 365 height 25
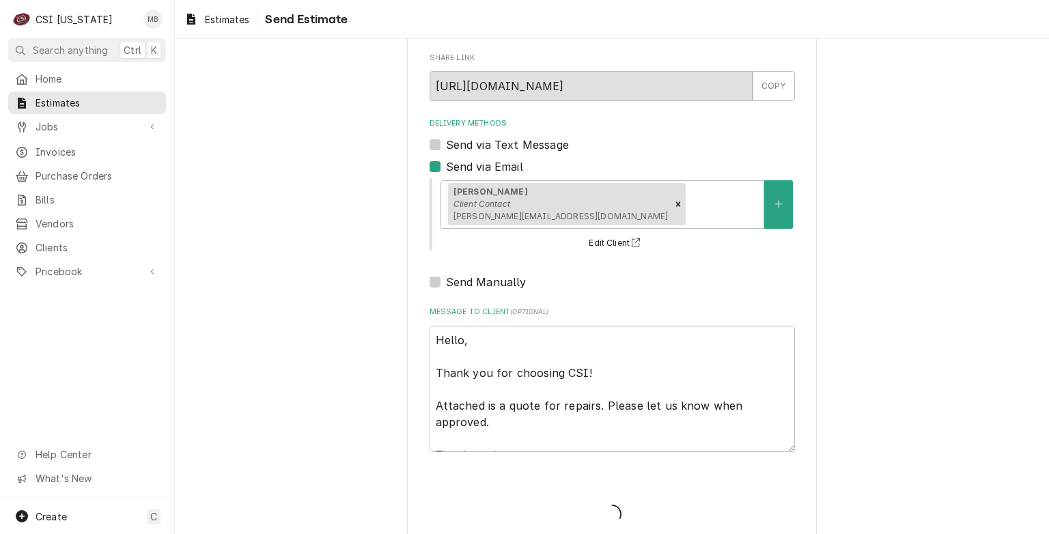
type textarea "x"
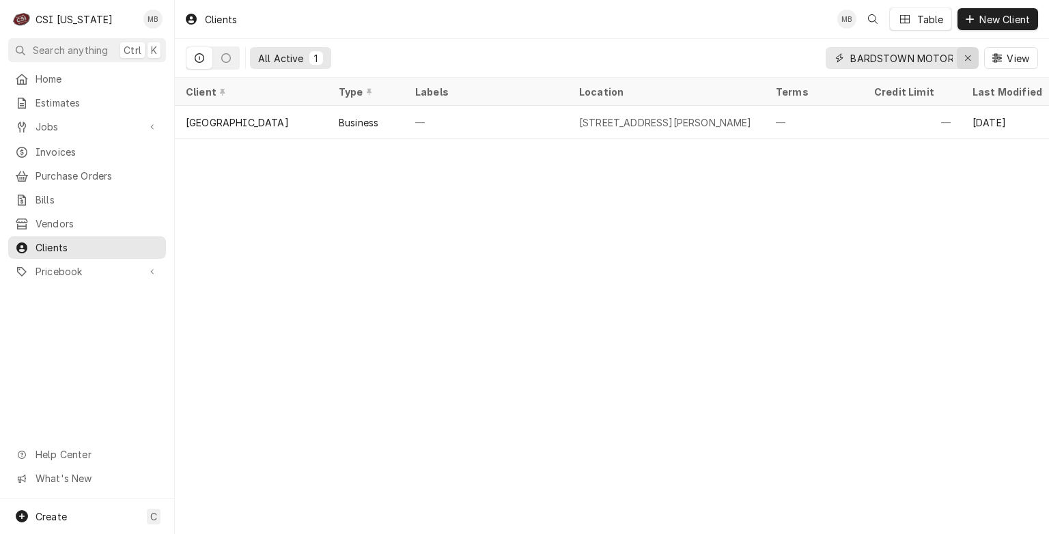
click at [963, 57] on div "Erase input" at bounding box center [968, 58] width 14 height 14
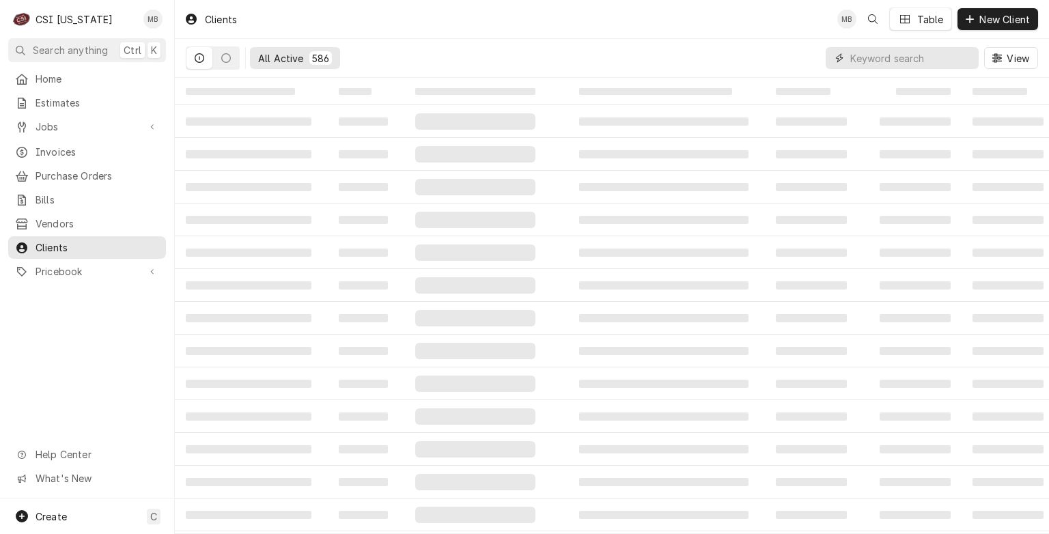
click at [864, 59] on input "Dynamic Content Wrapper" at bounding box center [911, 58] width 122 height 22
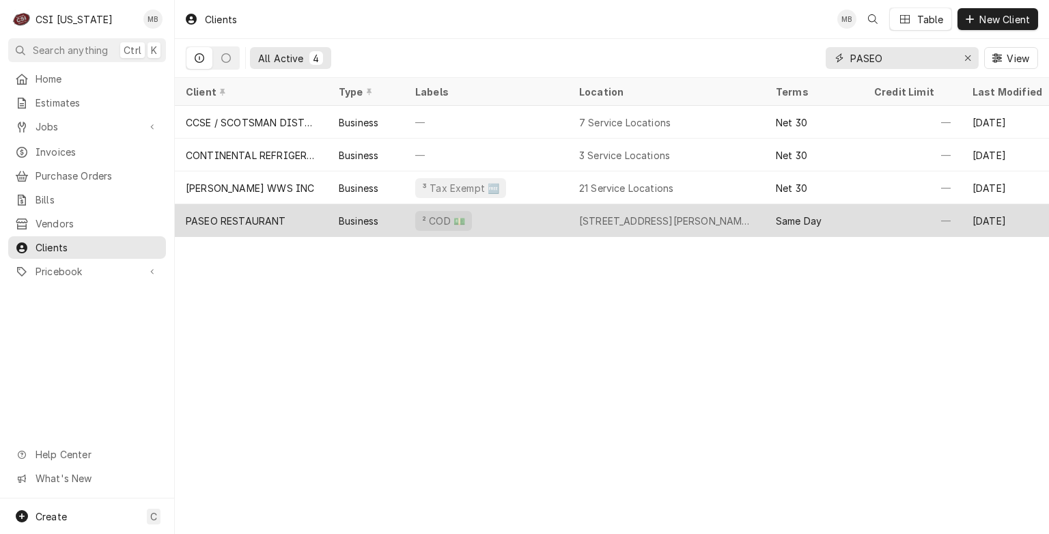
type input "PASEO"
click at [262, 216] on div "PASEO RESTAURANT" at bounding box center [236, 221] width 100 height 14
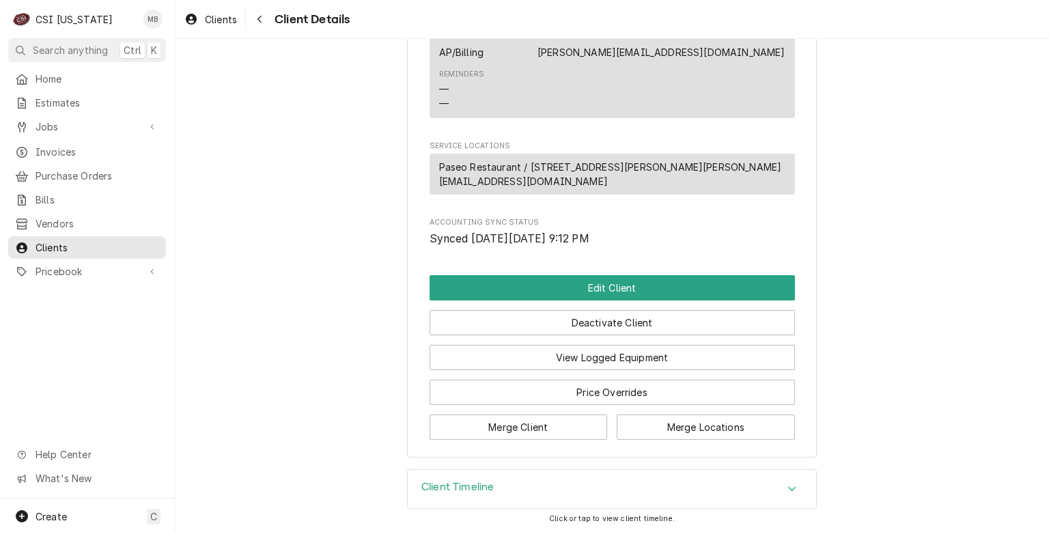
scroll to position [692, 0]
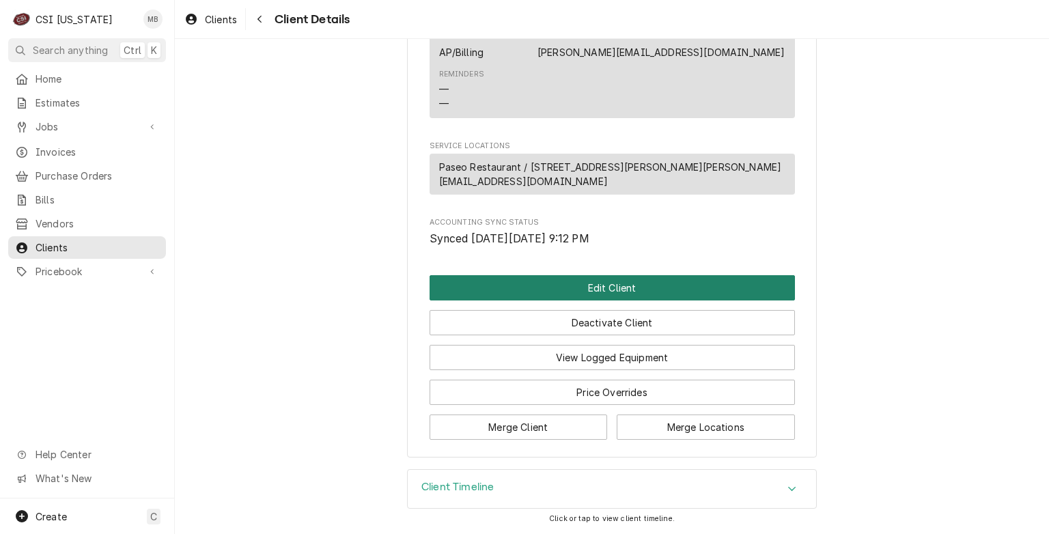
click at [568, 300] on button "Edit Client" at bounding box center [612, 287] width 365 height 25
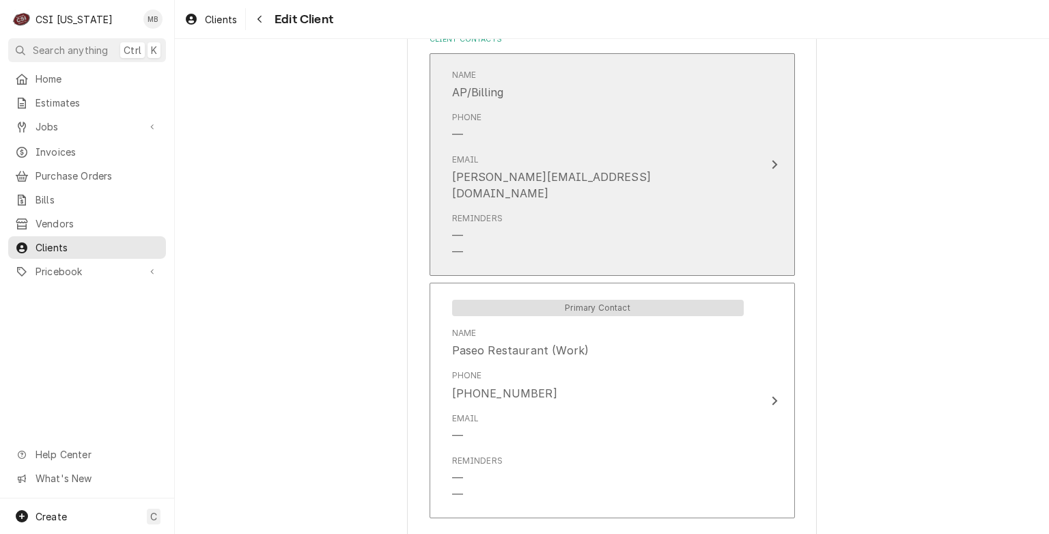
scroll to position [1203, 0]
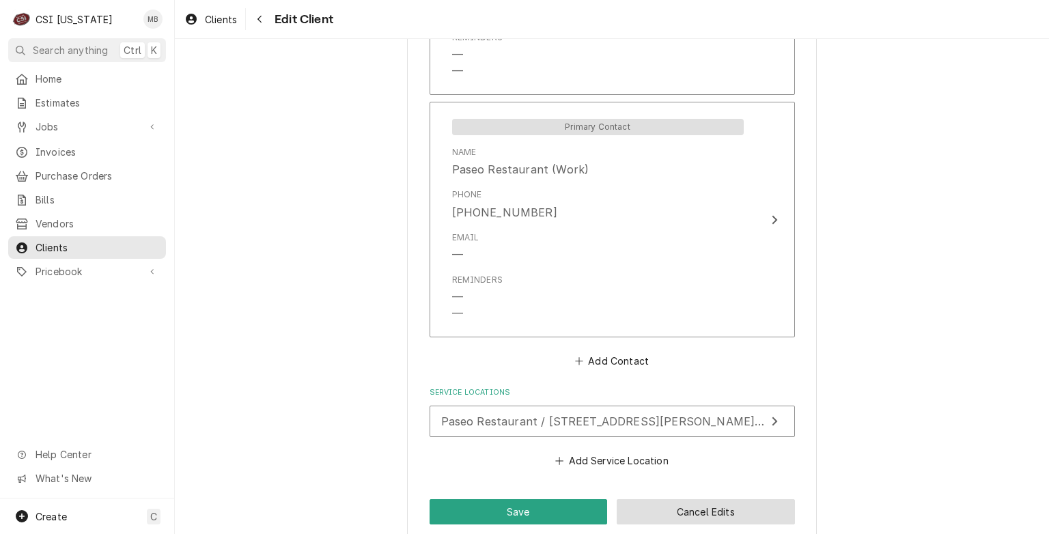
click at [723, 502] on button "Cancel Edits" at bounding box center [706, 511] width 178 height 25
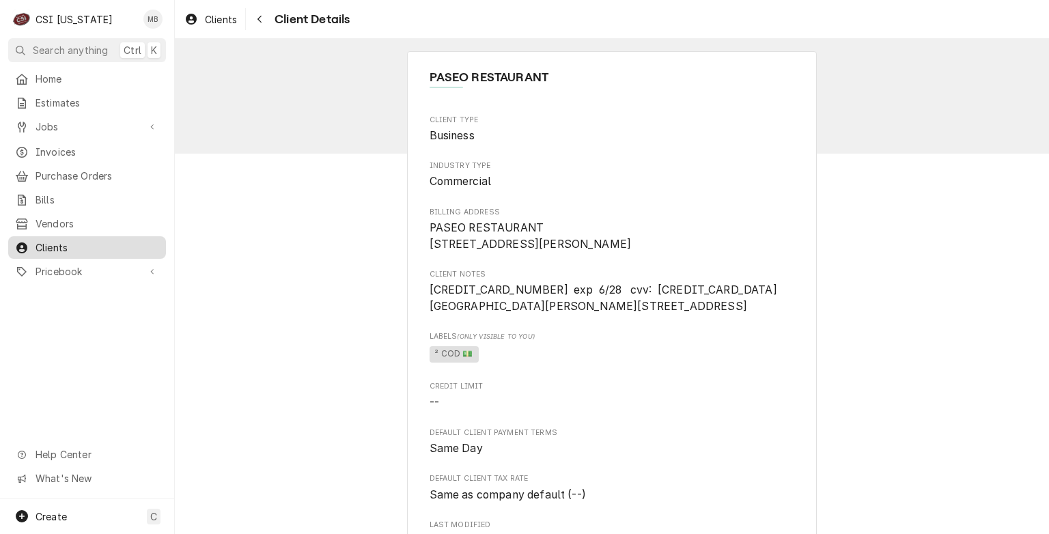
click at [53, 240] on span "Clients" at bounding box center [98, 247] width 124 height 14
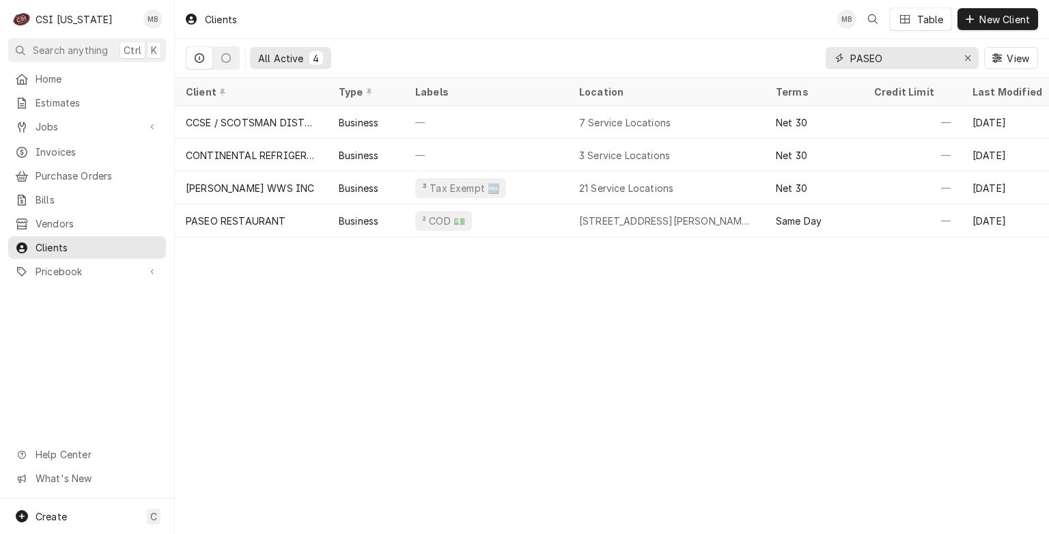
drag, startPoint x: 901, startPoint y: 56, endPoint x: 806, endPoint y: 65, distance: 95.3
click at [806, 65] on div "All Active 4 PASEO View" at bounding box center [612, 58] width 852 height 38
type input "M"
type input "Y"
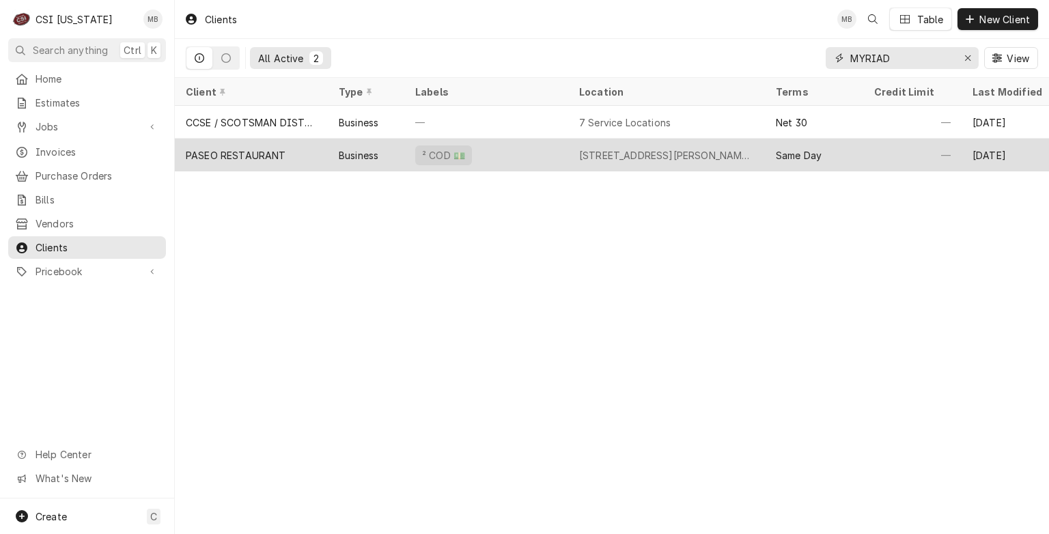
type input "MYRIAD"
click at [451, 157] on div "² COD 💵" at bounding box center [443, 155] width 57 height 20
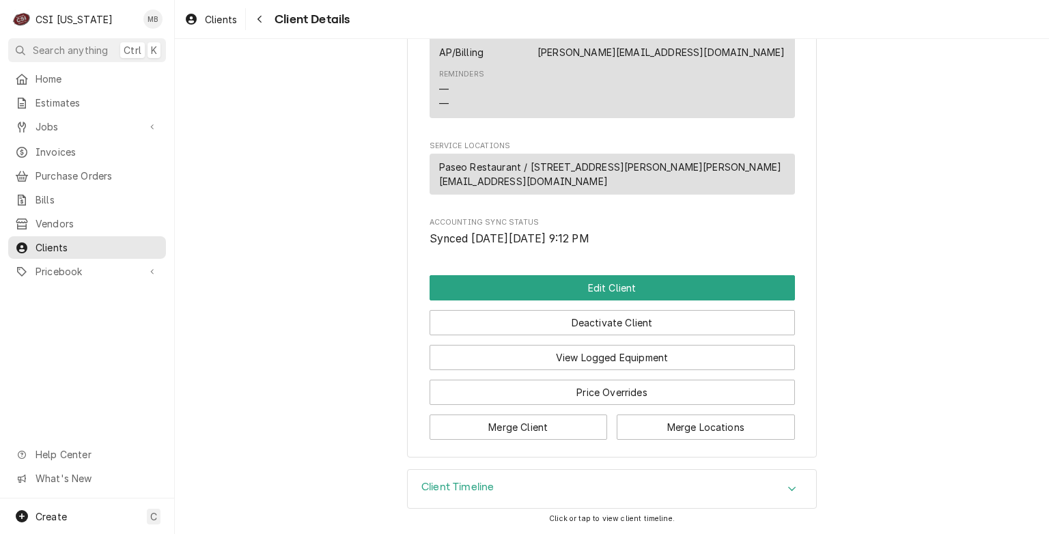
scroll to position [692, 0]
click at [684, 425] on button "Merge Locations" at bounding box center [706, 427] width 178 height 25
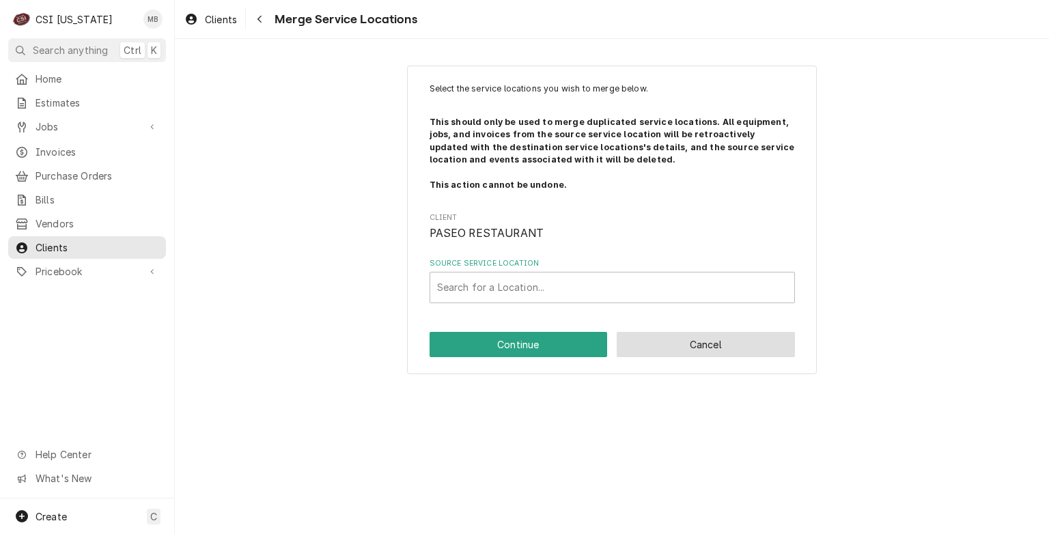
click at [664, 343] on button "Cancel" at bounding box center [706, 344] width 178 height 25
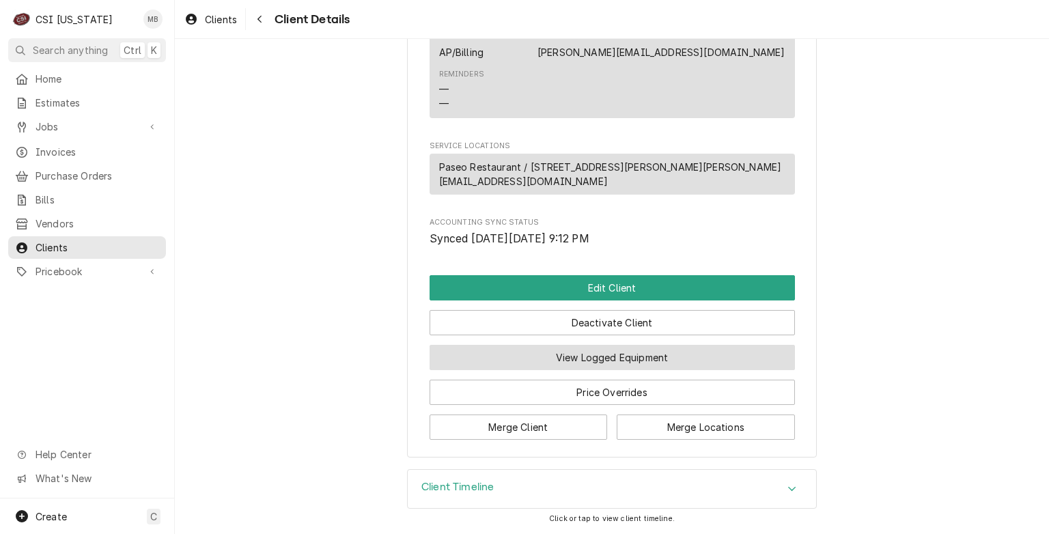
scroll to position [692, 0]
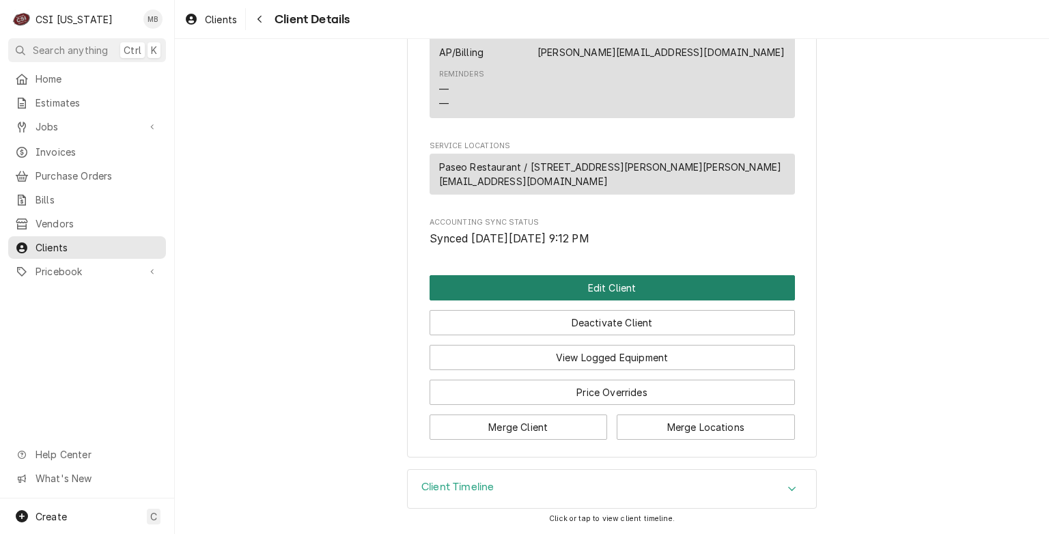
click at [598, 291] on button "Edit Client" at bounding box center [612, 287] width 365 height 25
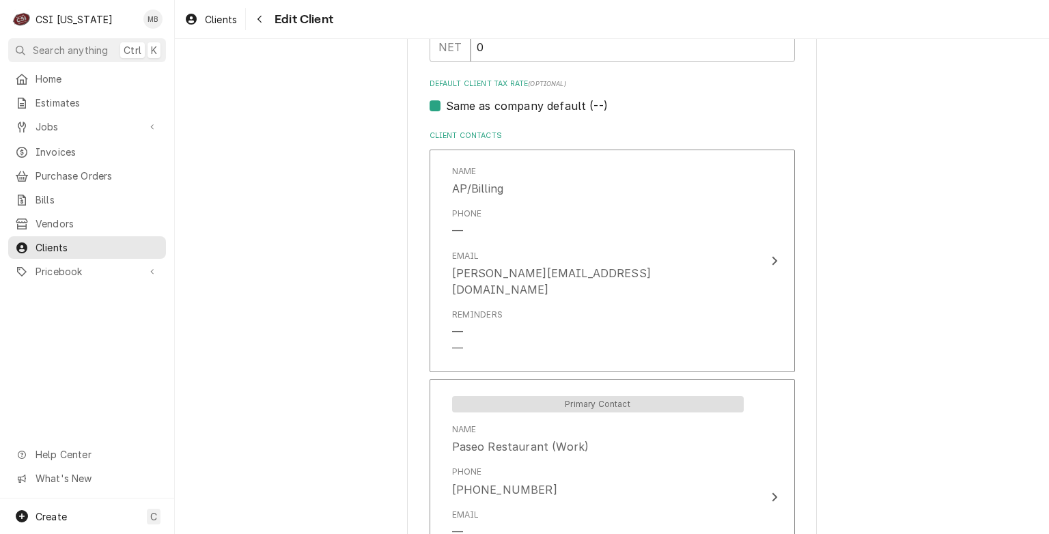
scroll to position [1203, 0]
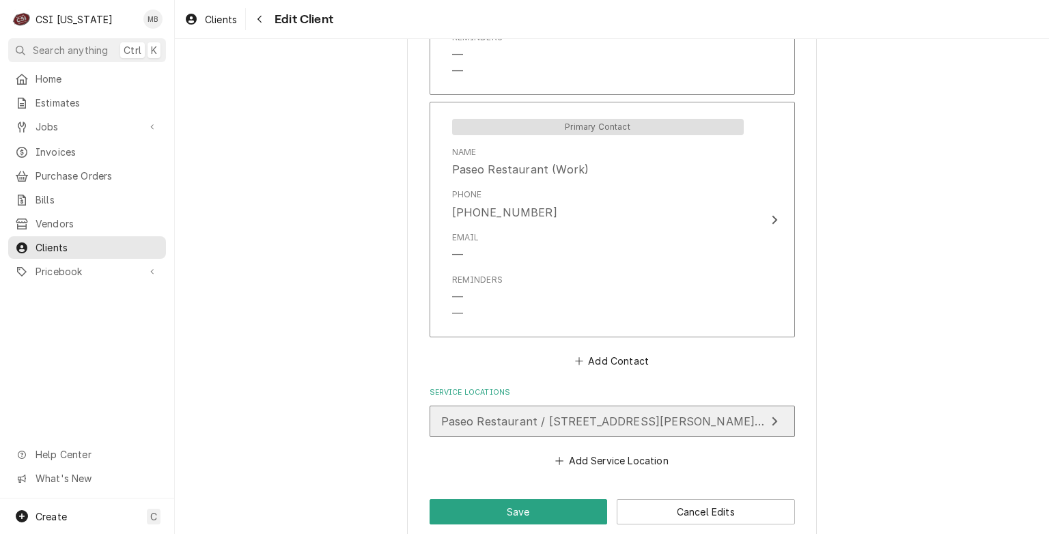
click at [514, 415] on span "Paseo Restaurant / 900 Baxter Ave ANDREW@MYRIADHOTEL.COM, Louisville, KY 40204" at bounding box center [746, 422] width 610 height 14
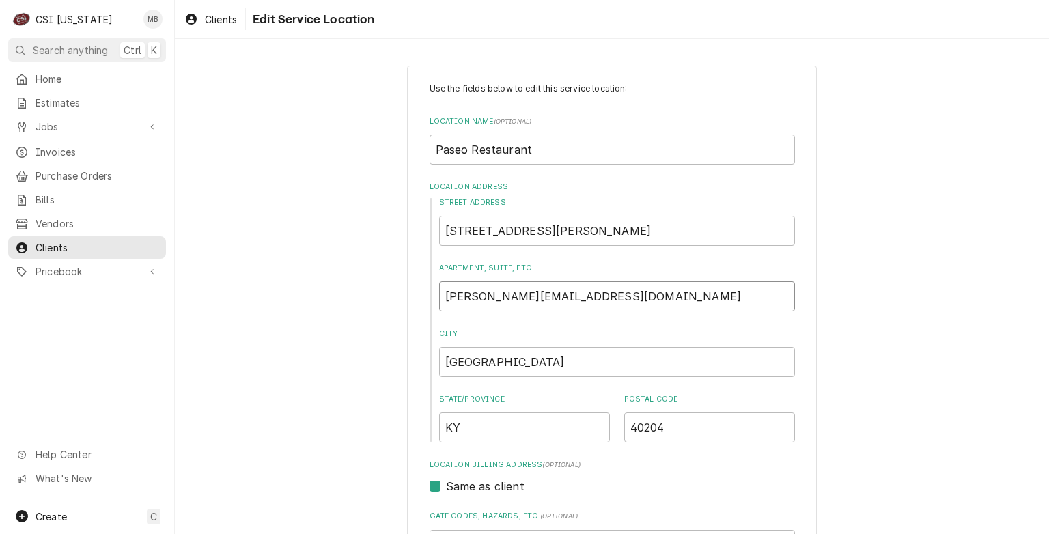
drag, startPoint x: 617, startPoint y: 298, endPoint x: 428, endPoint y: 305, distance: 189.3
click at [430, 305] on div "Street Address 900 Baxter Ave Apartment, Suite, etc. ANDREW@MYRIADHOTEL.COM Cit…" at bounding box center [612, 319] width 365 height 245
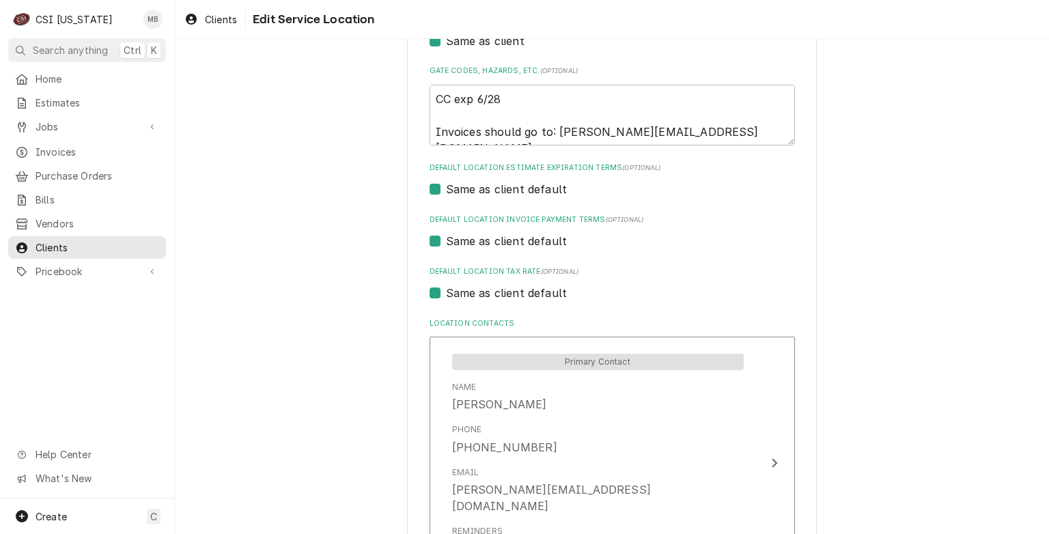
scroll to position [598, 0]
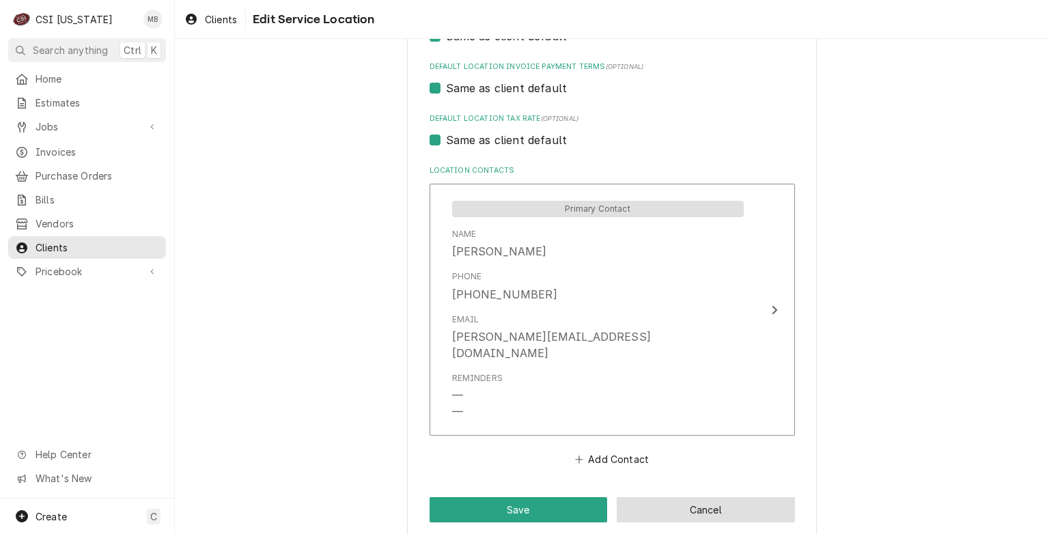
click at [671, 497] on button "Cancel" at bounding box center [706, 509] width 178 height 25
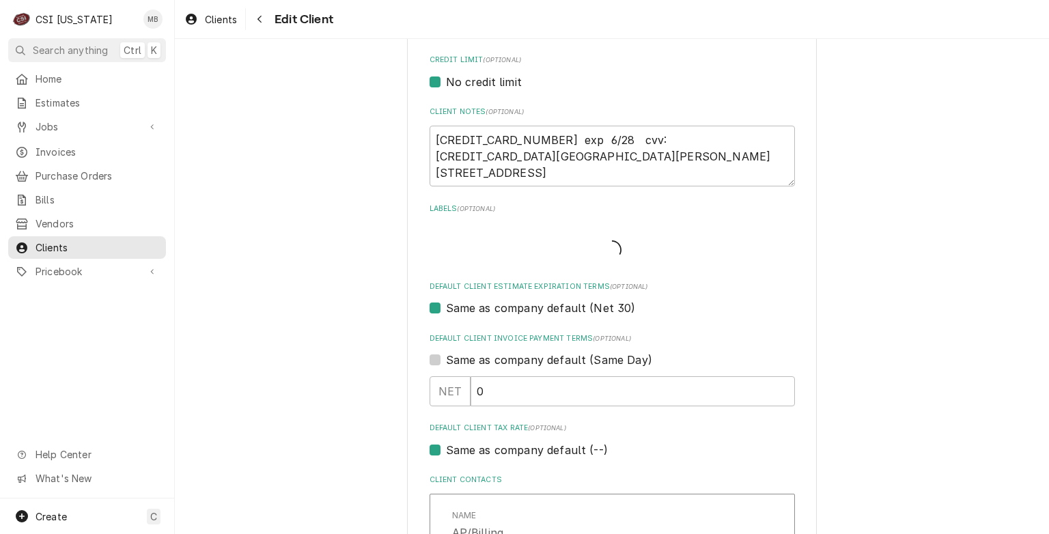
scroll to position [1187, 0]
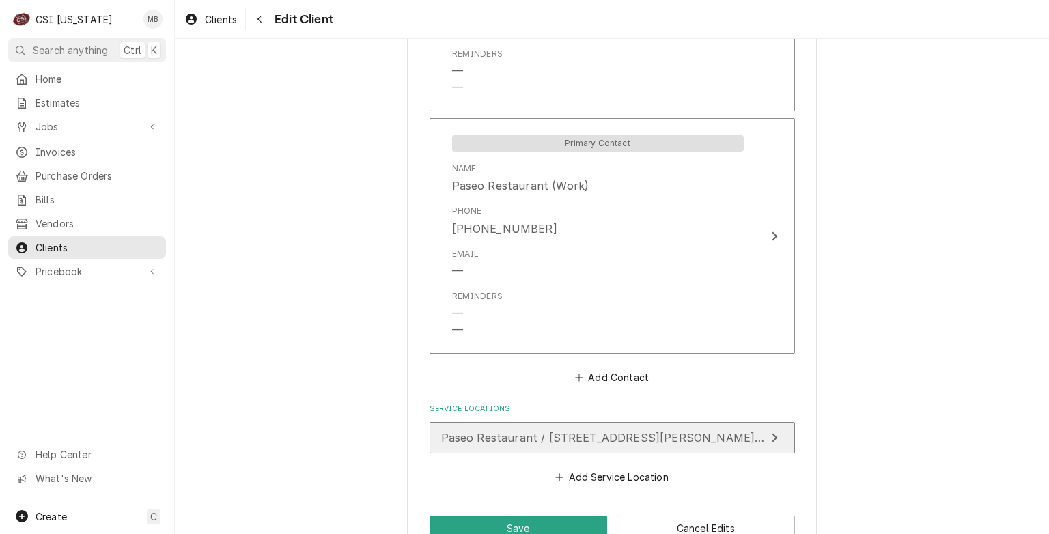
click at [614, 431] on span "Paseo Restaurant / 900 Baxter Ave ANDREW@MYRIADHOTEL.COM, Louisville, KY 40204" at bounding box center [746, 438] width 610 height 14
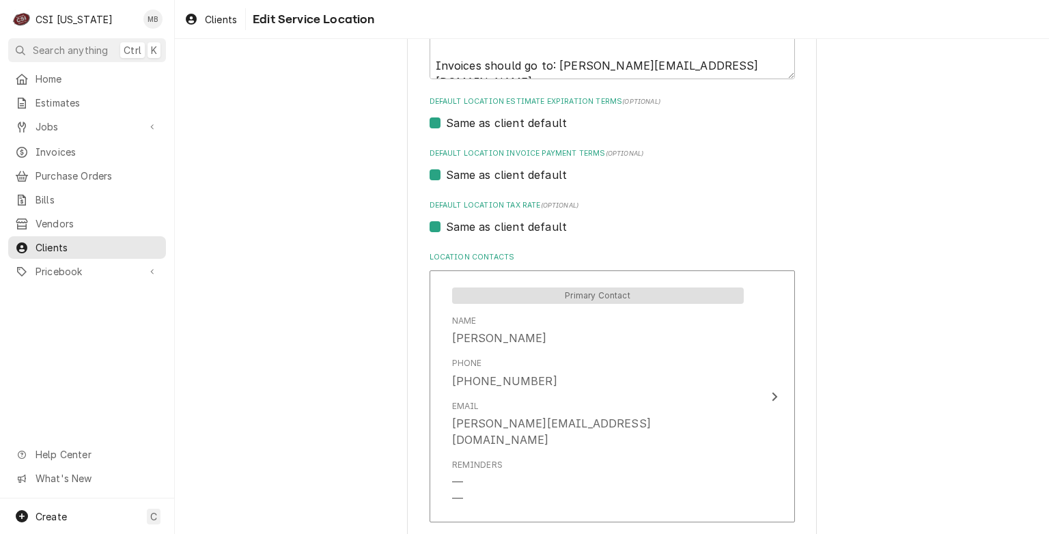
scroll to position [598, 0]
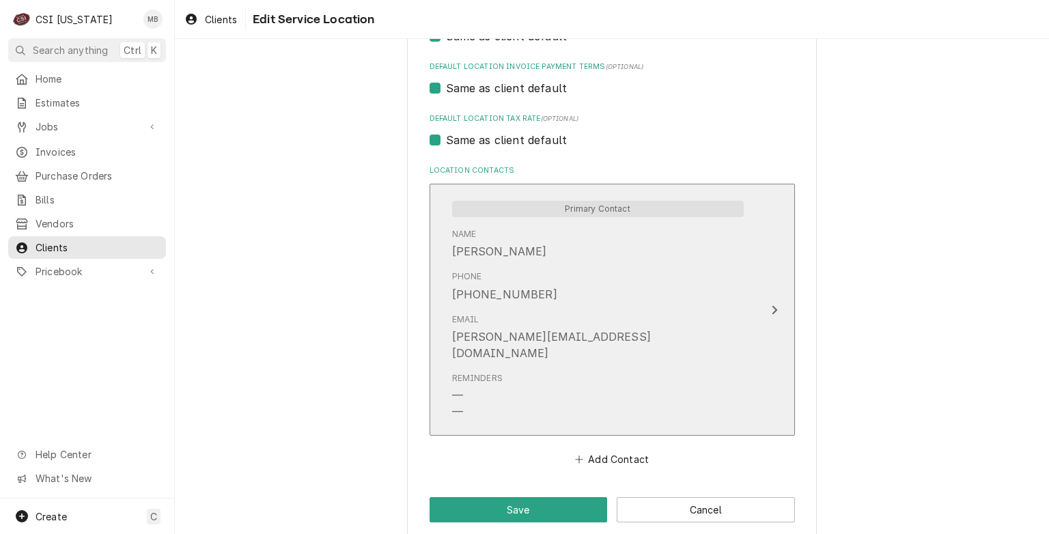
click at [587, 340] on div "Email andrew@myriadhotel.com" at bounding box center [598, 337] width 292 height 59
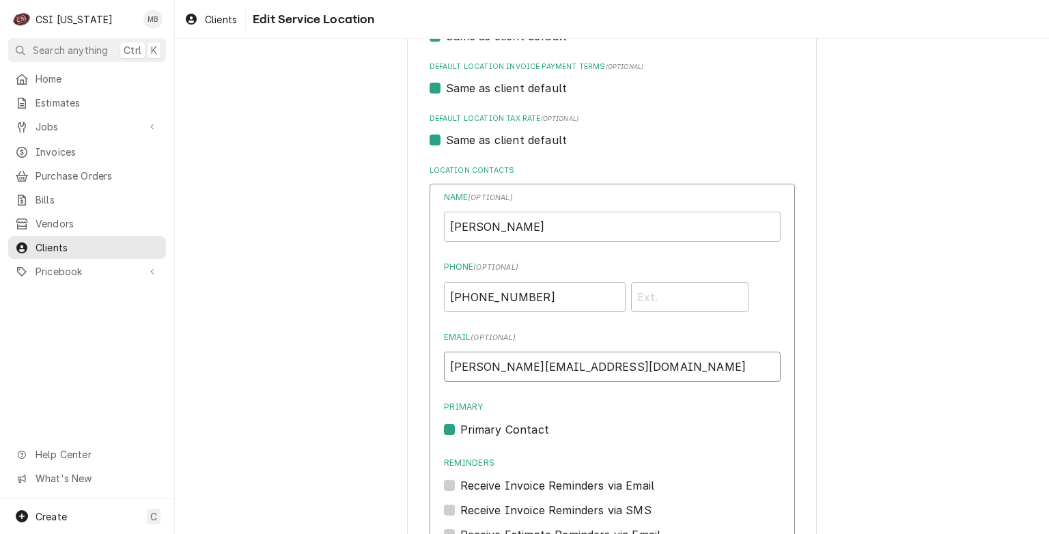
drag, startPoint x: 595, startPoint y: 376, endPoint x: 445, endPoint y: 379, distance: 150.3
click at [445, 379] on input "andrew@myriadhotel.com" at bounding box center [612, 367] width 337 height 30
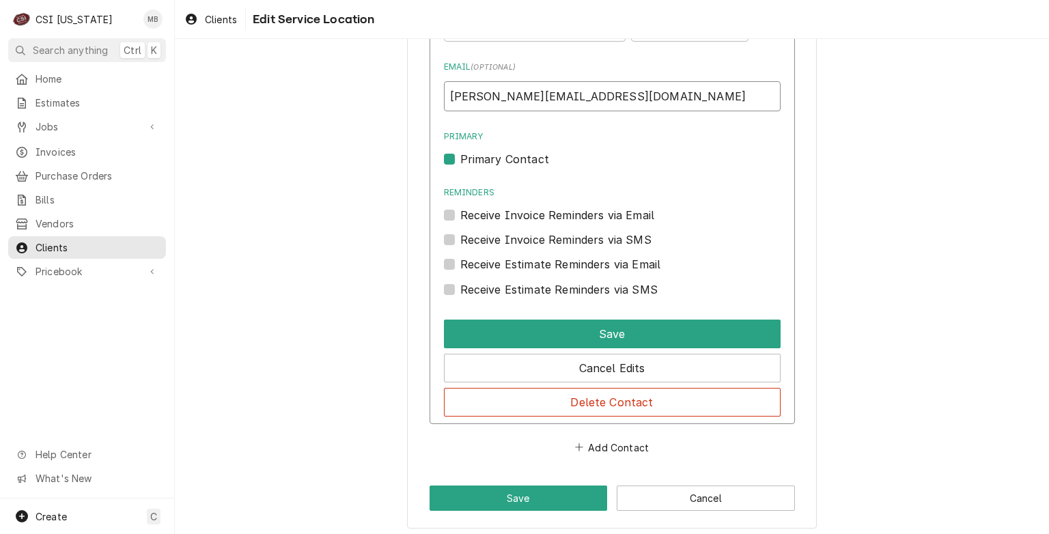
scroll to position [873, 0]
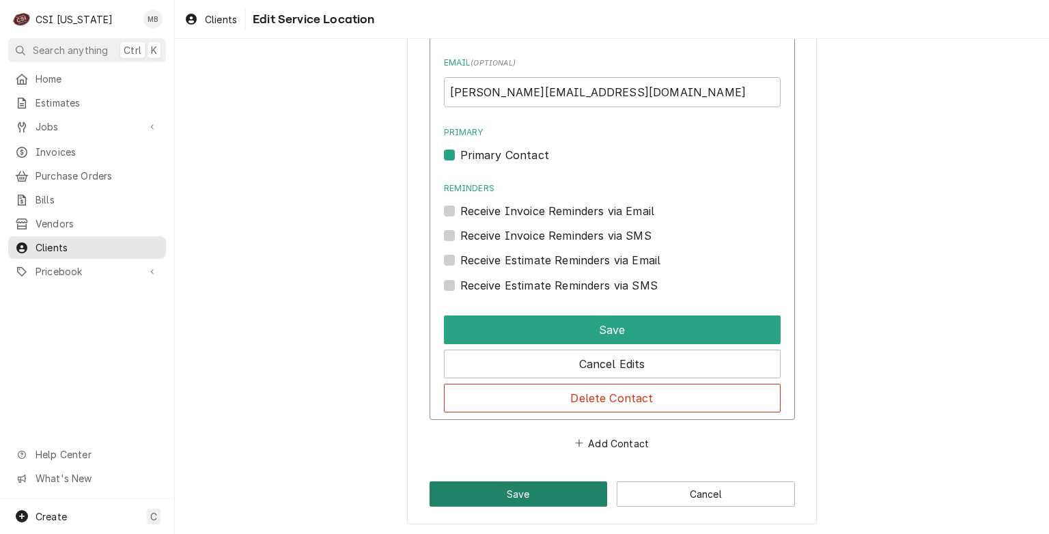
click at [550, 488] on button "Save" at bounding box center [519, 493] width 178 height 25
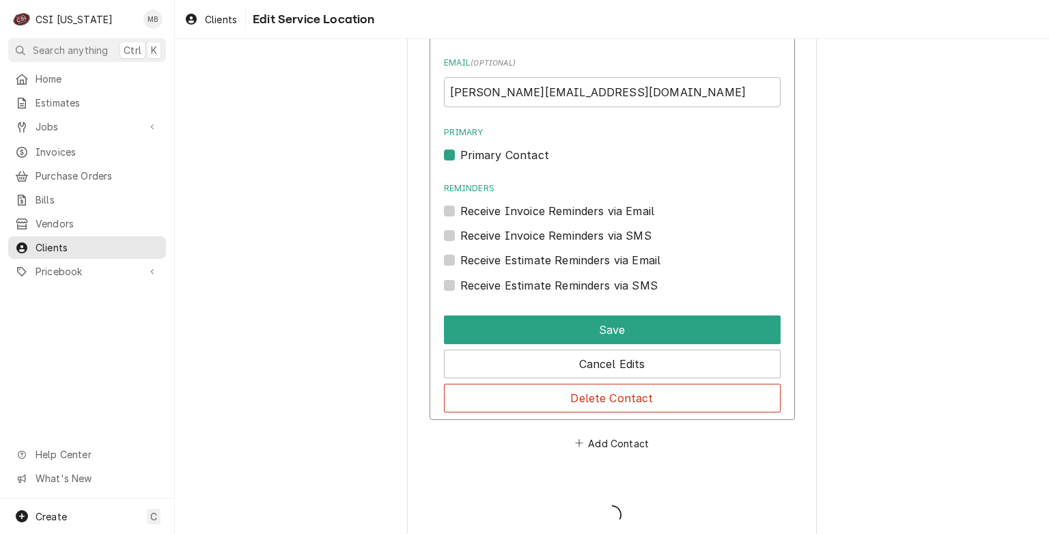
type textarea "x"
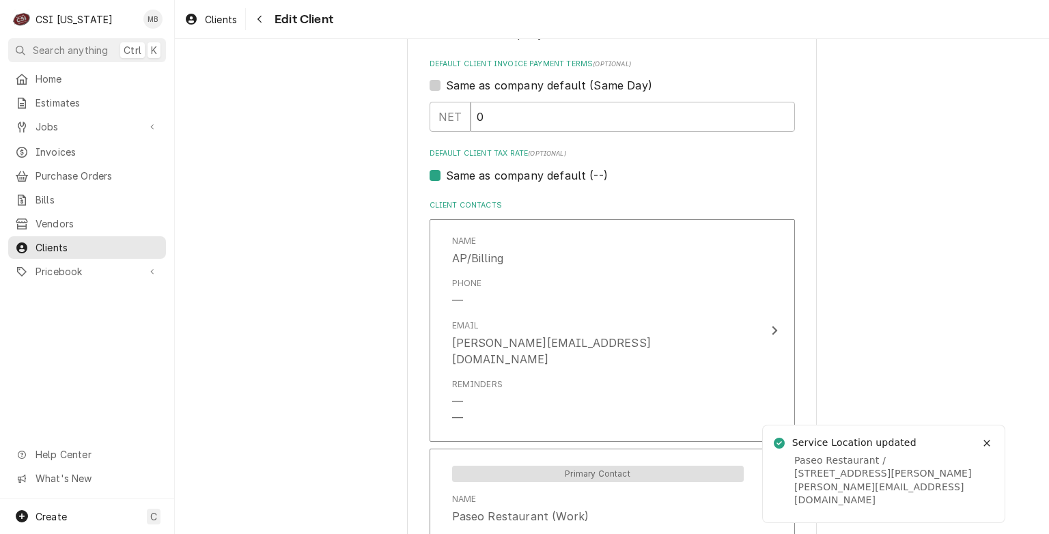
scroll to position [1170, 0]
